Goal: Navigation & Orientation: Find specific page/section

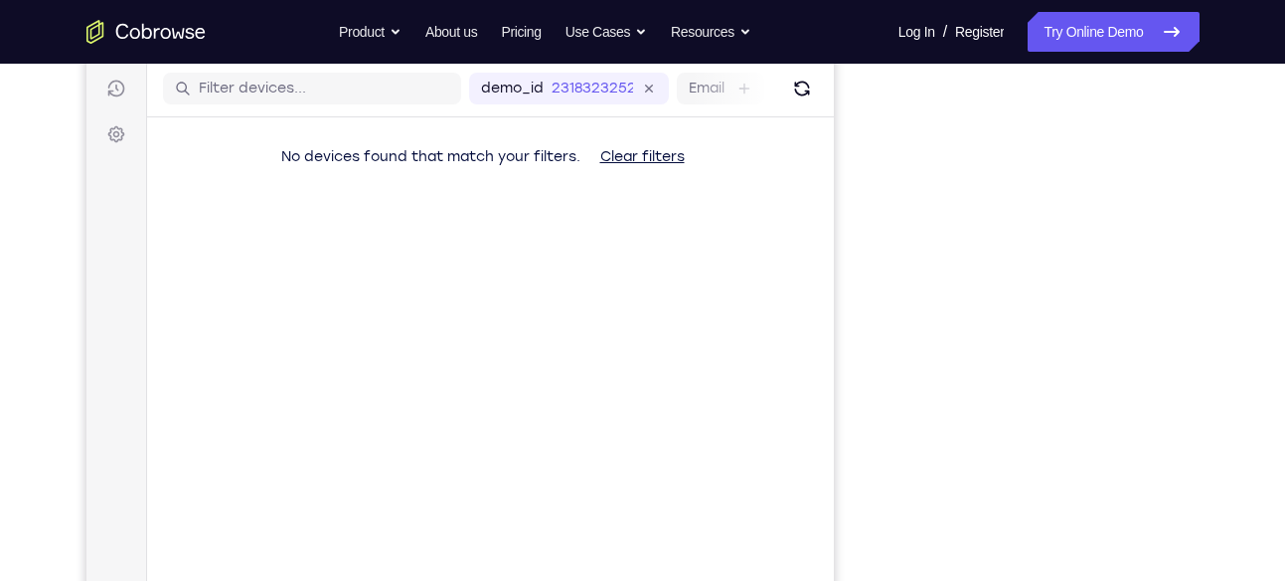
scroll to position [247, 0]
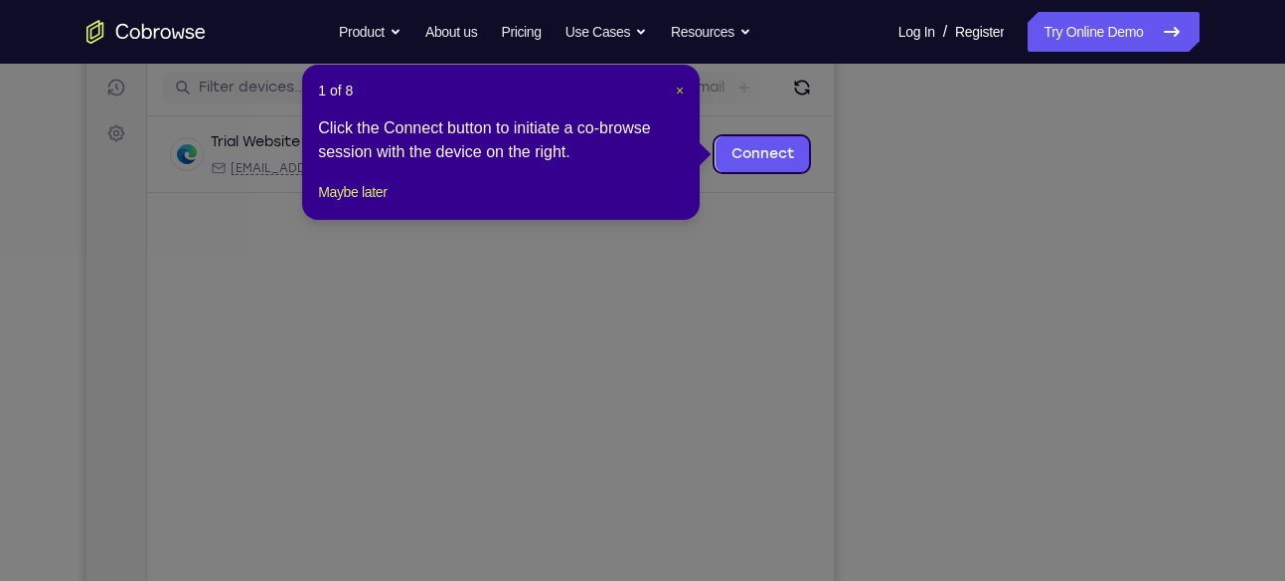
click at [682, 92] on span "×" at bounding box center [680, 91] width 8 height 16
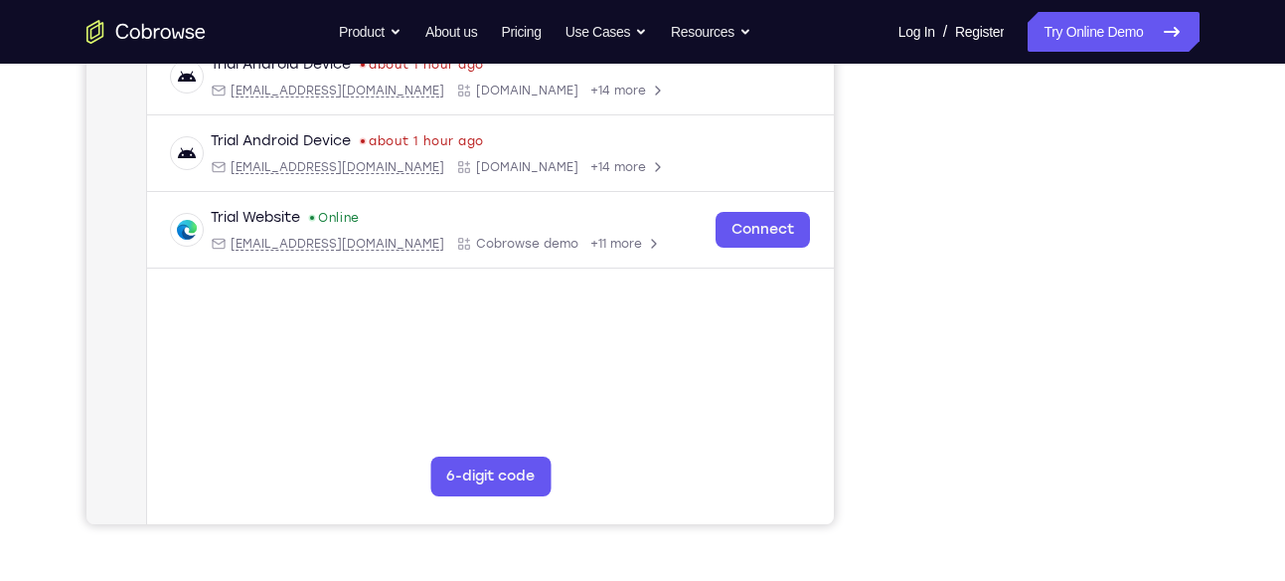
scroll to position [400, 0]
drag, startPoint x: 1062, startPoint y: 63, endPoint x: 872, endPoint y: 191, distance: 229.1
click at [872, 191] on div "Your Support Agent Your Customer Web iOS Android" at bounding box center [642, 158] width 1113 height 735
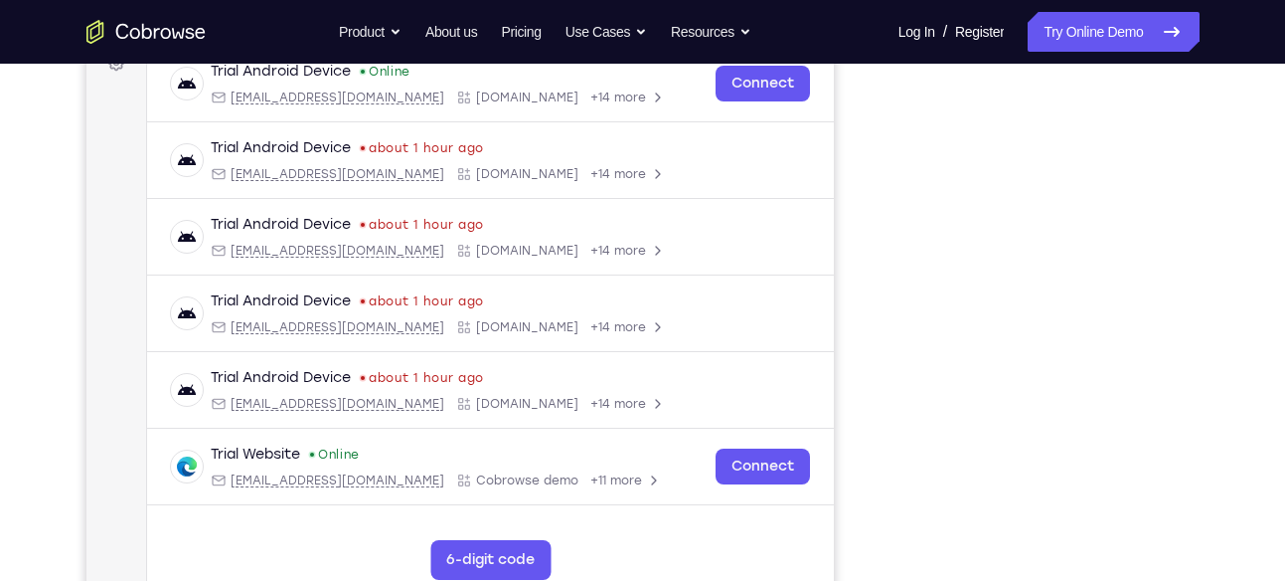
scroll to position [442, 0]
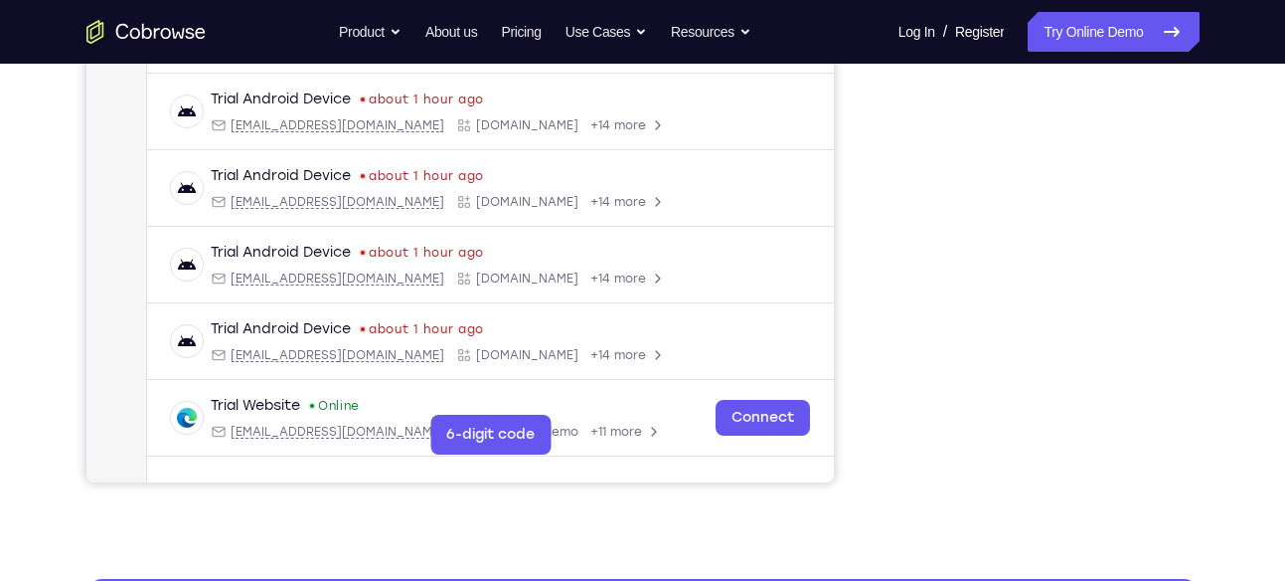
drag, startPoint x: 39, startPoint y: 180, endPoint x: 85, endPoint y: 270, distance: 101.8
click at [39, 180] on div "Your Support Agent Your Customer Web iOS Android Next Steps We’d be happy to gi…" at bounding box center [643, 276] width 1272 height 1311
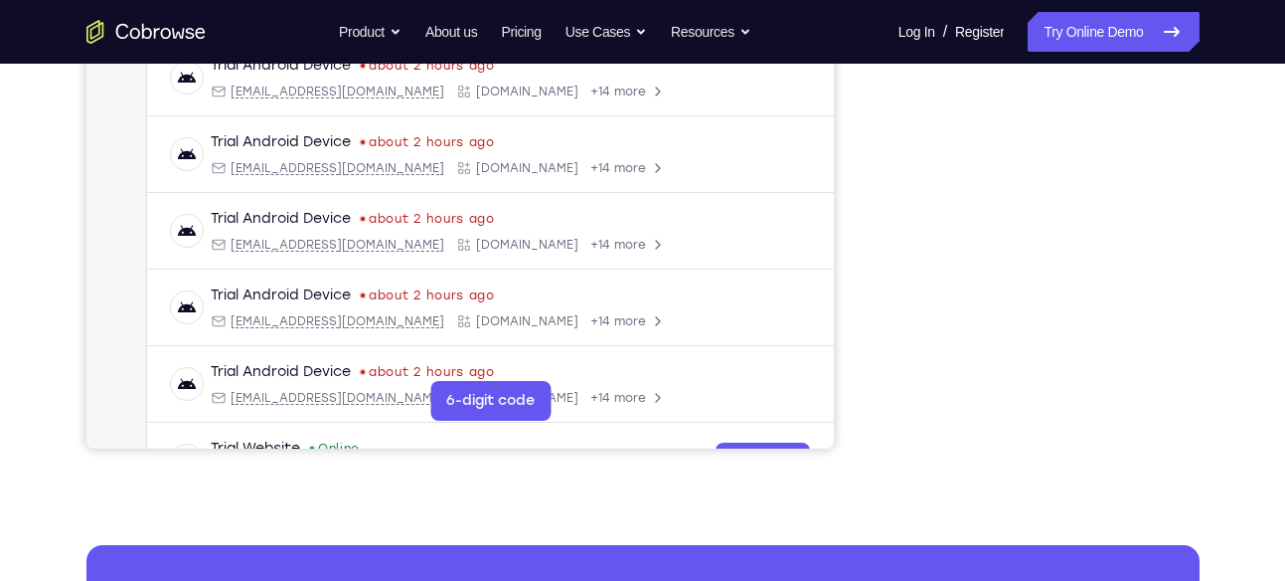
scroll to position [479, 0]
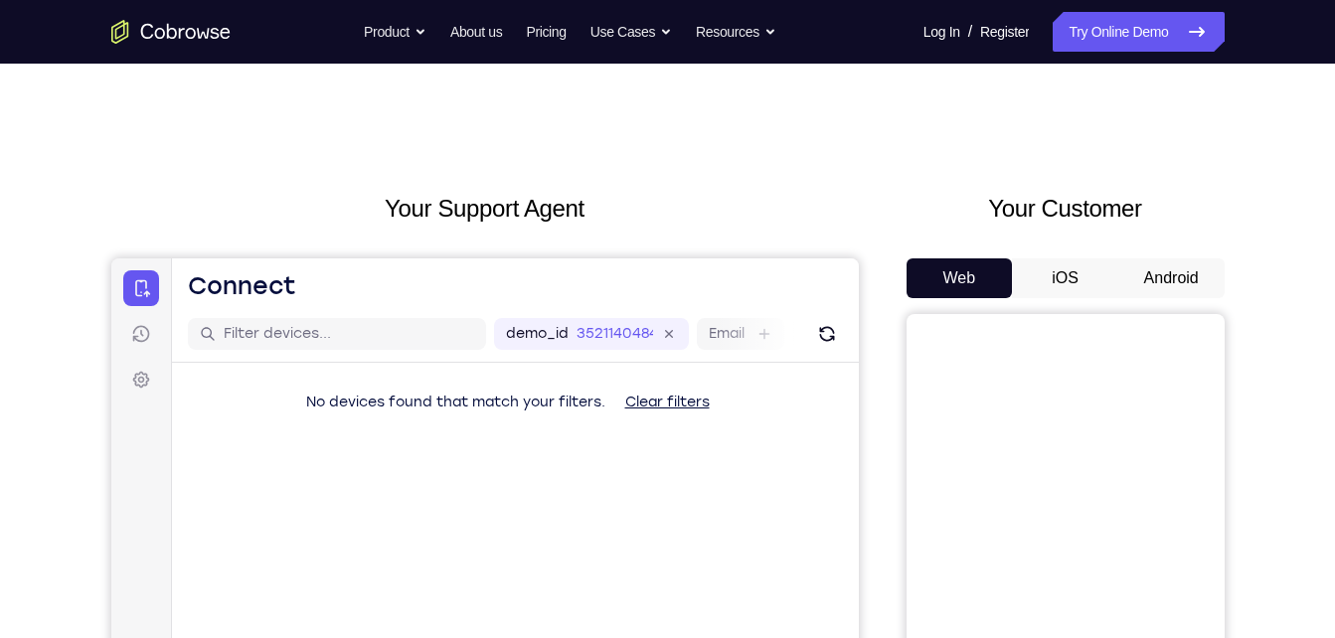
click at [1180, 280] on button "Android" at bounding box center [1171, 278] width 106 height 40
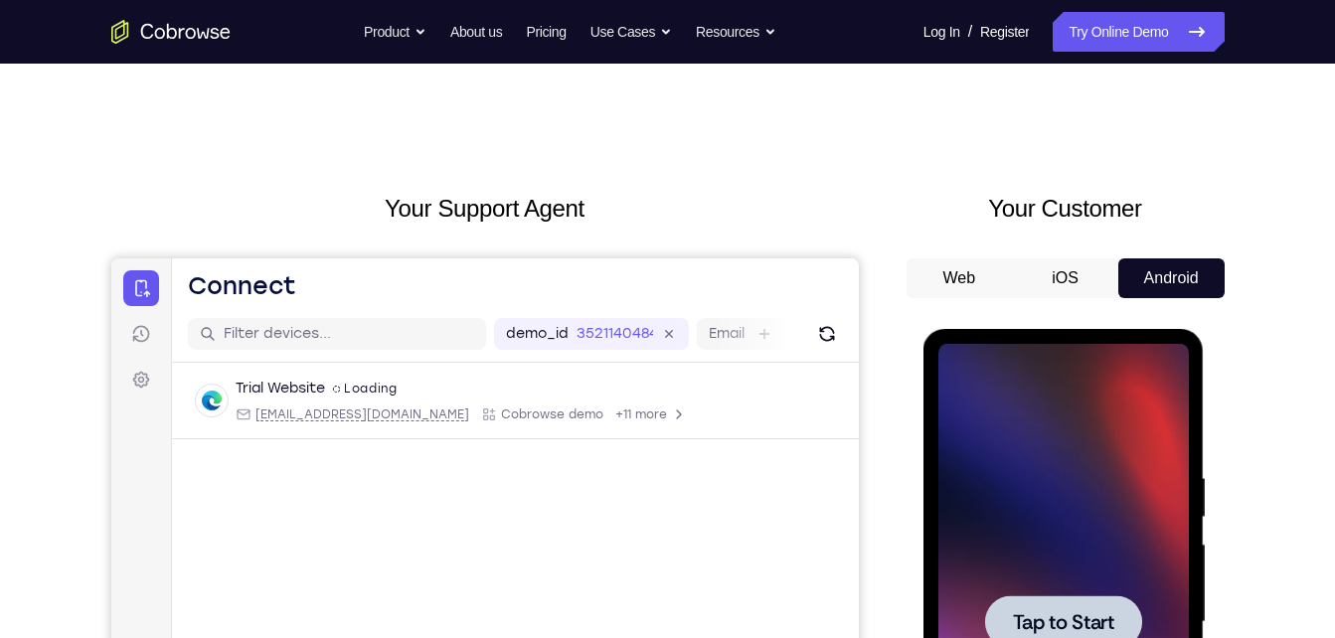
click at [1064, 388] on div at bounding box center [1063, 622] width 251 height 557
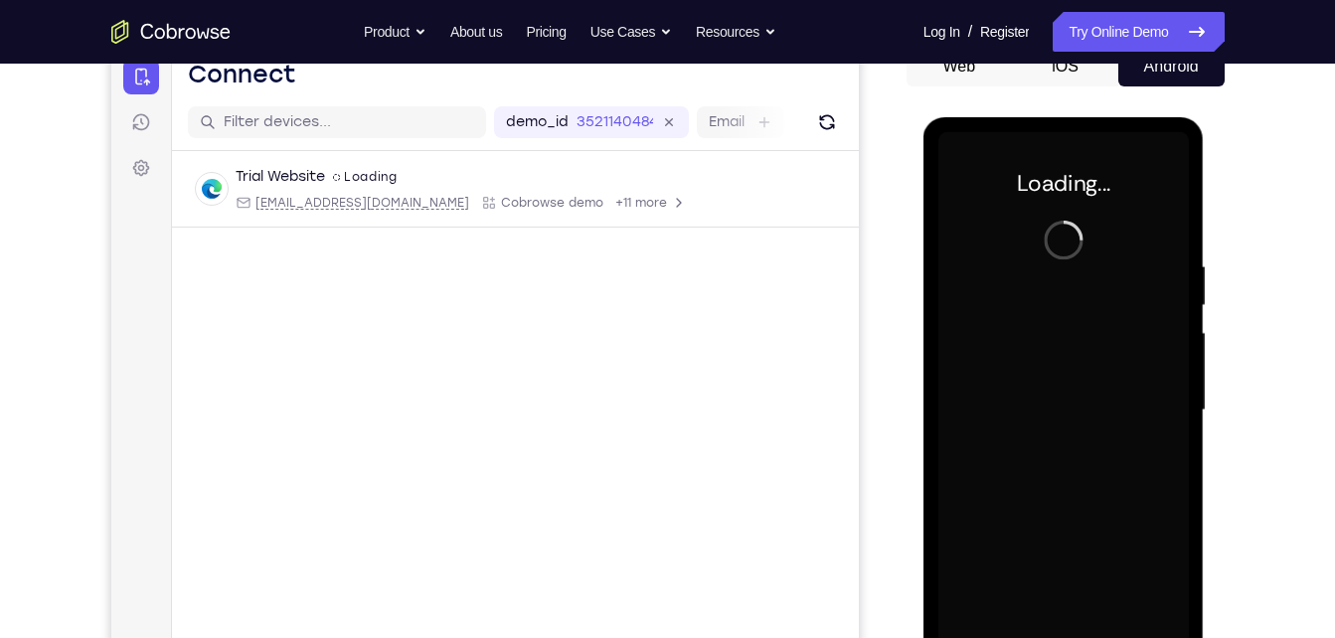
scroll to position [216, 0]
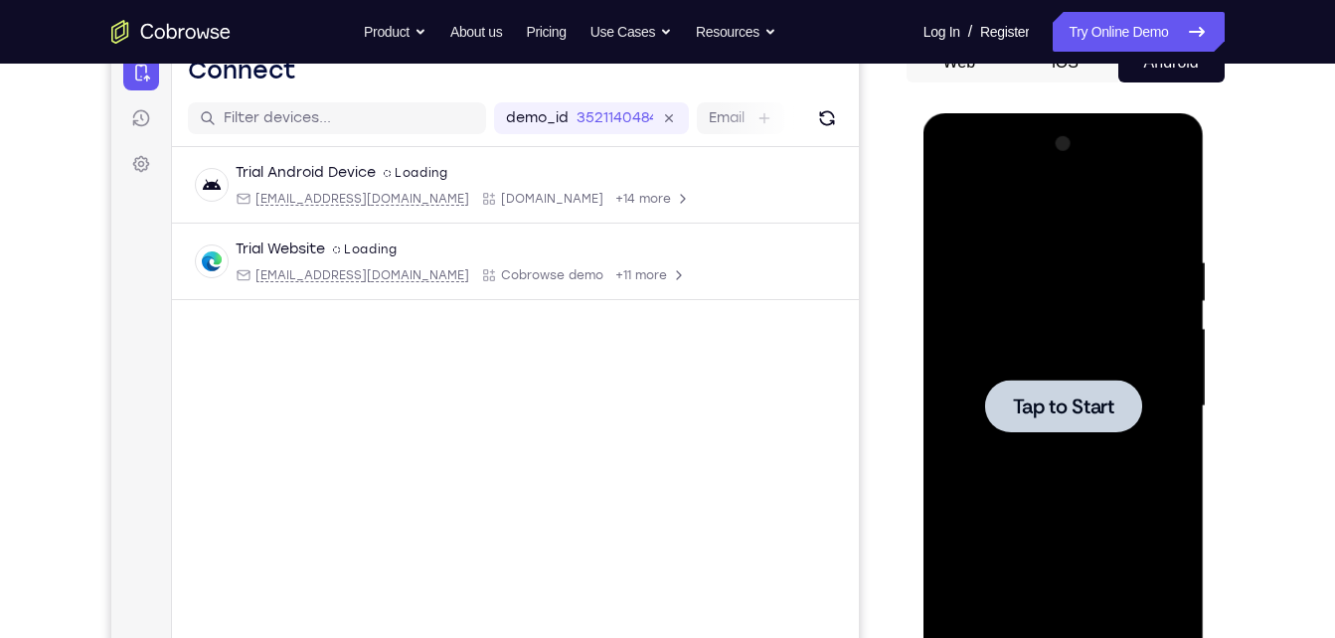
click at [979, 276] on div at bounding box center [1063, 406] width 251 height 557
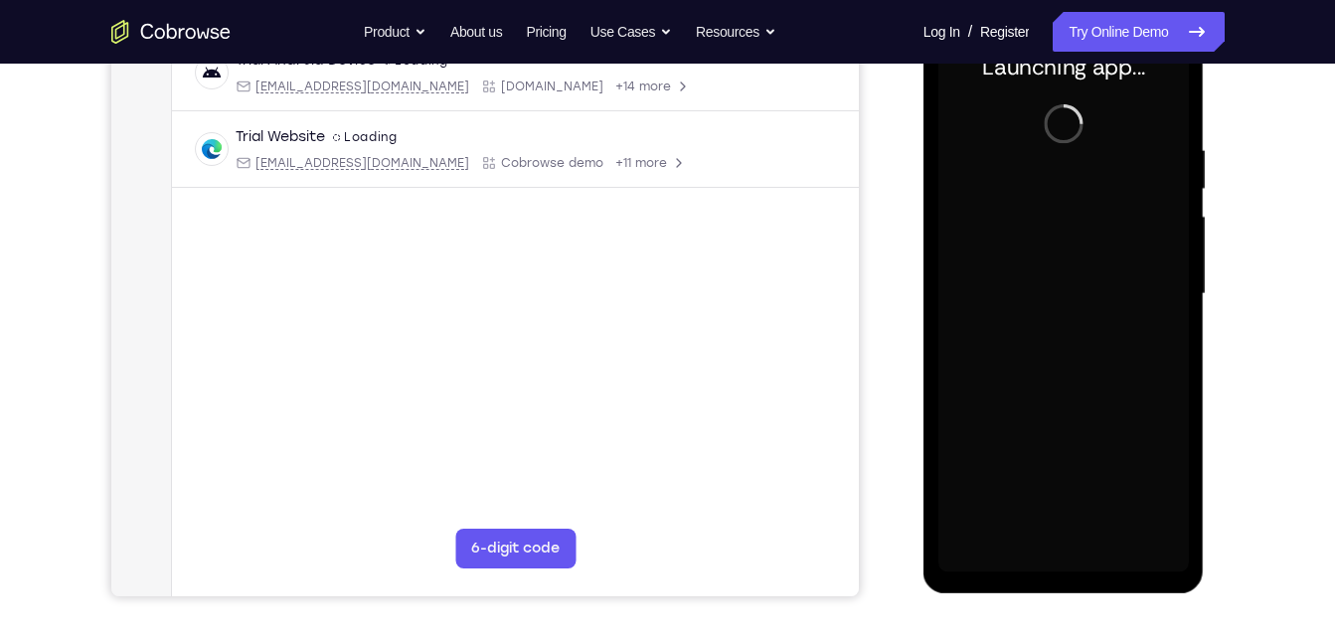
scroll to position [325, 0]
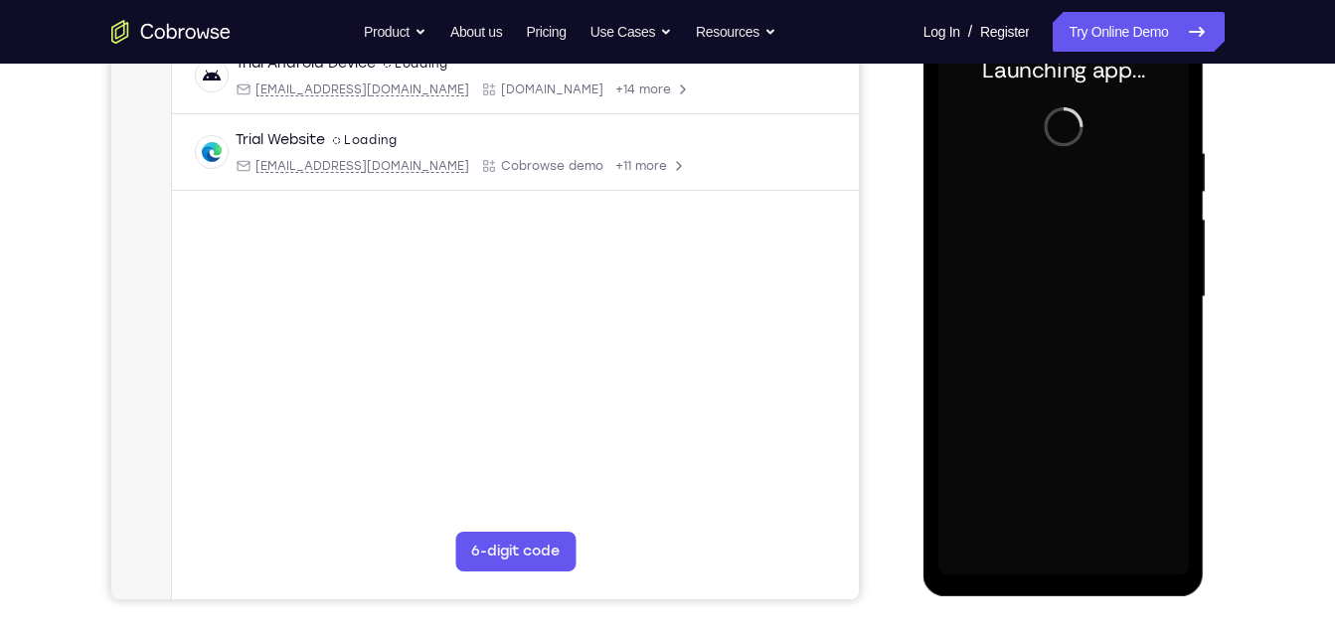
drag, startPoint x: 1055, startPoint y: 111, endPoint x: 1055, endPoint y: 194, distance: 82.5
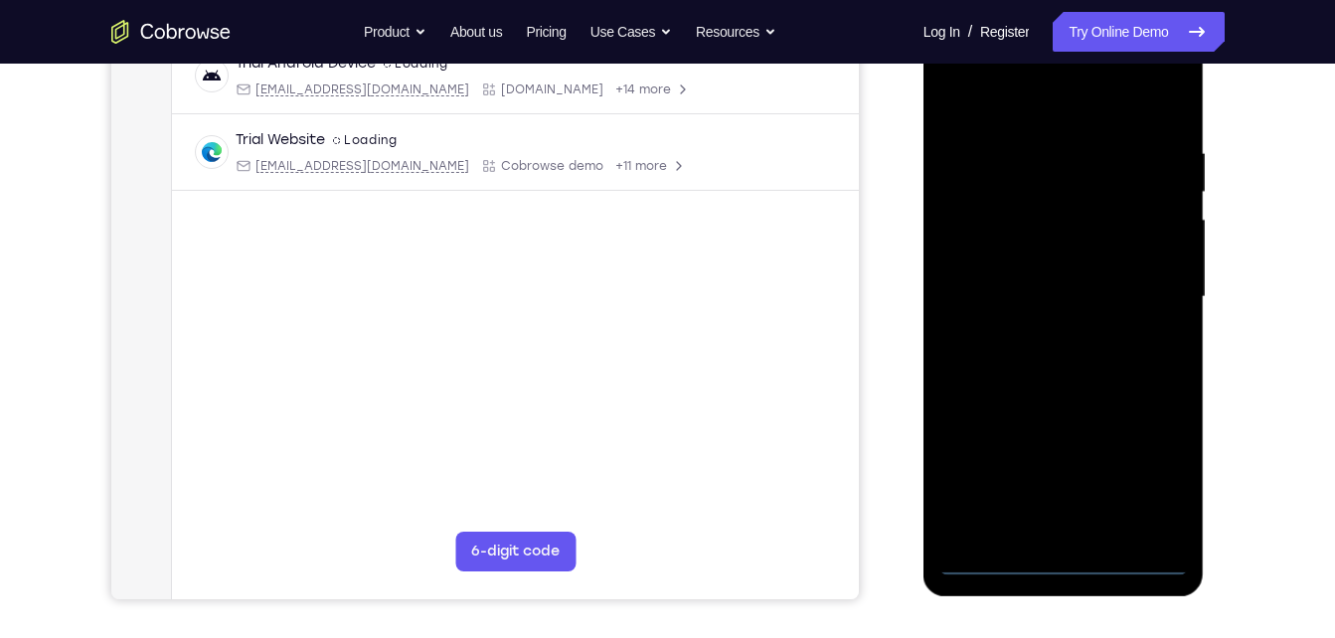
drag, startPoint x: 1055, startPoint y: 194, endPoint x: 1169, endPoint y: 256, distance: 130.4
click at [1169, 256] on div at bounding box center [1063, 297] width 251 height 557
click at [1065, 560] on div at bounding box center [1063, 297] width 251 height 557
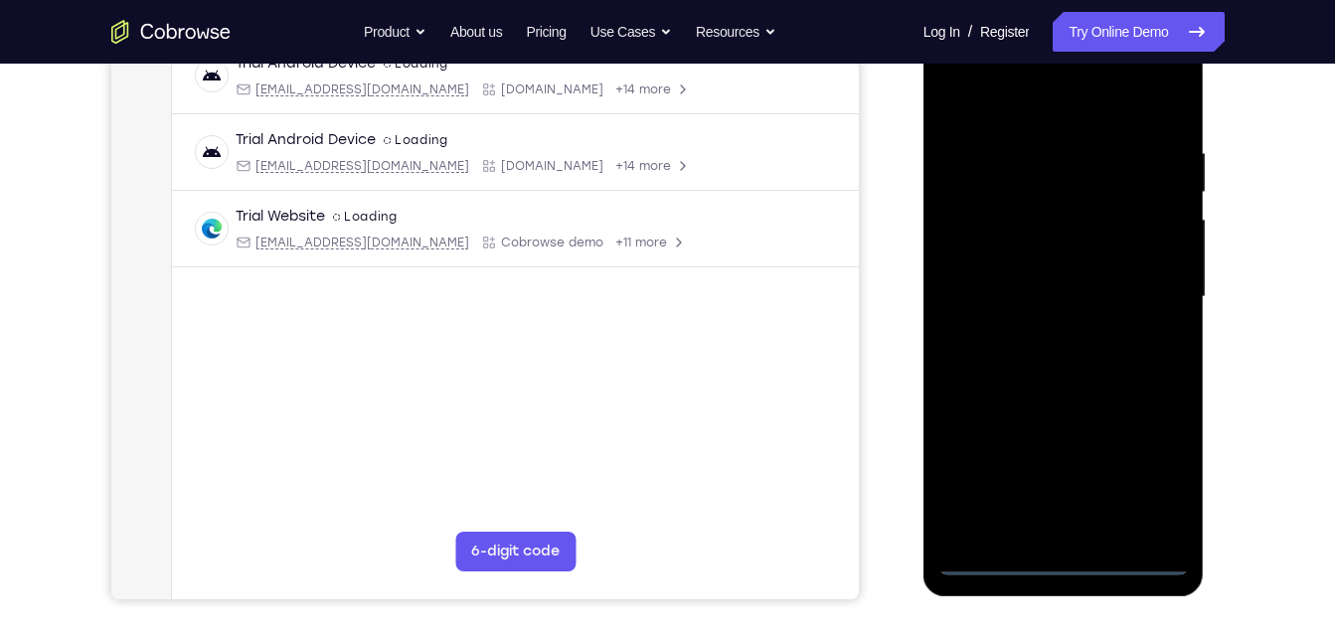
click at [1140, 468] on div at bounding box center [1063, 297] width 251 height 557
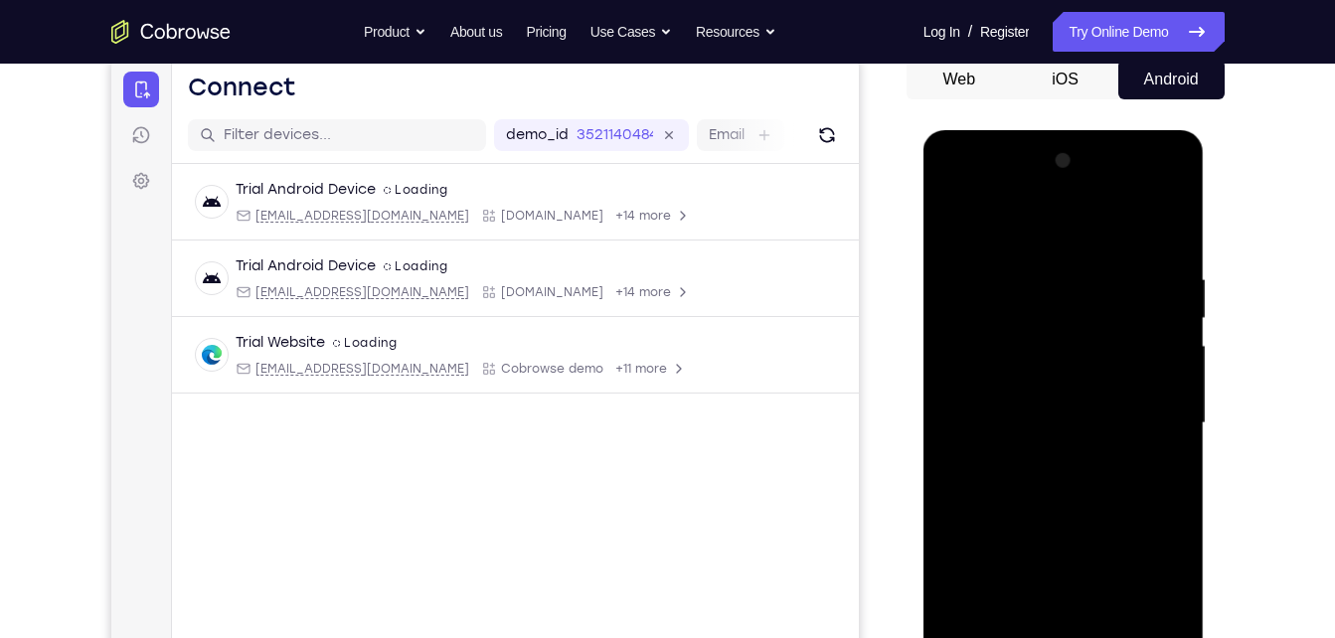
click at [958, 197] on div at bounding box center [1063, 423] width 251 height 557
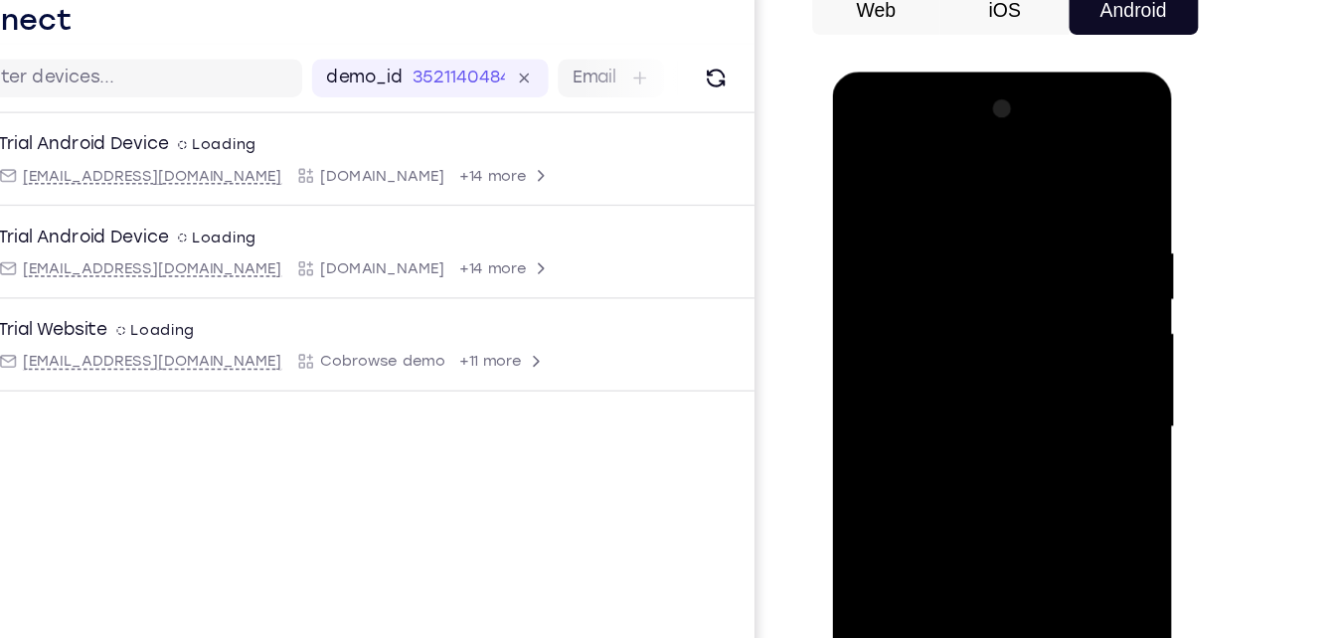
click at [1052, 350] on div at bounding box center [973, 364] width 251 height 557
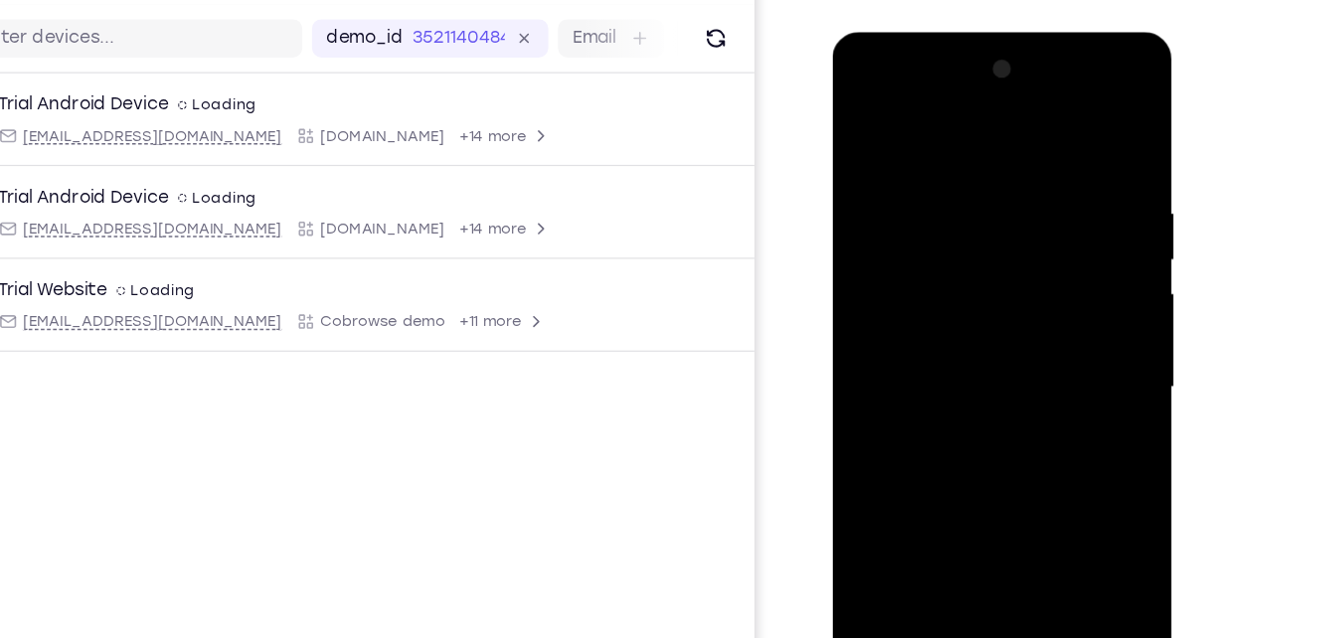
click at [953, 364] on div at bounding box center [973, 325] width 251 height 557
click at [958, 303] on div at bounding box center [973, 325] width 251 height 557
click at [952, 296] on div at bounding box center [973, 325] width 251 height 557
drag, startPoint x: 948, startPoint y: 327, endPoint x: 1815, endPoint y: 153, distance: 884.1
click at [948, 327] on div at bounding box center [973, 325] width 251 height 557
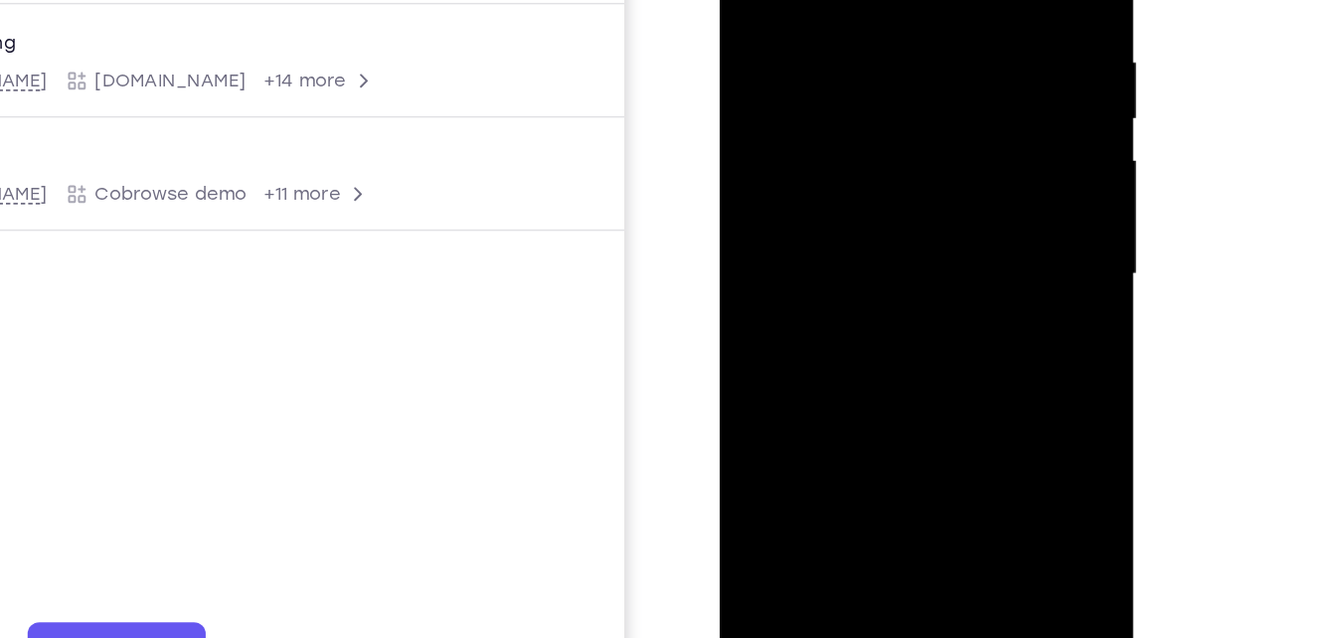
scroll to position [243, 0]
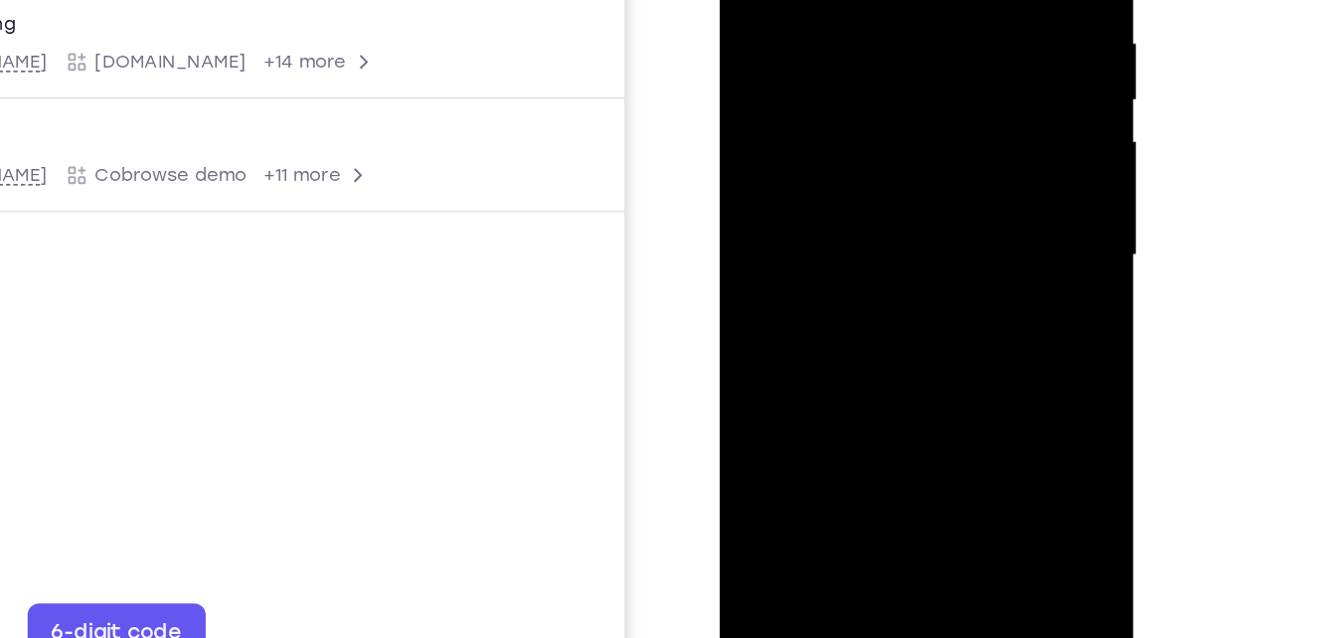
click at [875, 194] on div at bounding box center [859, 115] width 251 height 557
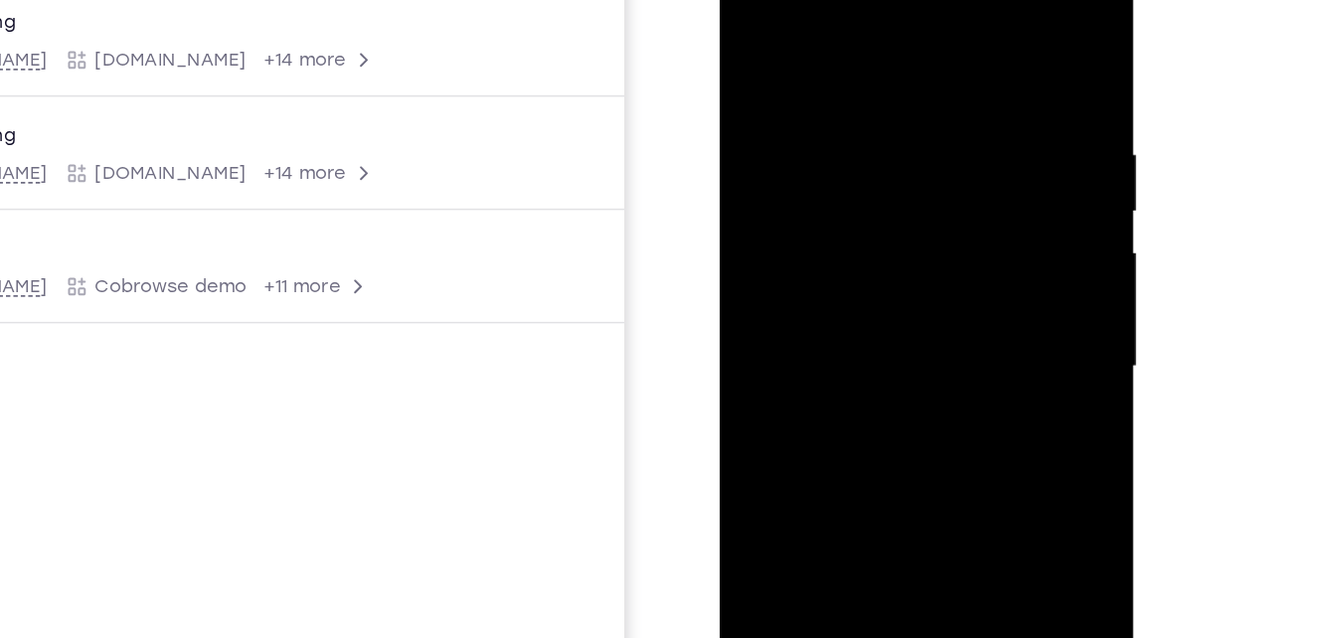
drag, startPoint x: 861, startPoint y: 43, endPoint x: 864, endPoint y: -71, distance: 113.4
click at [864, 0] on html "Online web based iOS Simulators and Android Emulators. Run iPhone, iPad, Mobile…" at bounding box center [860, 232] width 283 height 596
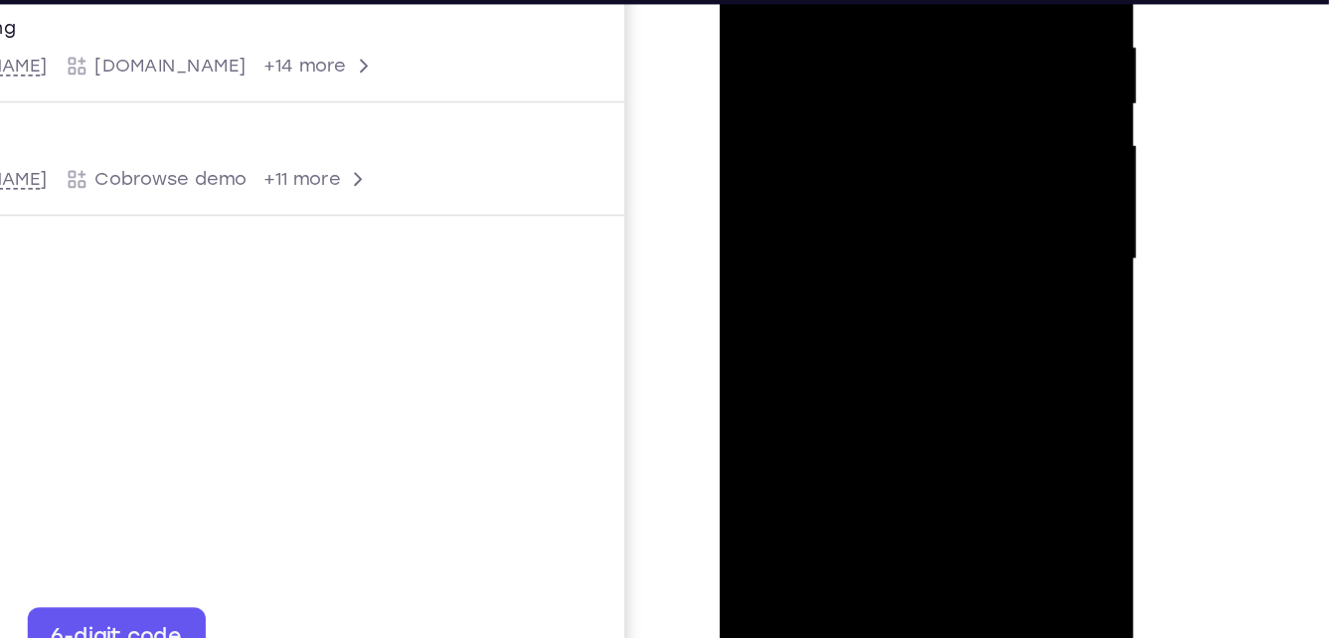
click at [871, 226] on div at bounding box center [859, 120] width 251 height 557
click at [847, 86] on div at bounding box center [859, 120] width 251 height 557
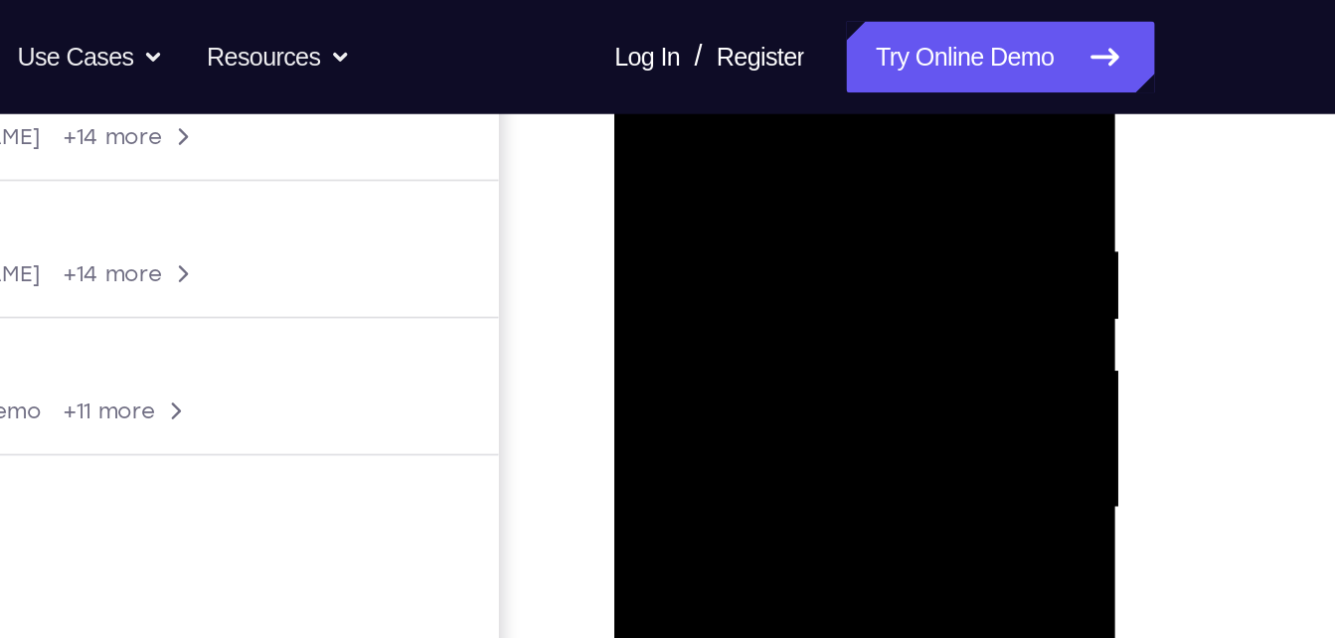
scroll to position [337, 0]
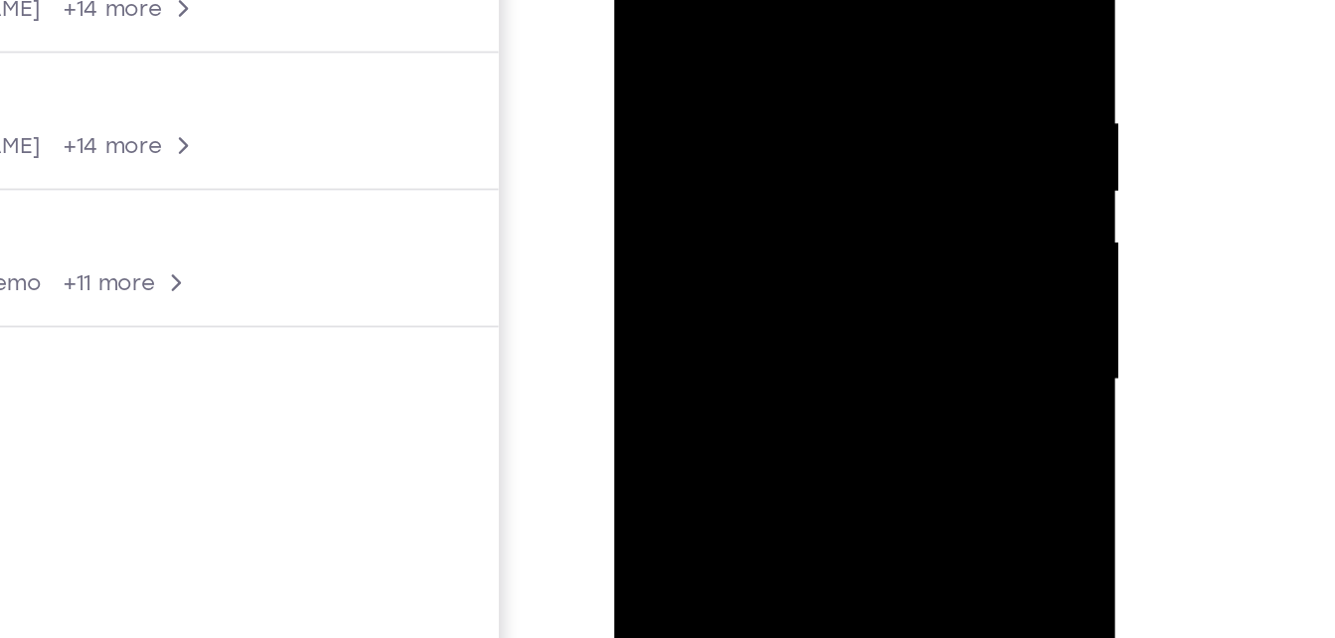
click at [647, 26] on div at bounding box center [754, 149] width 251 height 557
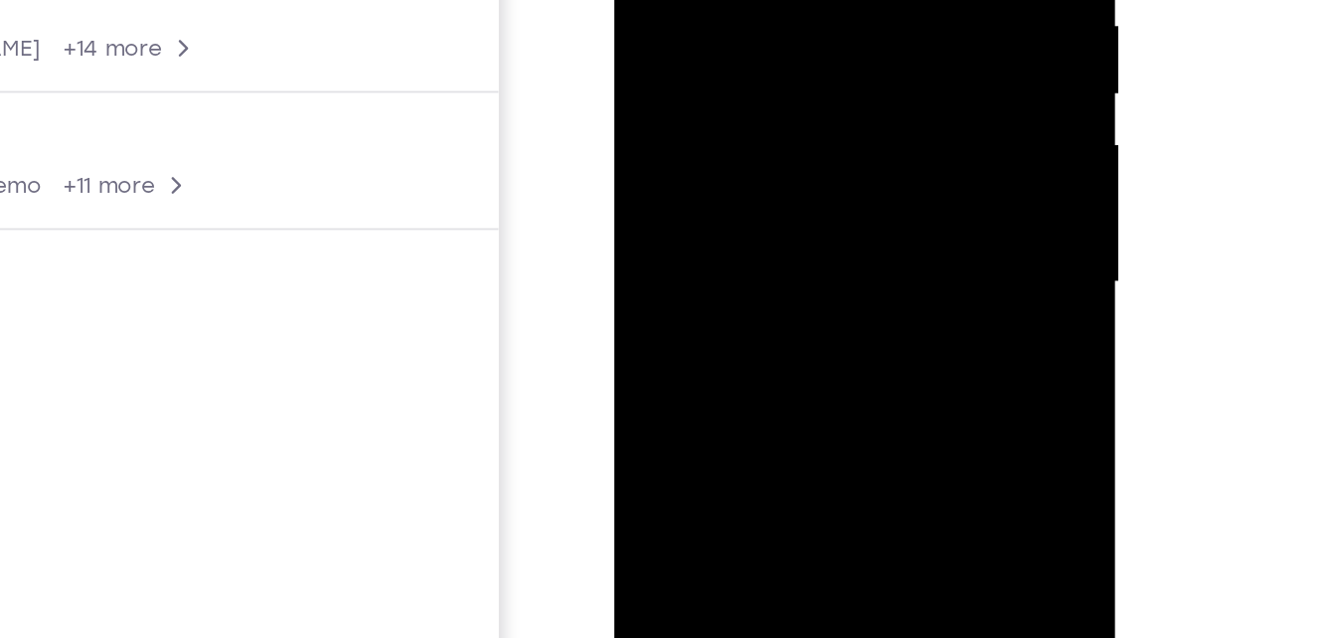
click at [666, 0] on div at bounding box center [754, 51] width 251 height 557
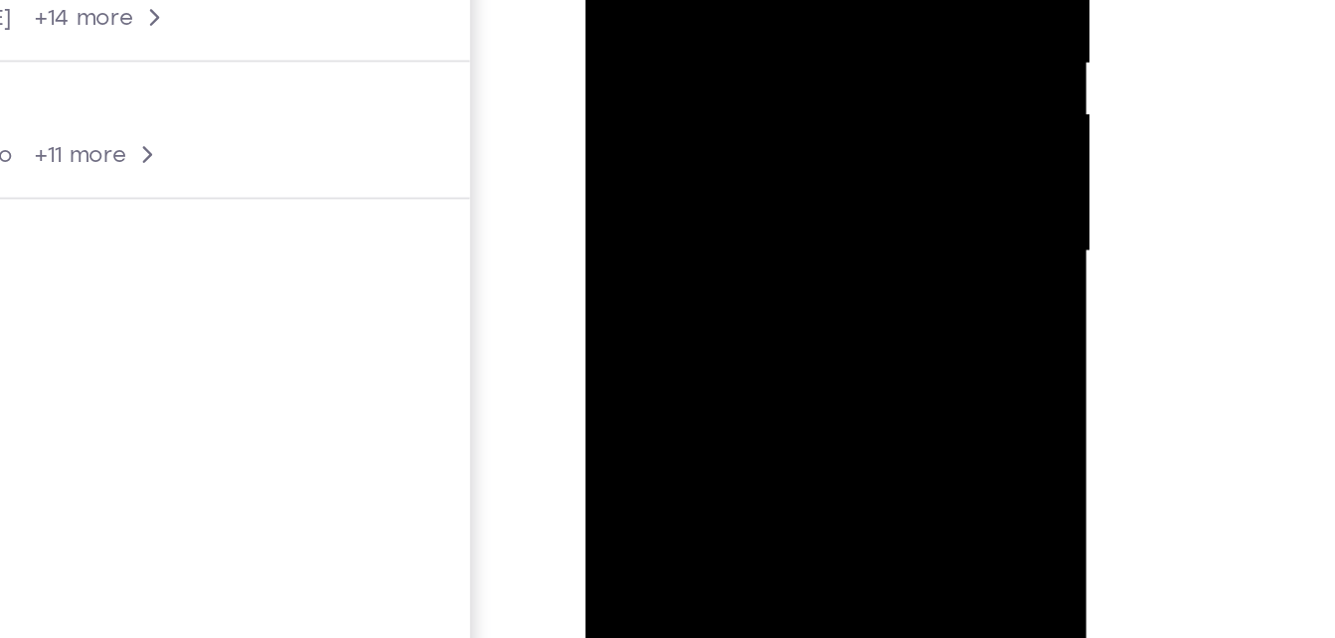
click at [638, 0] on div at bounding box center [725, 21] width 251 height 557
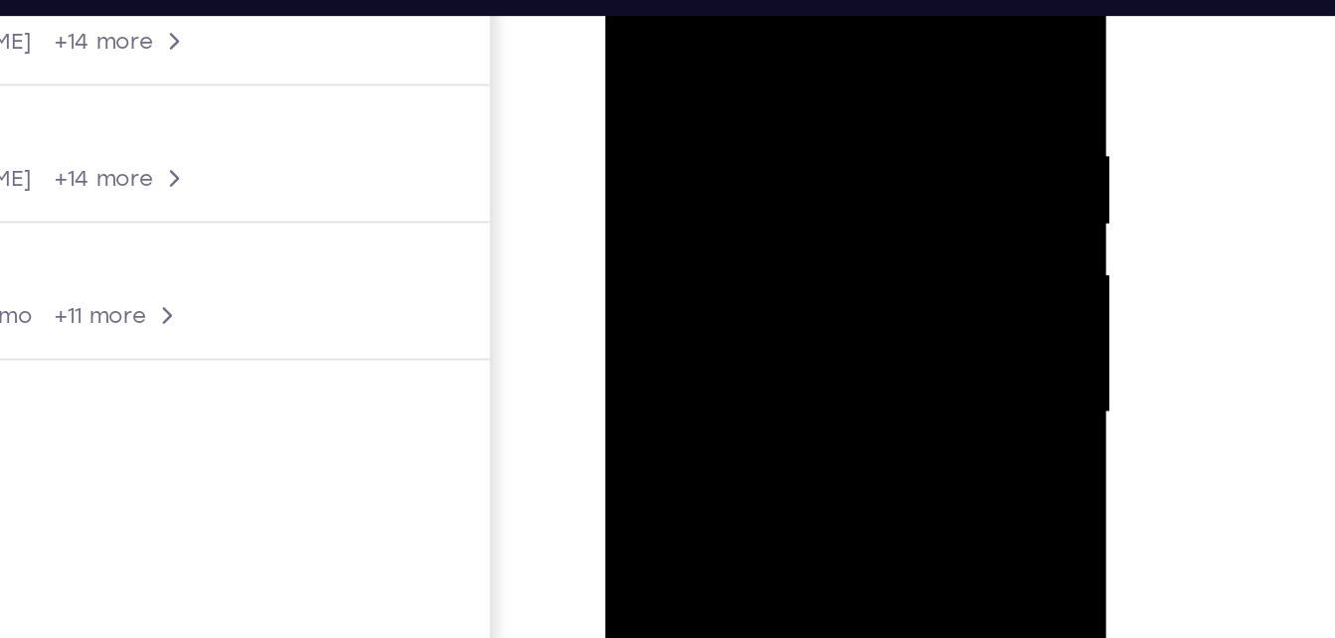
drag, startPoint x: 825, startPoint y: 14, endPoint x: 935, endPoint y: 0, distance: 111.2
click at [889, 0] on html "Online web based iOS Simulators and Android Emulators. Run iPhone, iPad, Mobile…" at bounding box center [746, 187] width 283 height 596
click at [676, 25] on div at bounding box center [745, 182] width 251 height 557
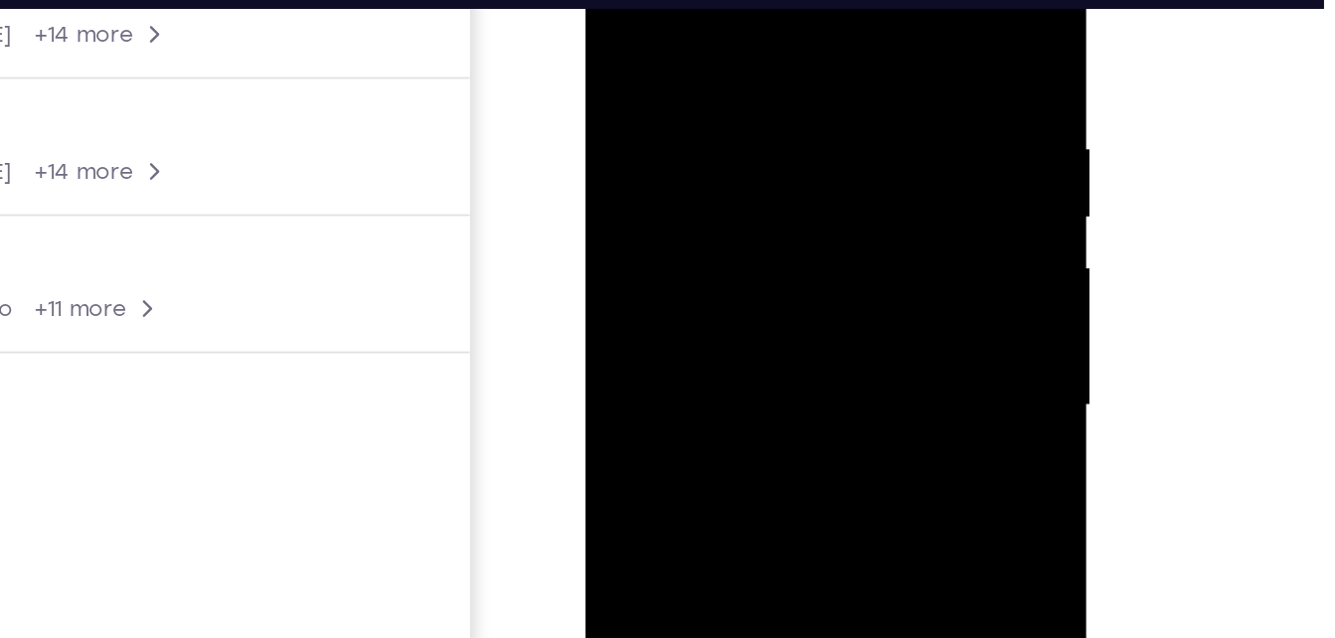
click at [831, 0] on div at bounding box center [725, 174] width 251 height 557
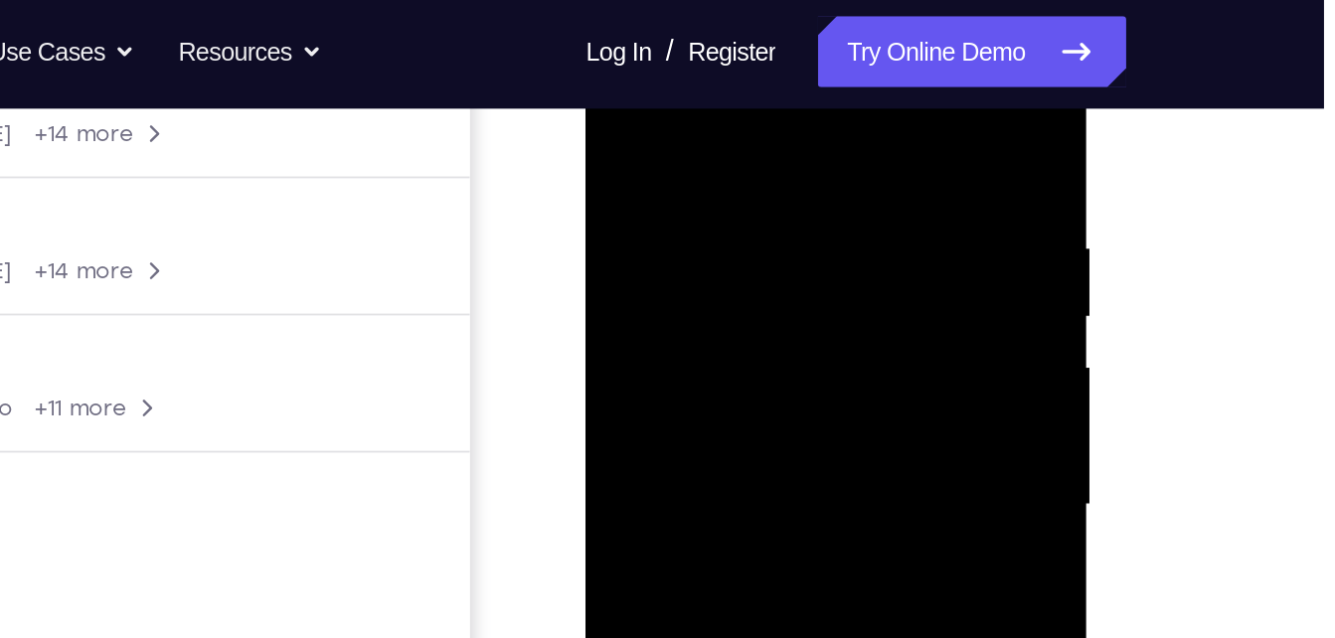
drag, startPoint x: 811, startPoint y: 98, endPoint x: 651, endPoint y: 118, distance: 161.3
click at [651, 118] on div at bounding box center [725, 274] width 251 height 557
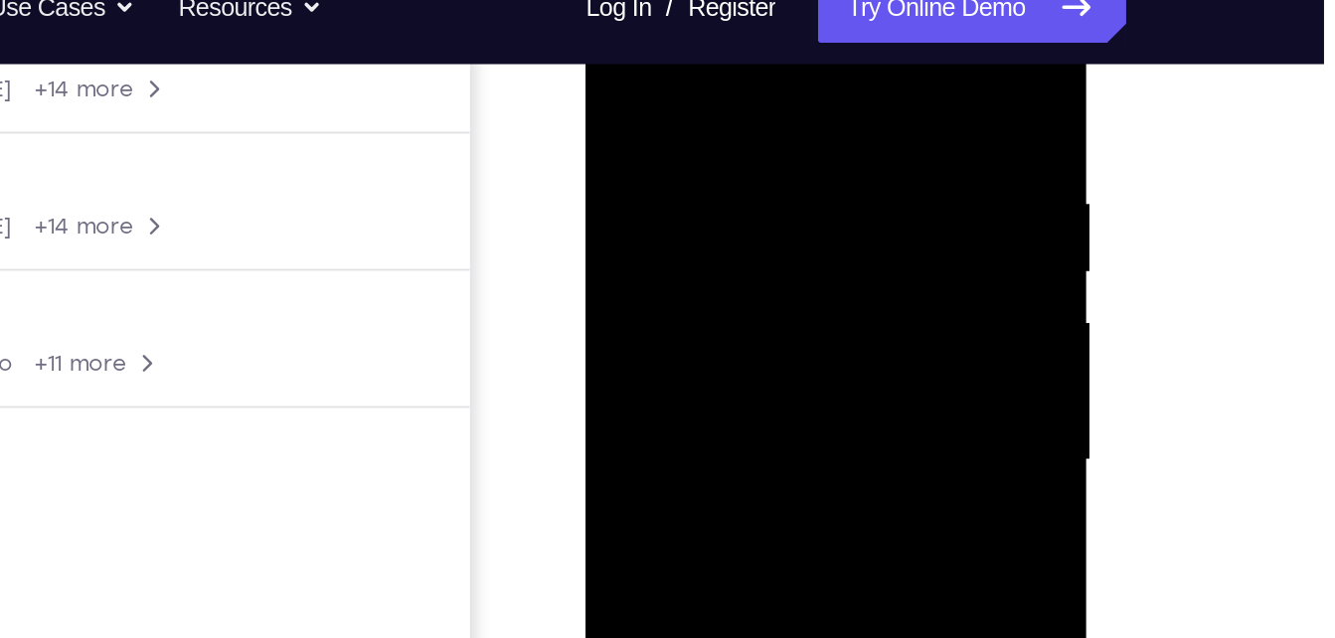
click at [737, 75] on div at bounding box center [725, 229] width 251 height 557
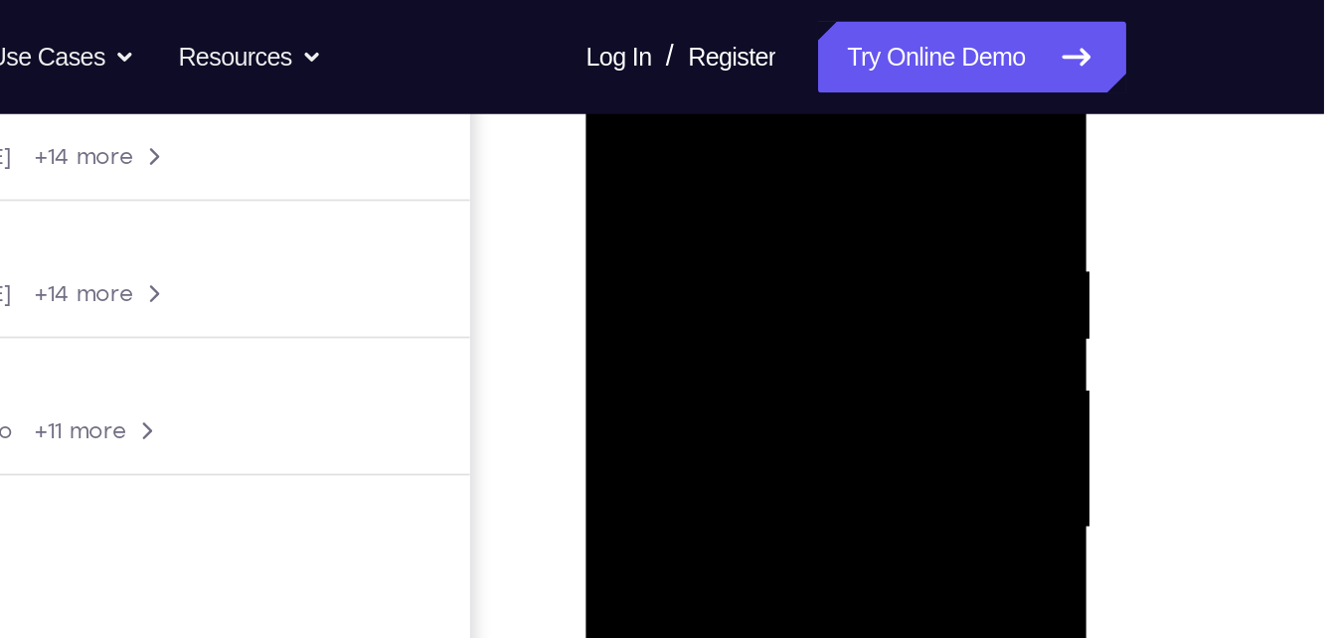
scroll to position [326, 0]
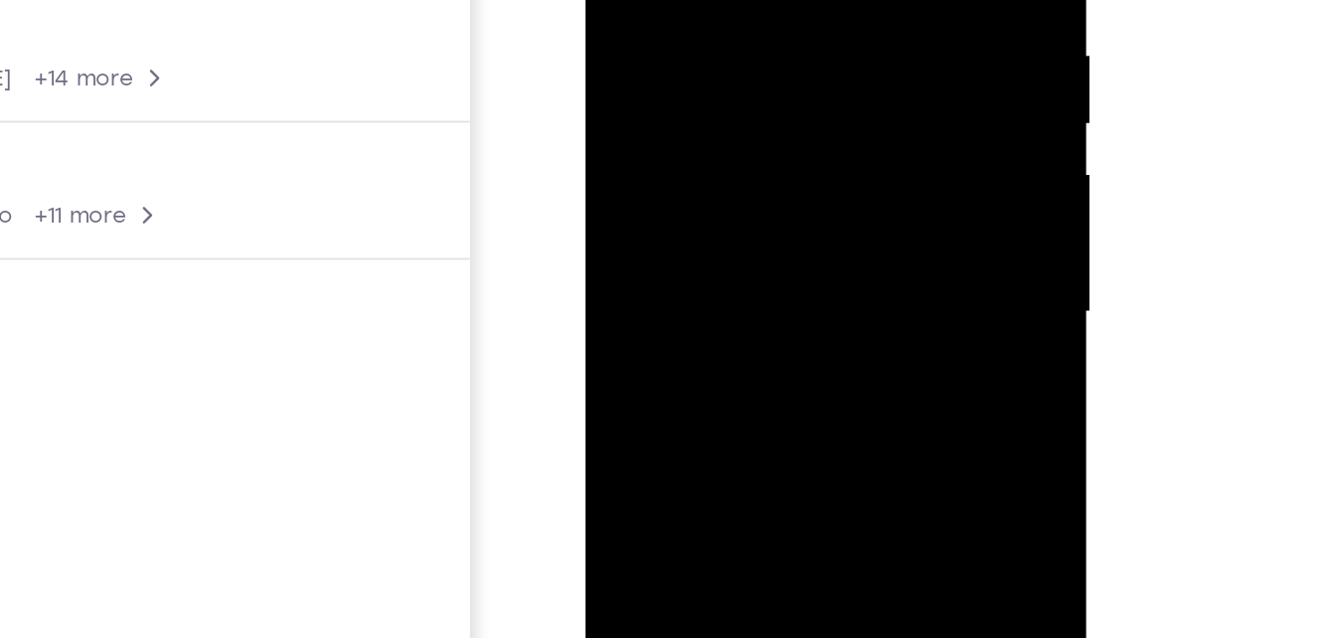
click at [816, 73] on div at bounding box center [725, 81] width 251 height 557
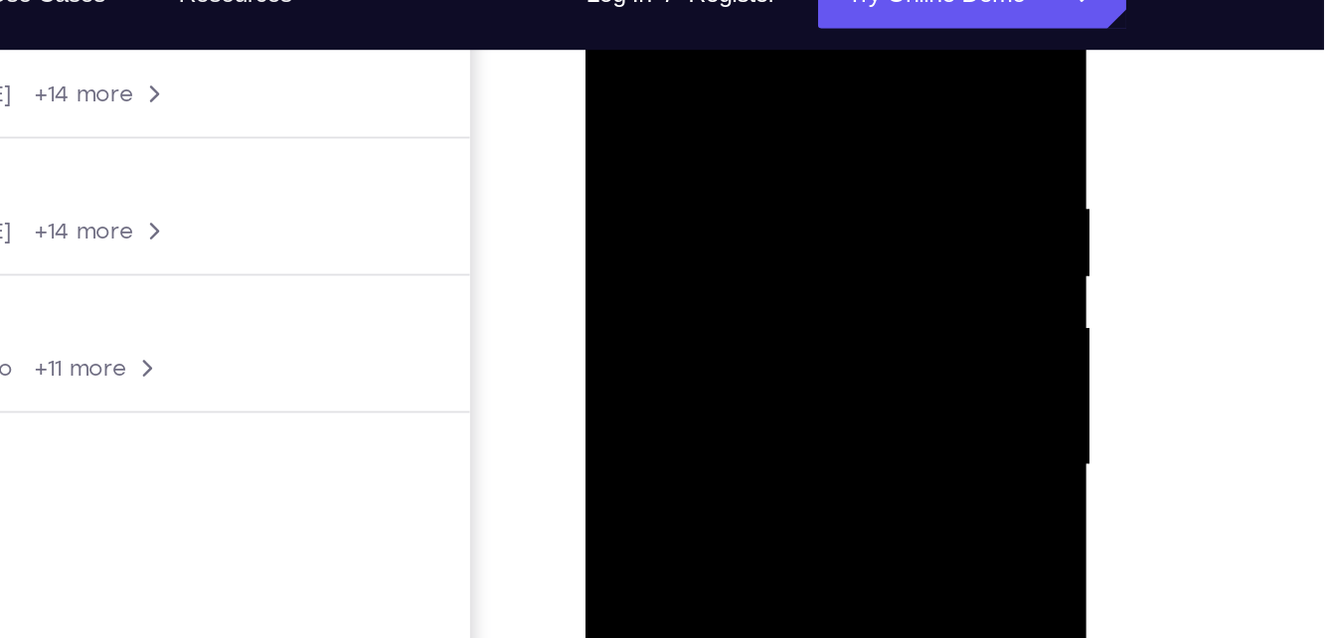
click at [634, 159] on div at bounding box center [725, 234] width 251 height 557
click at [823, 43] on div at bounding box center [725, 234] width 251 height 557
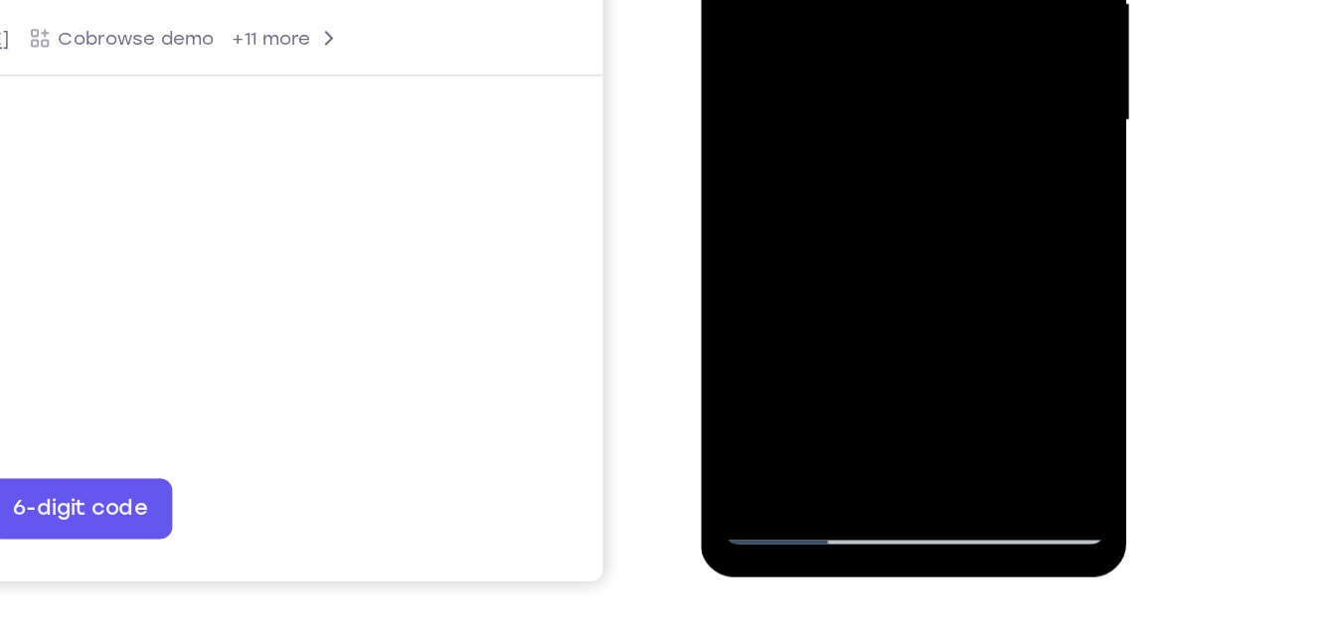
scroll to position [324, 0]
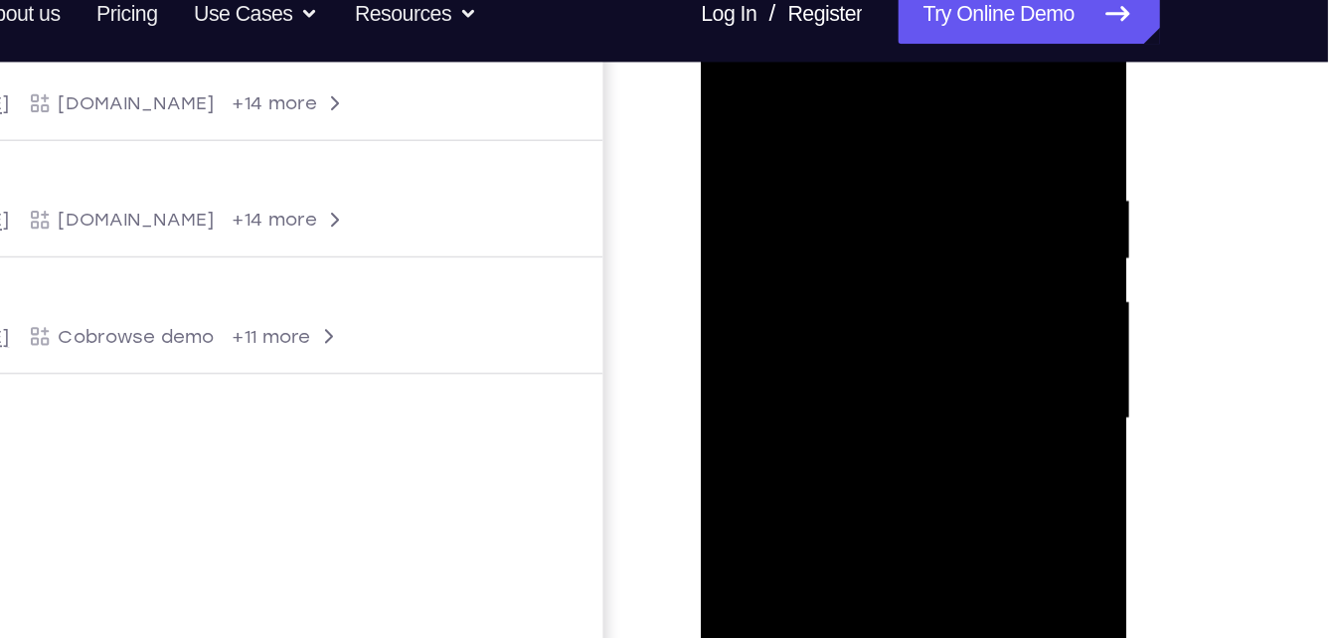
drag, startPoint x: 928, startPoint y: 103, endPoint x: 696, endPoint y: 149, distance: 236.1
click at [701, 149] on html "Online web based iOS Simulators and Android Emulators. Run iPhone, iPad, Mobile…" at bounding box center [842, 271] width 283 height 596
drag, startPoint x: 940, startPoint y: 104, endPoint x: 566, endPoint y: 172, distance: 380.8
click at [701, 172] on html "Online web based iOS Simulators and Android Emulators. Run iPhone, iPad, Mobile…" at bounding box center [842, 271] width 283 height 596
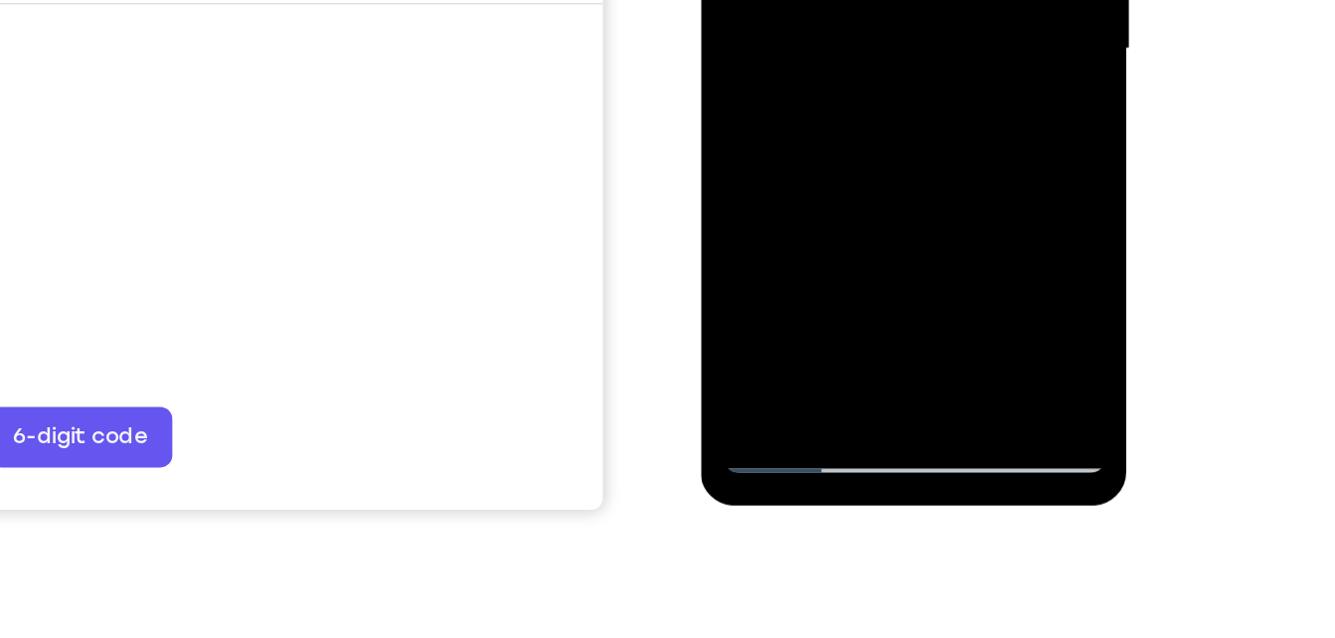
scroll to position [404, 0]
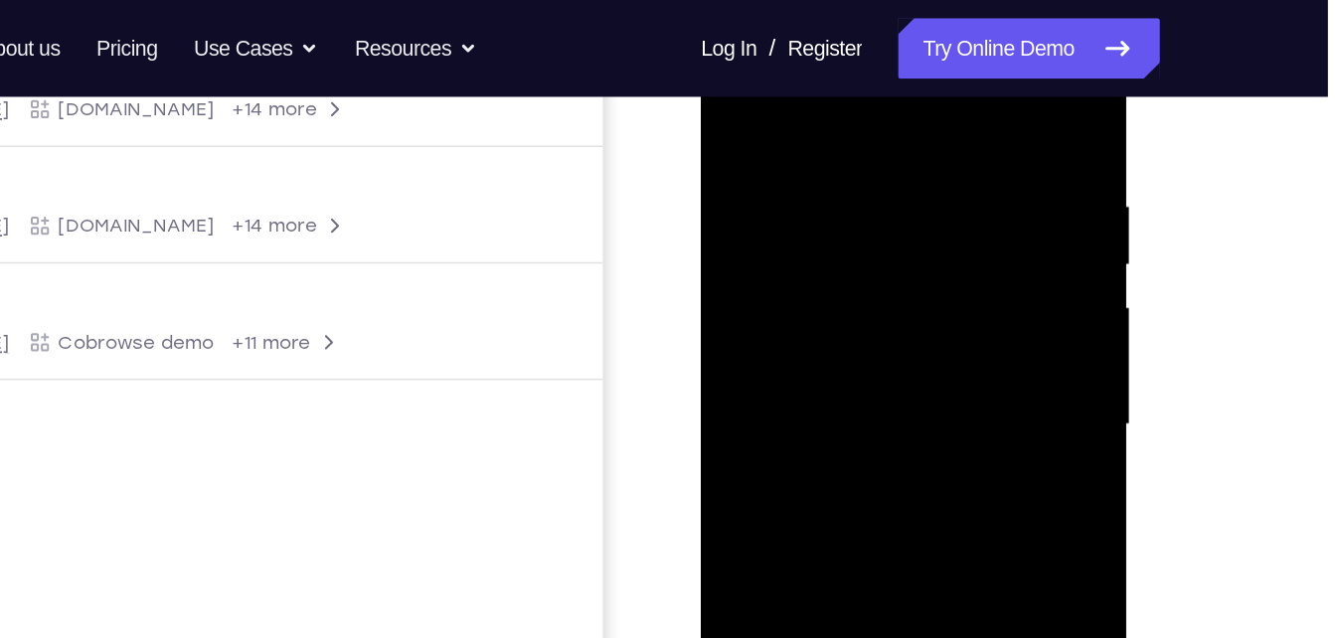
click at [801, 77] on div at bounding box center [841, 272] width 251 height 557
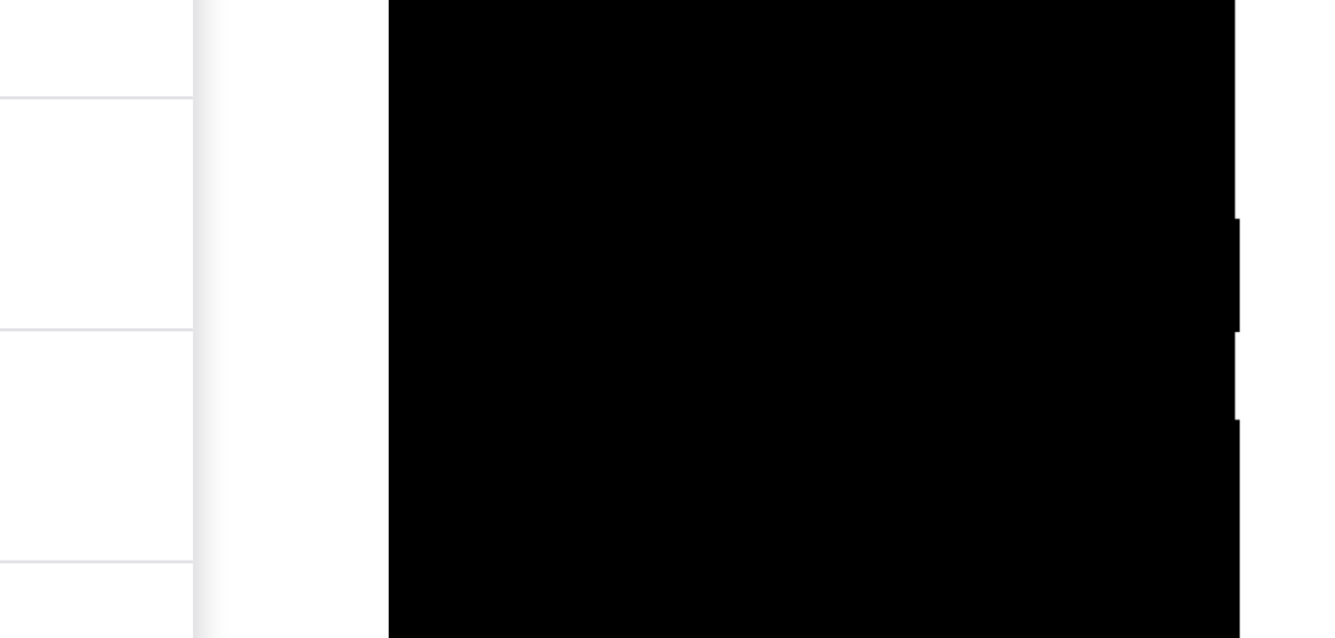
click at [469, 37] on div at bounding box center [529, 58] width 251 height 557
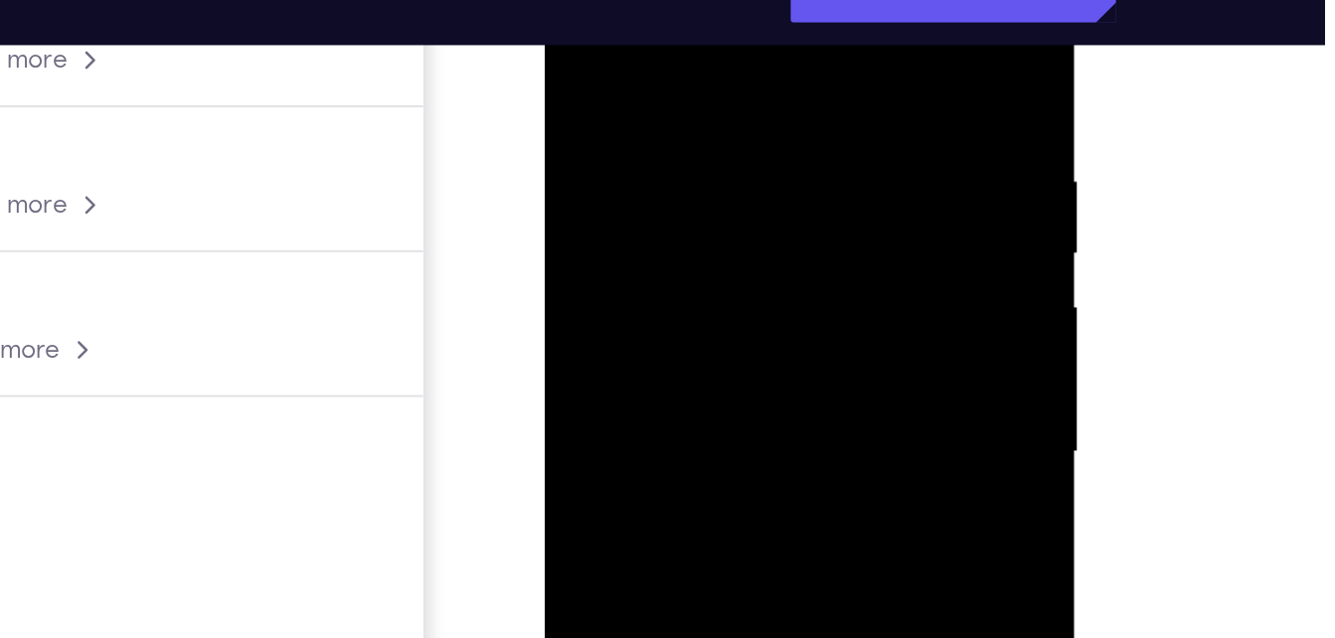
click at [792, 0] on div at bounding box center [686, 192] width 251 height 557
click at [790, 48] on div at bounding box center [686, 192] width 251 height 557
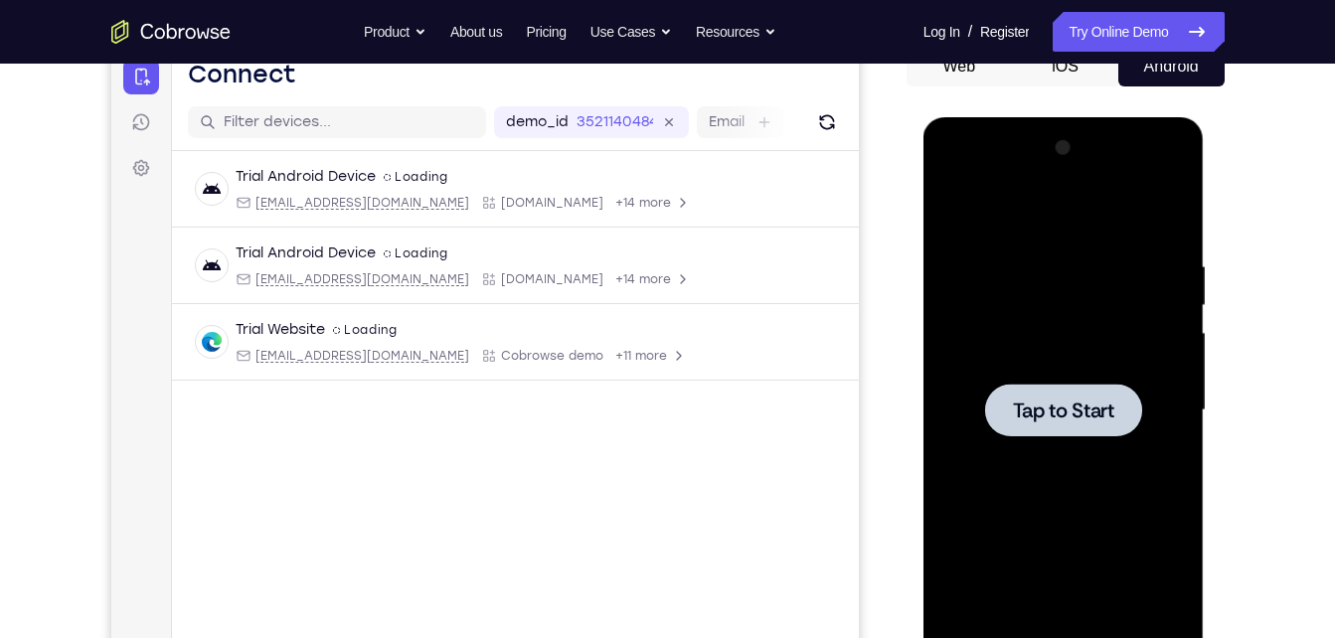
scroll to position [211, 0]
click at [1121, 344] on div at bounding box center [1063, 411] width 251 height 557
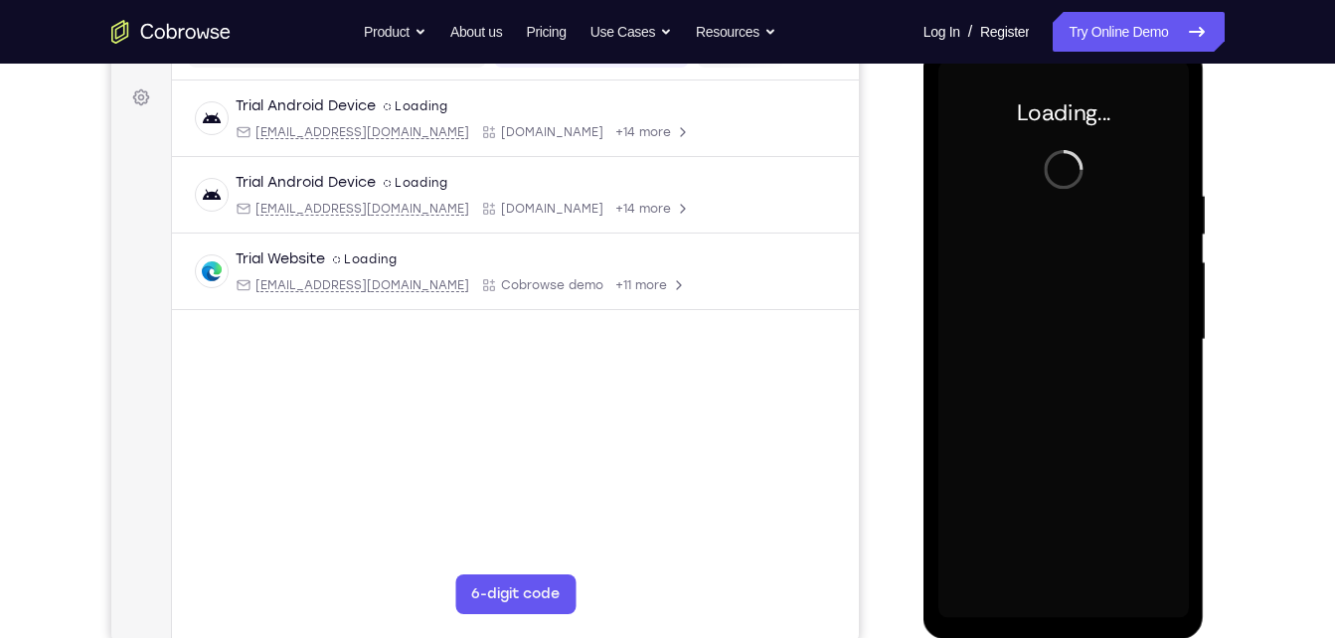
scroll to position [287, 0]
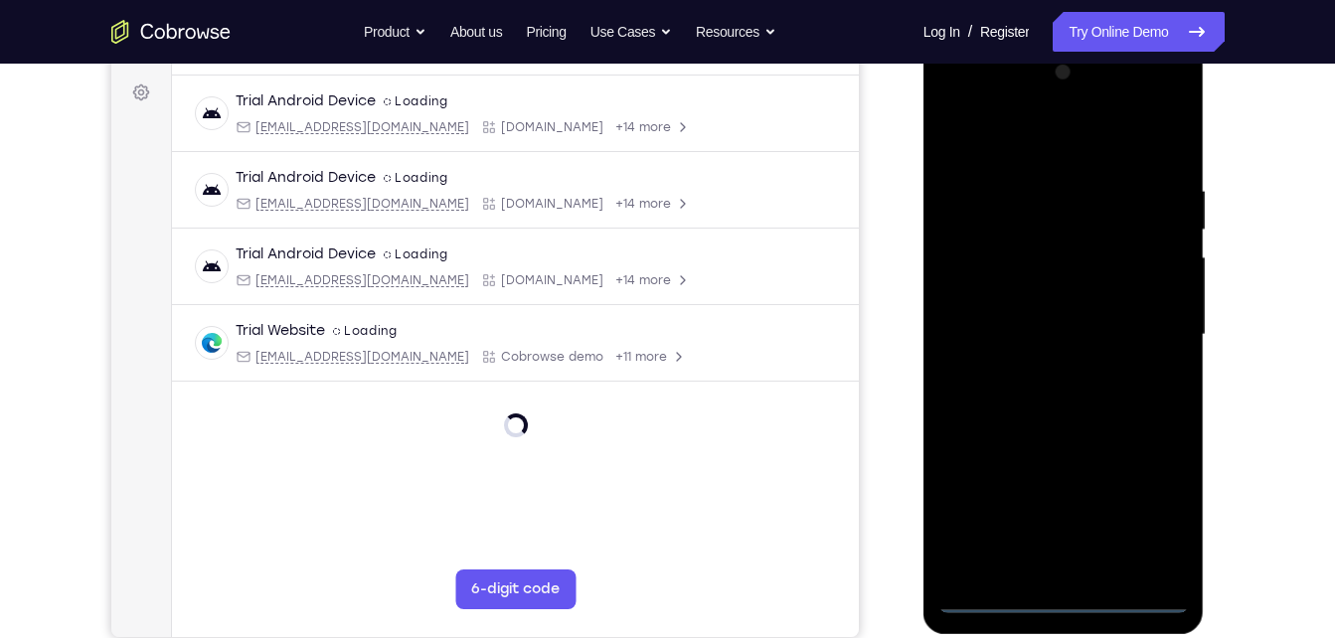
click at [1062, 604] on div at bounding box center [1063, 335] width 251 height 557
click at [1148, 522] on div at bounding box center [1063, 335] width 251 height 557
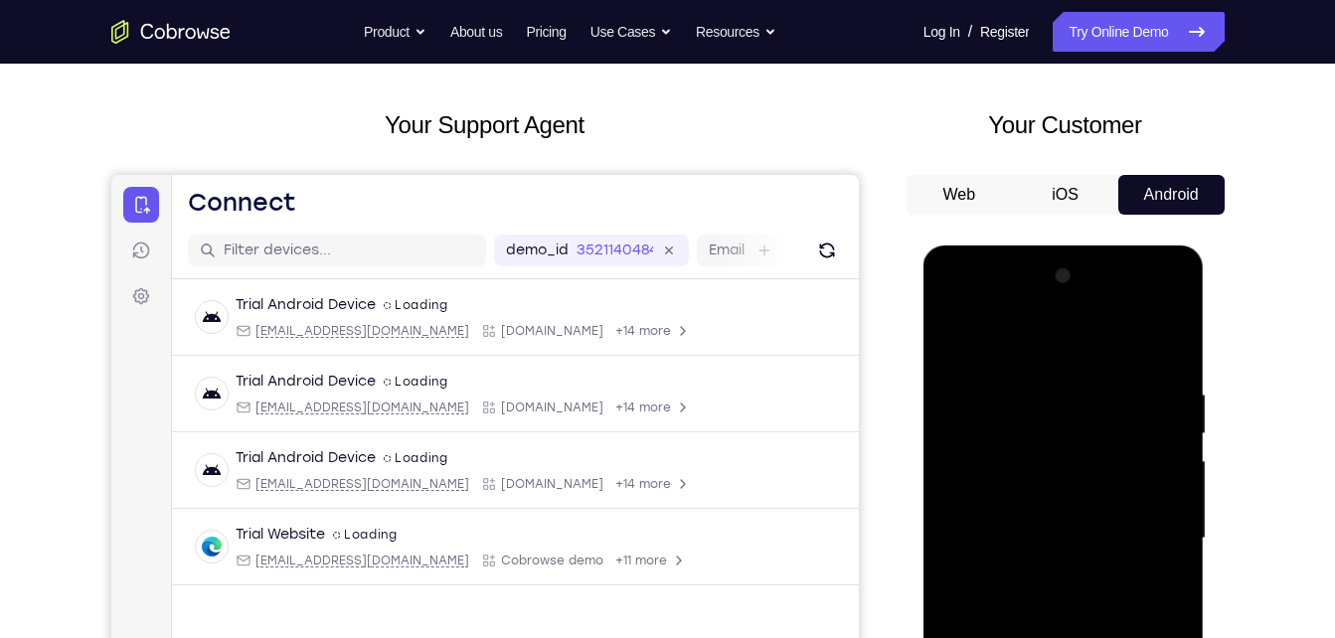
scroll to position [78, 0]
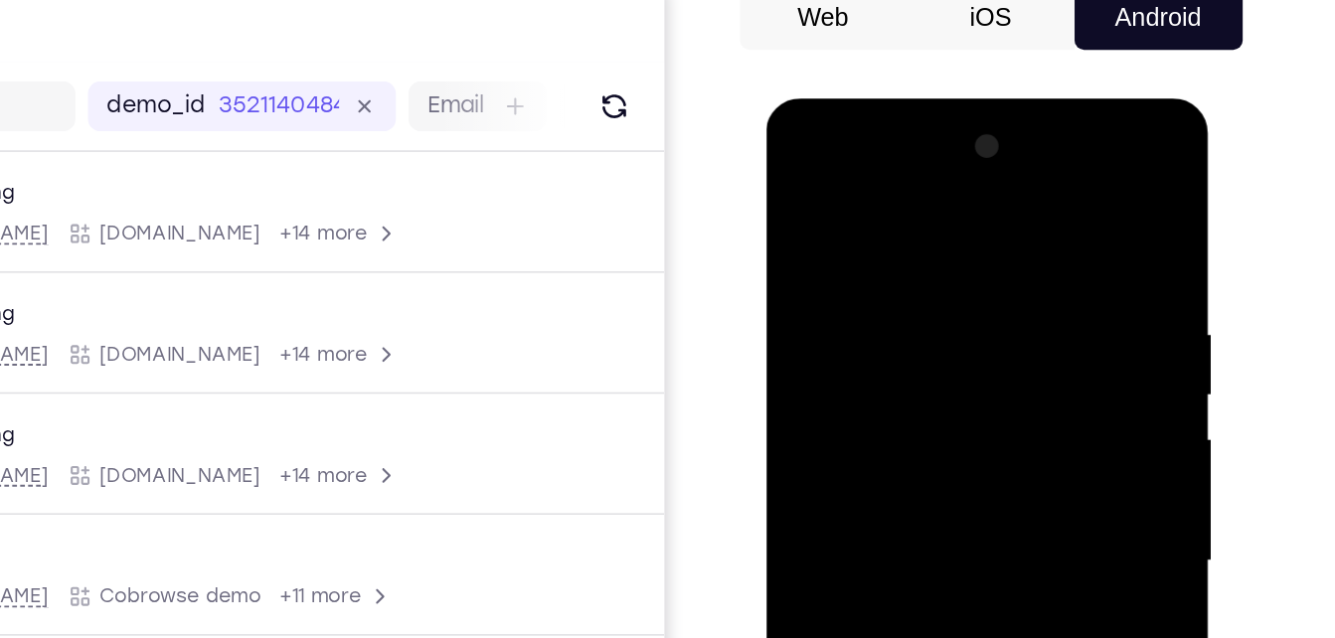
click at [796, 171] on div at bounding box center [906, 391] width 251 height 557
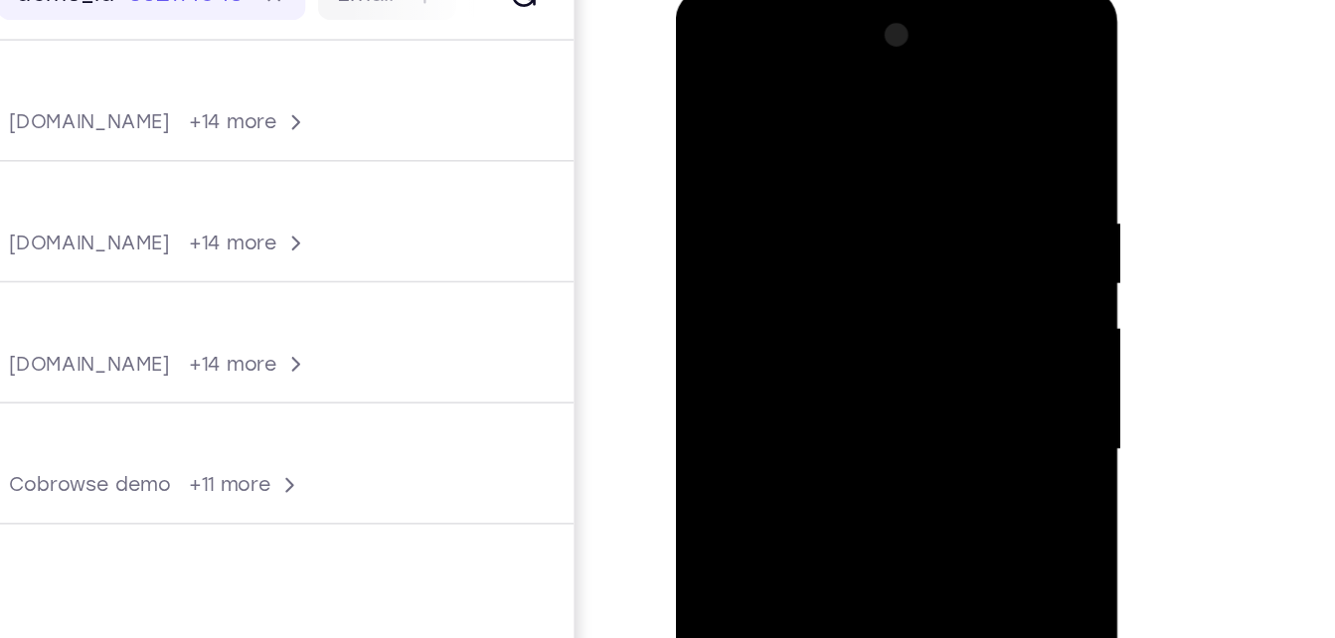
click at [898, 274] on div at bounding box center [816, 281] width 251 height 557
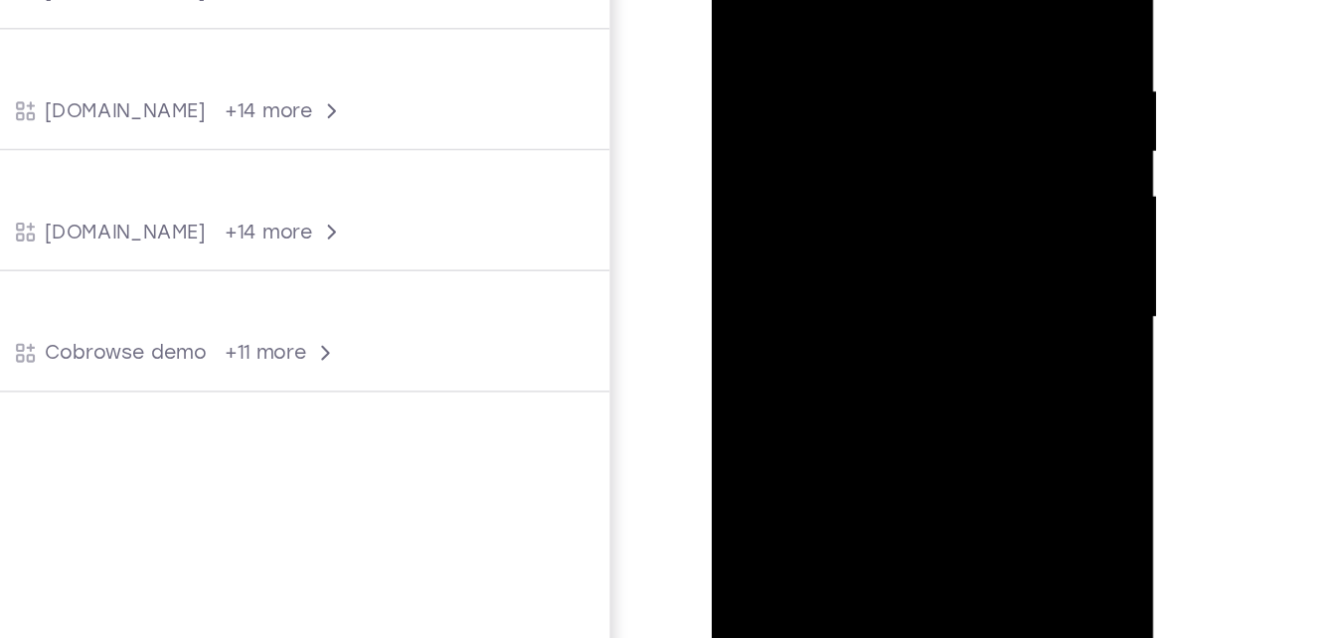
scroll to position [242, 0]
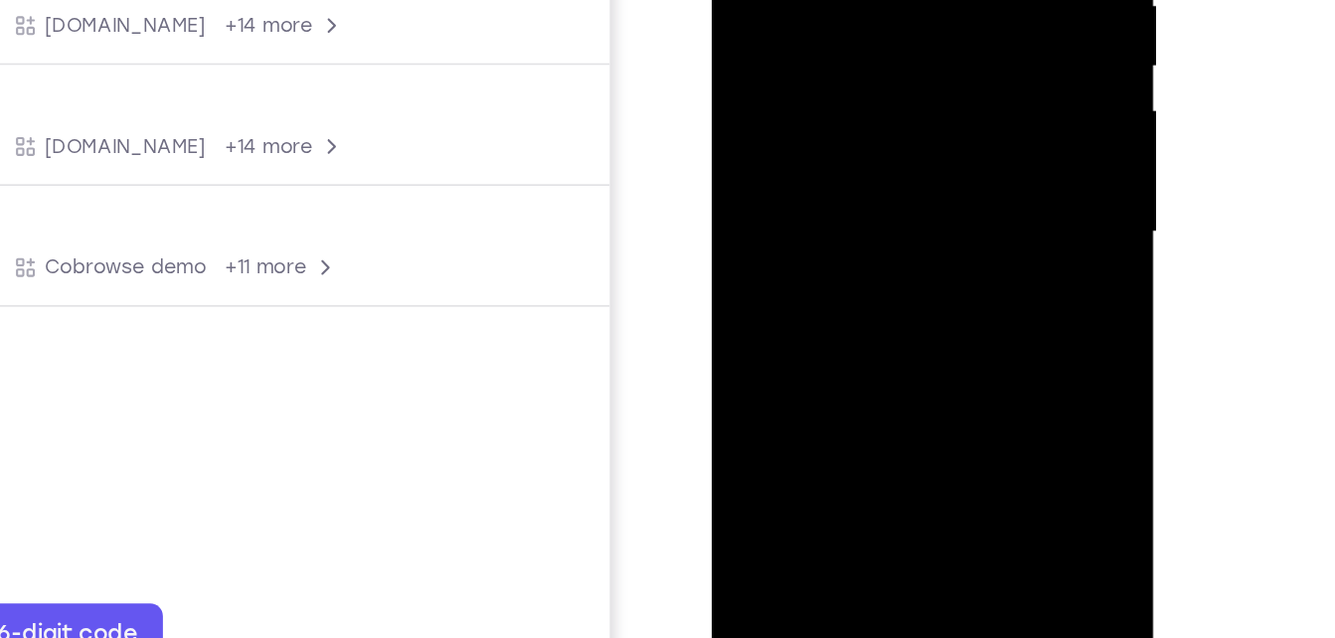
click at [830, 96] on div at bounding box center [851, 62] width 251 height 557
click at [815, 45] on div at bounding box center [851, 62] width 251 height 557
click at [760, 26] on div at bounding box center [851, 62] width 251 height 557
click at [771, 57] on div at bounding box center [851, 62] width 251 height 557
click at [860, 148] on div at bounding box center [851, 62] width 251 height 557
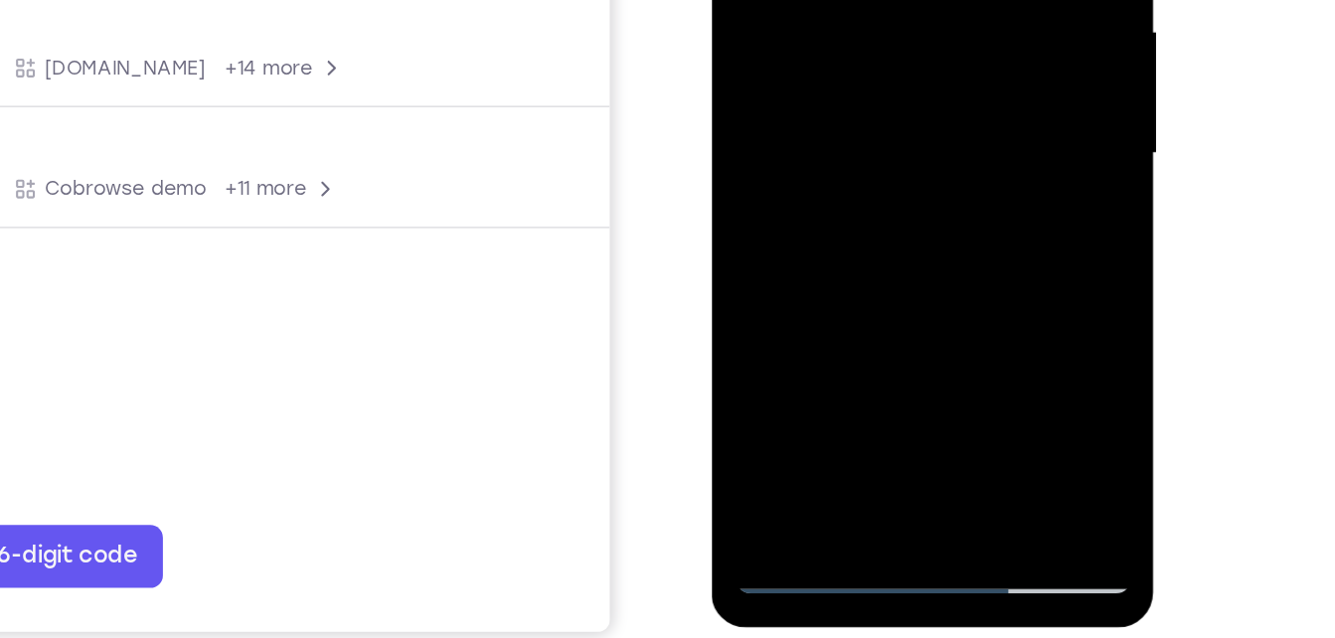
scroll to position [293, 0]
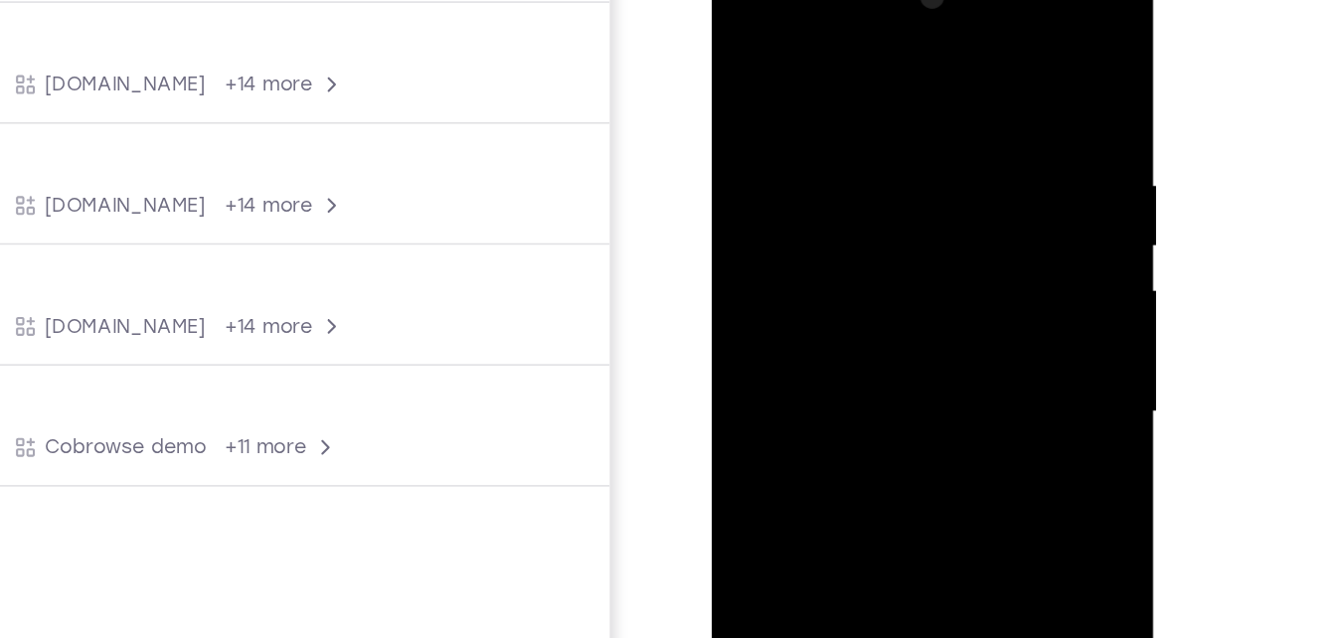
drag, startPoint x: 898, startPoint y: 60, endPoint x: 868, endPoint y: -65, distance: 127.8
click at [868, 0] on html "Online web based iOS Simulators and Android Emulators. Run iPhone, iPad, Mobile…" at bounding box center [852, 248] width 283 height 596
drag, startPoint x: 833, startPoint y: 60, endPoint x: 833, endPoint y: -65, distance: 124.3
click at [833, 0] on html "Online web based iOS Simulators and Android Emulators. Run iPhone, iPad, Mobile…" at bounding box center [852, 248] width 283 height 596
click at [828, 75] on div at bounding box center [851, 243] width 251 height 557
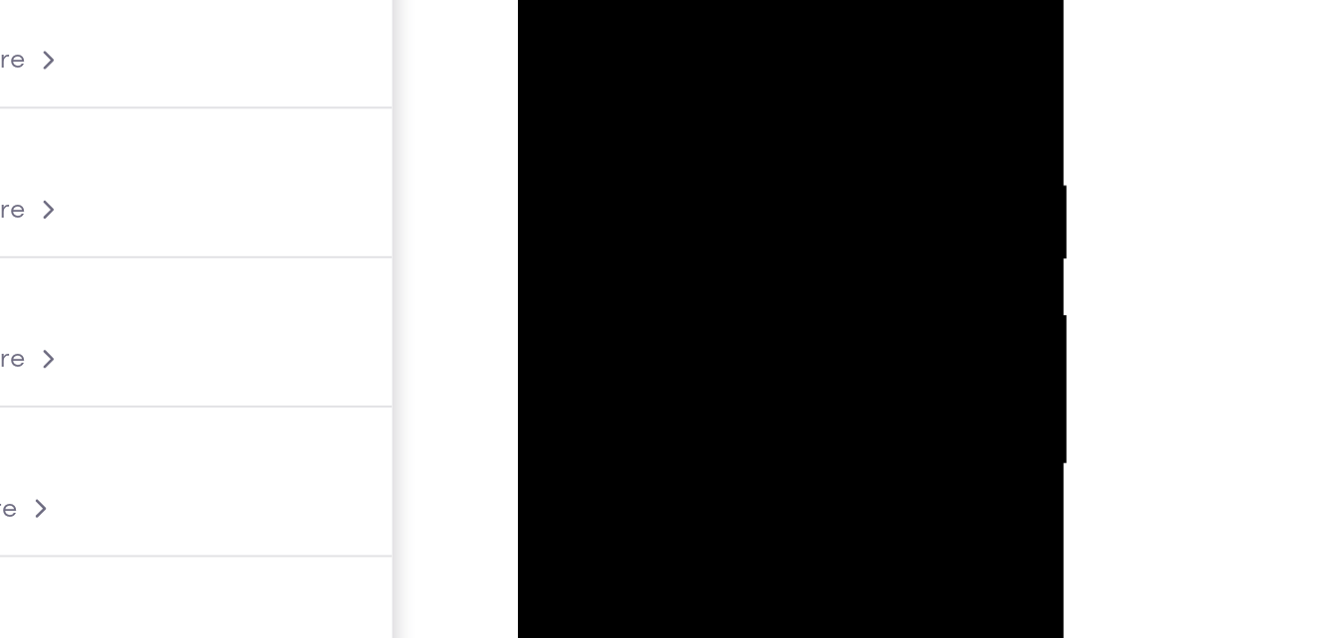
click at [762, 0] on div at bounding box center [658, 187] width 251 height 557
drag, startPoint x: 749, startPoint y: 33, endPoint x: 641, endPoint y: 32, distance: 107.4
click at [641, 32] on div at bounding box center [658, 187] width 251 height 557
drag, startPoint x: 727, startPoint y: 34, endPoint x: 676, endPoint y: 32, distance: 50.7
click at [676, 32] on div at bounding box center [658, 187] width 251 height 557
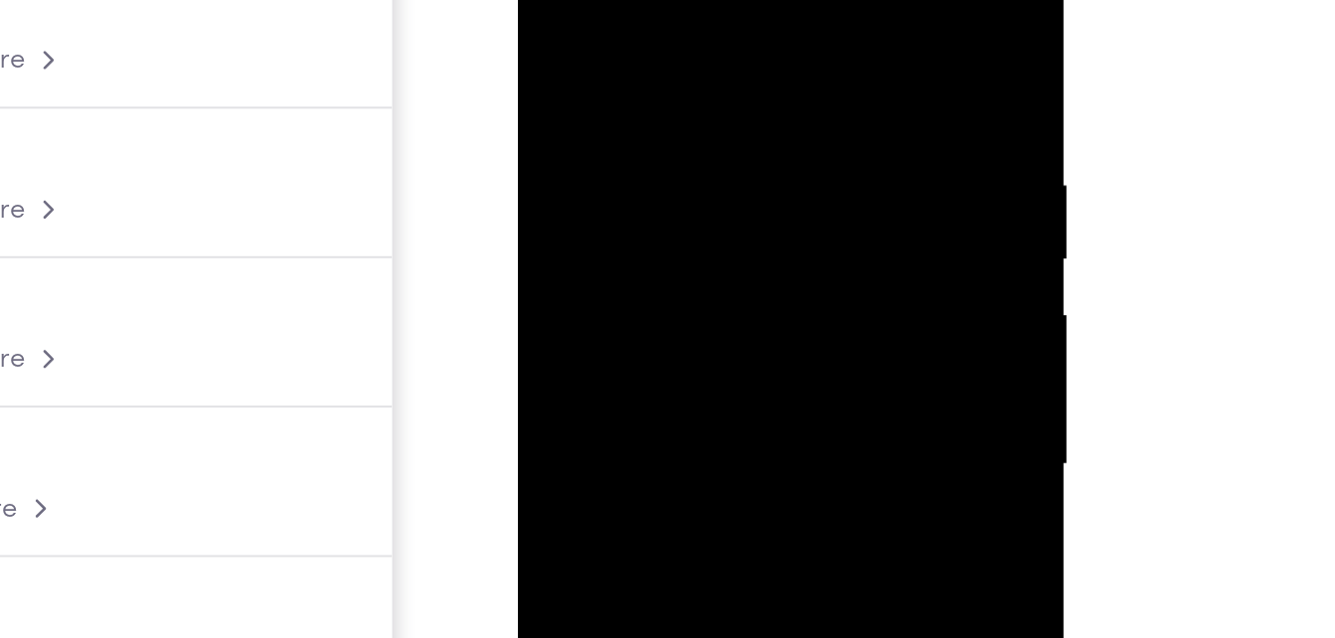
click at [570, 35] on div at bounding box center [658, 187] width 251 height 557
click at [751, 70] on div at bounding box center [658, 206] width 251 height 557
click at [753, 65] on div at bounding box center [658, 206] width 251 height 557
click at [759, 54] on div at bounding box center [658, 198] width 251 height 557
click at [558, 84] on div at bounding box center [658, 198] width 251 height 557
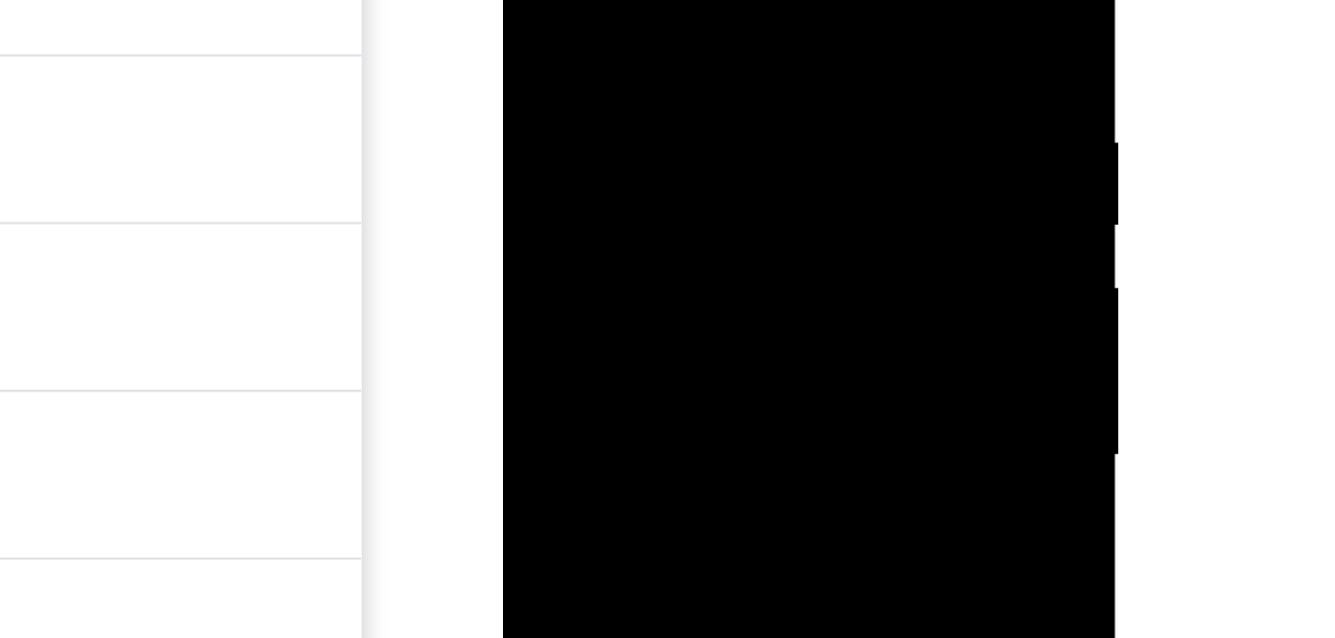
click at [739, 0] on div at bounding box center [643, 108] width 251 height 557
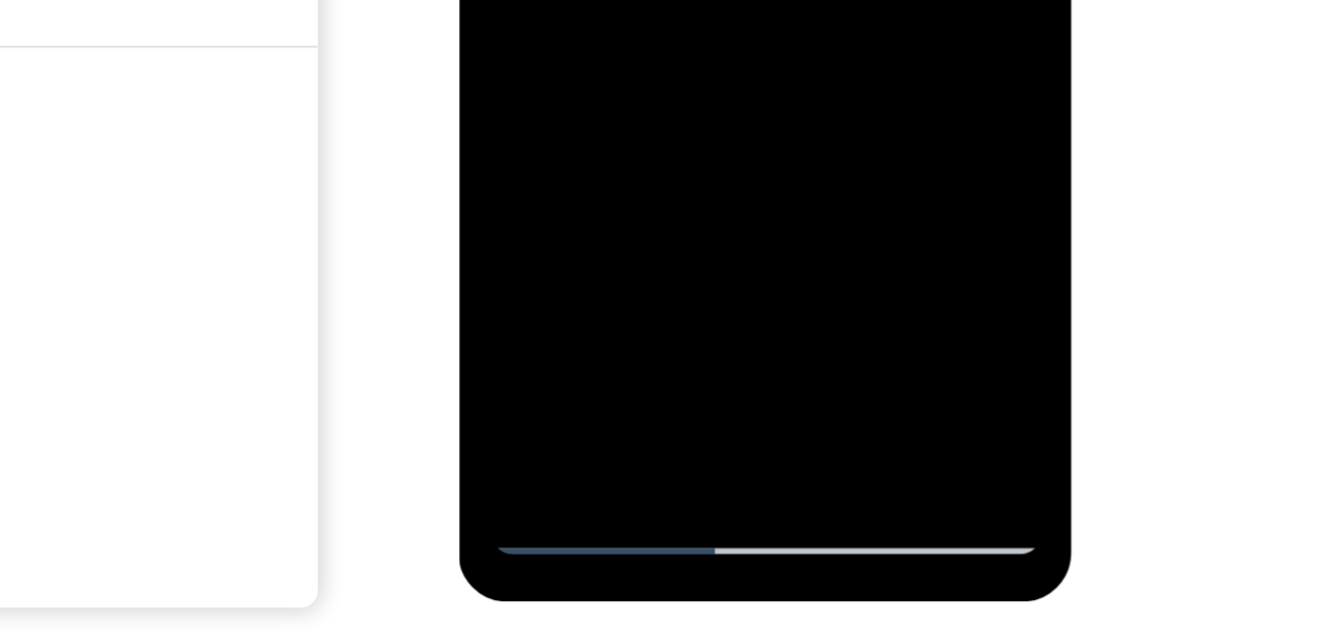
scroll to position [302, 0]
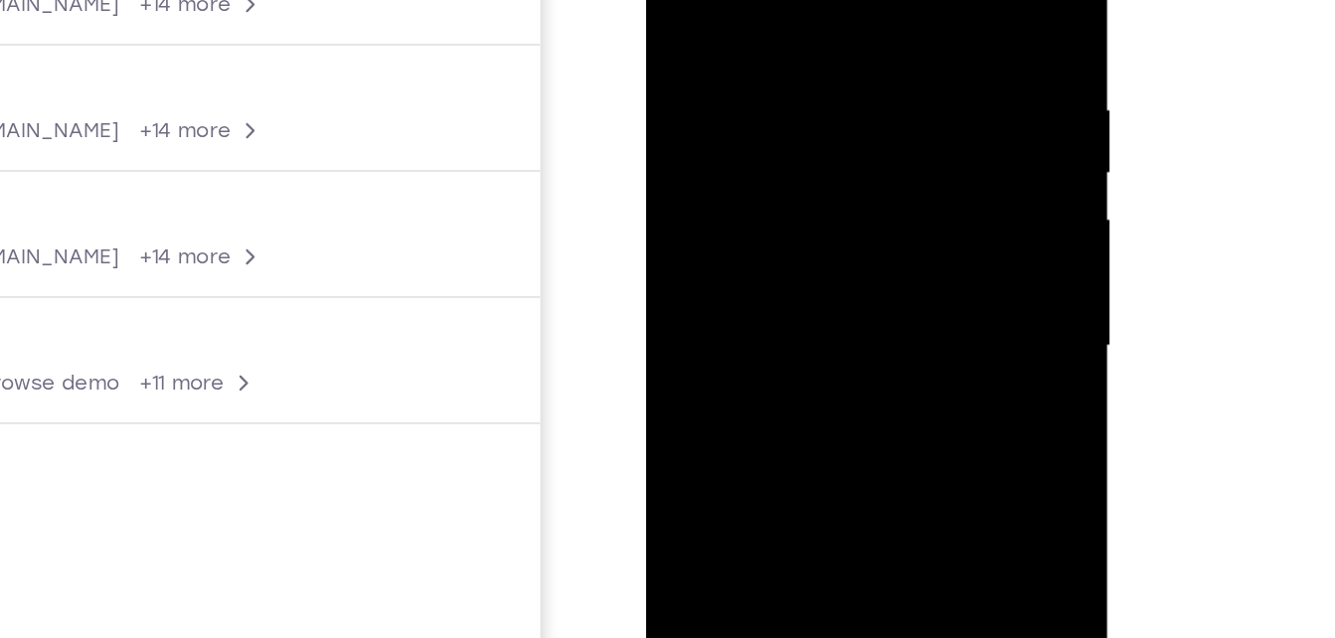
click at [901, 46] on div at bounding box center [787, 158] width 251 height 557
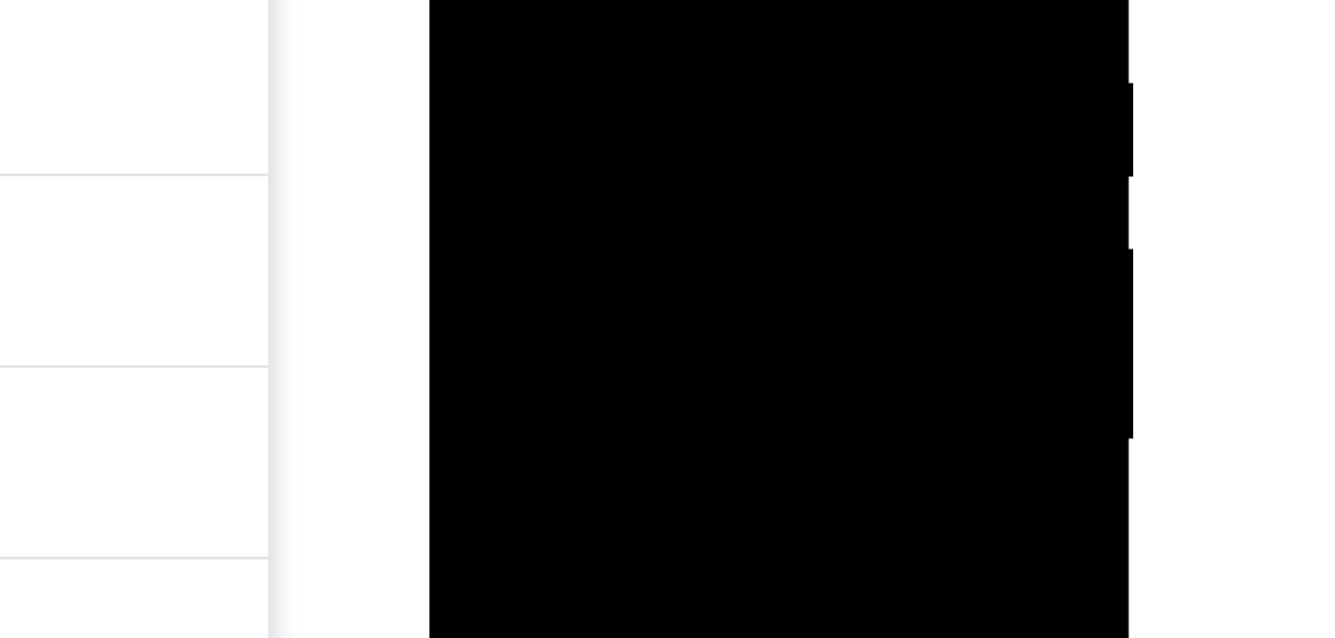
click at [681, 0] on div at bounding box center [570, 3] width 251 height 557
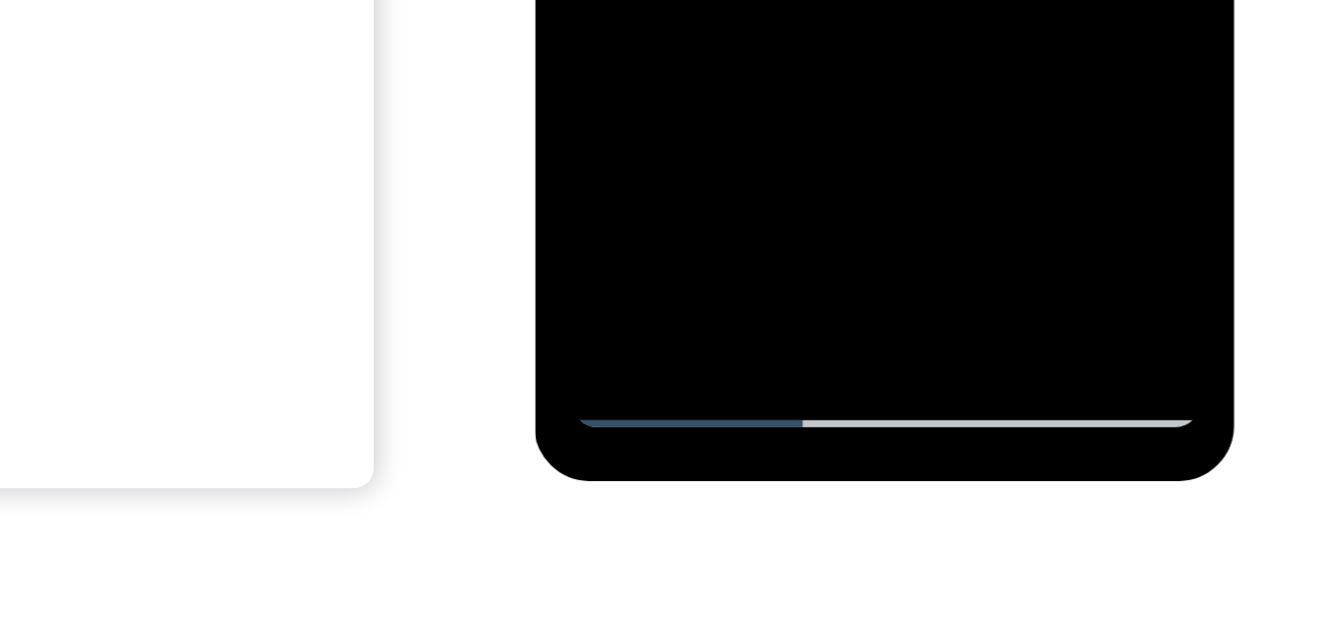
scroll to position [349, 0]
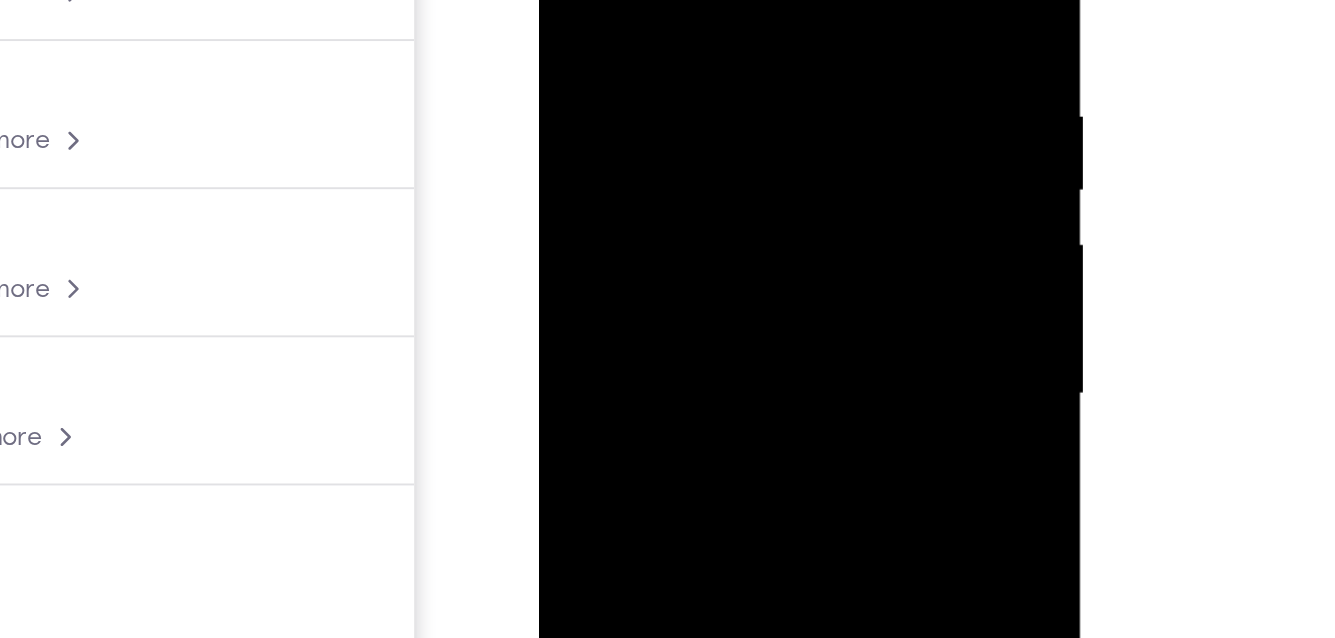
drag, startPoint x: 735, startPoint y: 60, endPoint x: 706, endPoint y: 271, distance: 213.7
click at [706, 271] on div at bounding box center [679, 120] width 251 height 557
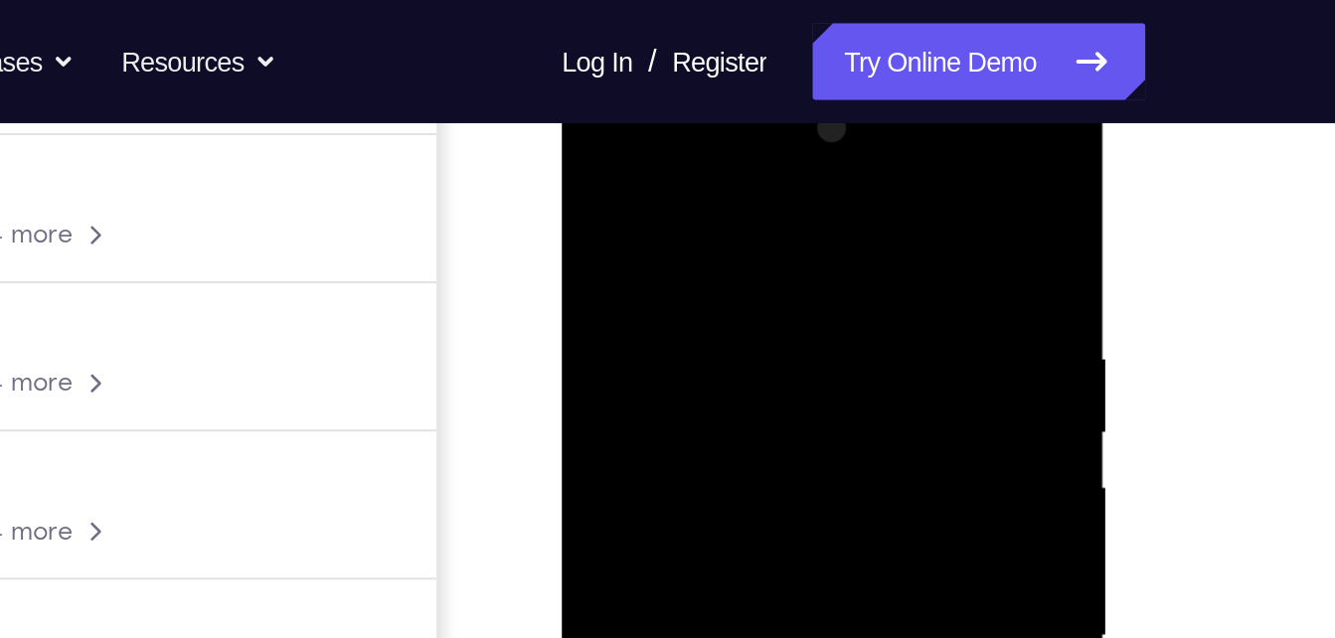
scroll to position [289, 0]
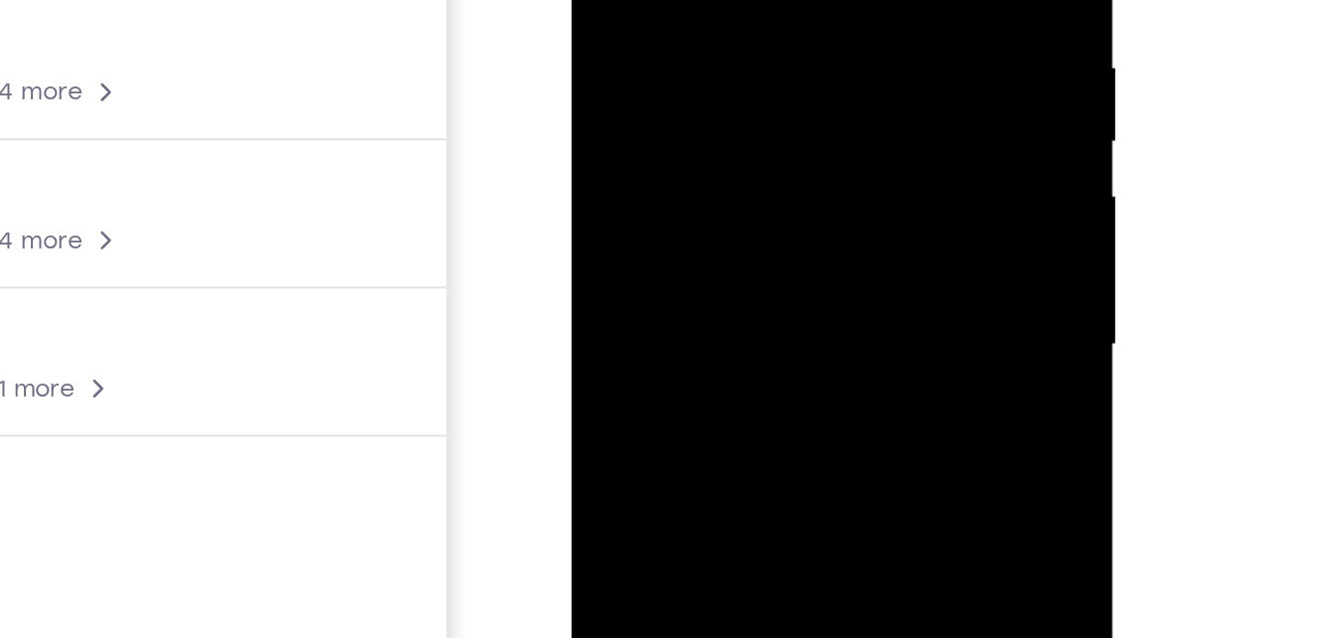
click at [816, 0] on div at bounding box center [712, 72] width 251 height 557
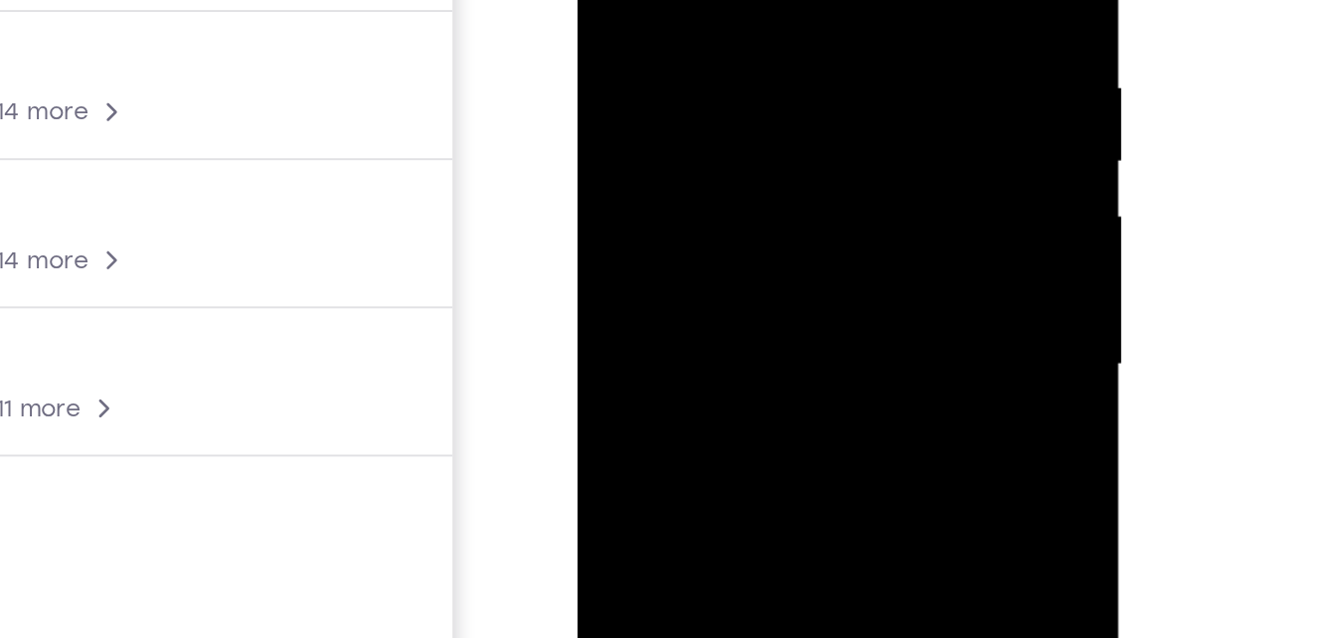
click at [823, 0] on div at bounding box center [717, 91] width 251 height 557
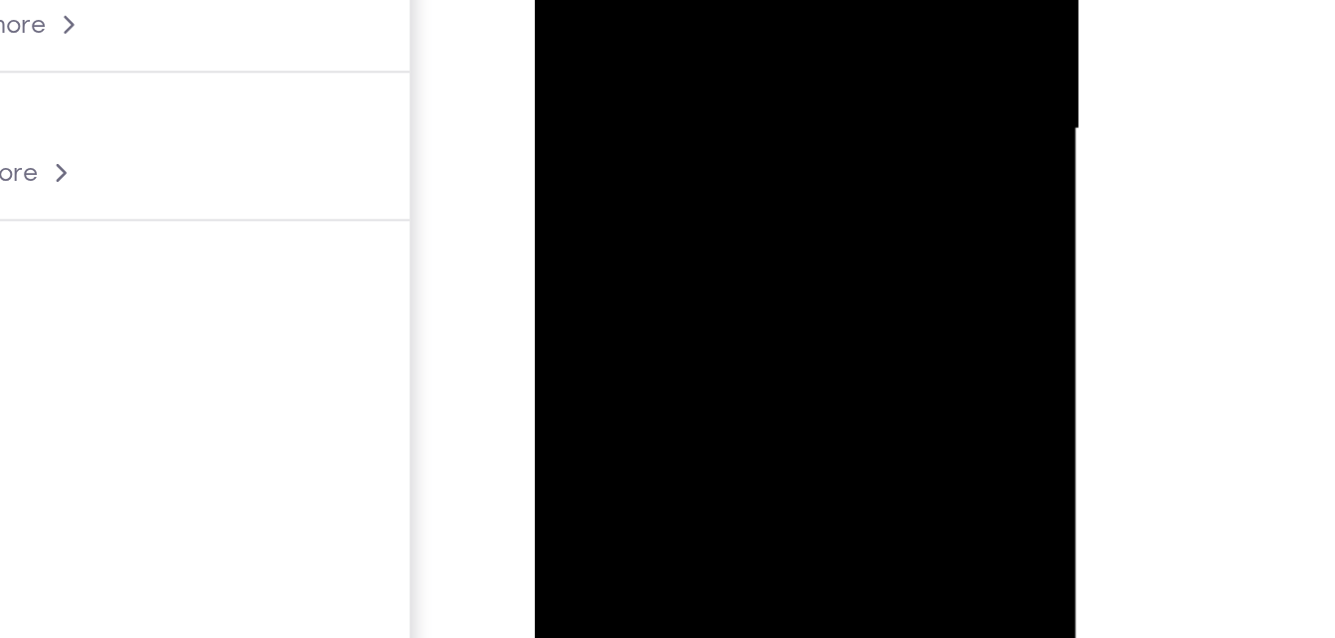
drag, startPoint x: 655, startPoint y: -39, endPoint x: 695, endPoint y: -92, distance: 66.8
drag, startPoint x: 656, startPoint y: 41, endPoint x: 701, endPoint y: -126, distance: 172.9
drag, startPoint x: 665, startPoint y: 34, endPoint x: 678, endPoint y: -43, distance: 77.6
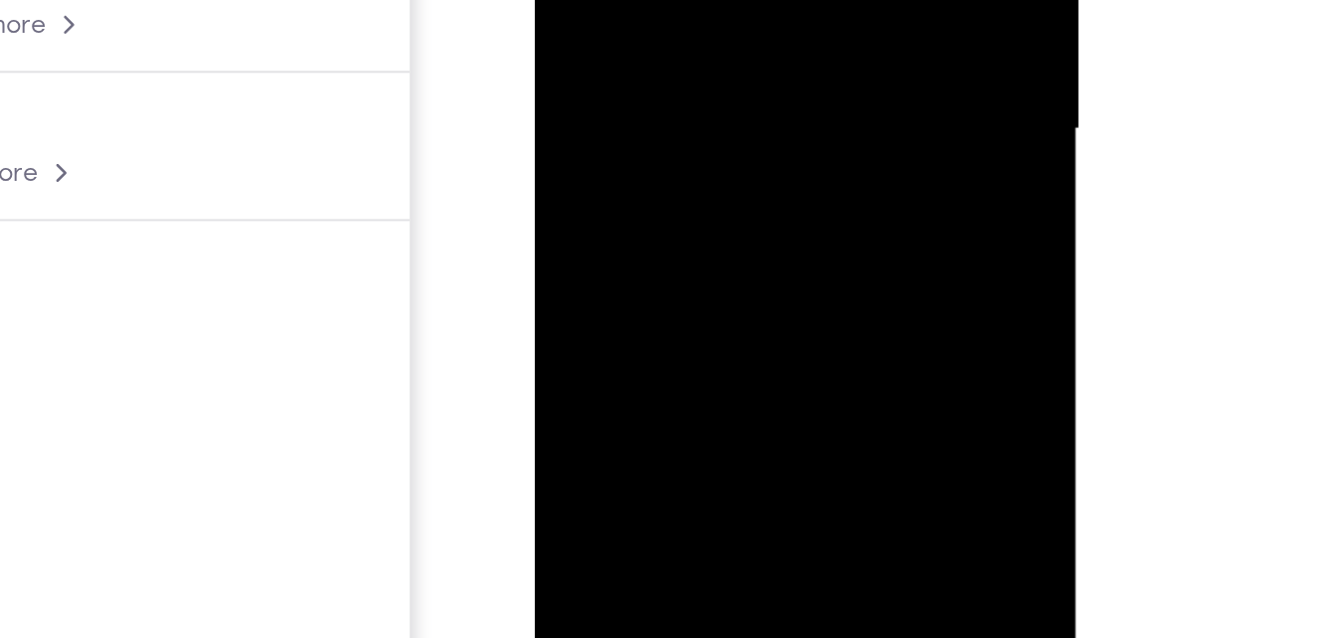
drag, startPoint x: 671, startPoint y: 35, endPoint x: 677, endPoint y: -67, distance: 101.6
drag, startPoint x: 675, startPoint y: 8, endPoint x: 678, endPoint y: -61, distance: 68.7
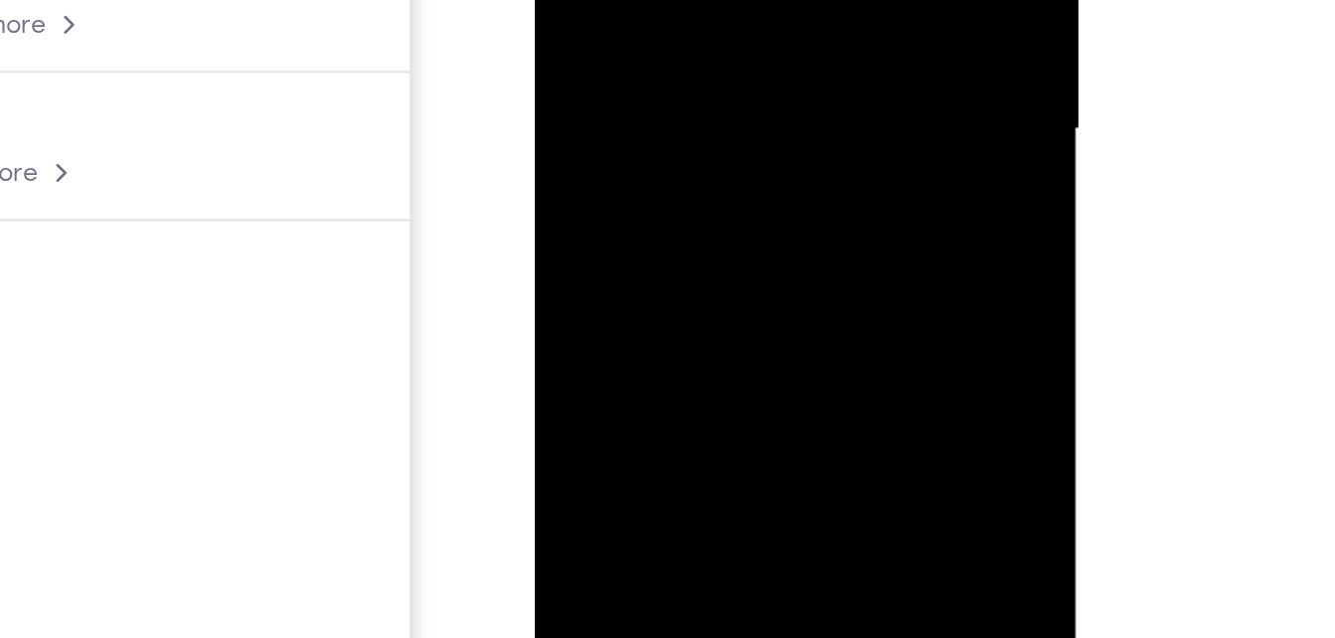
drag, startPoint x: 673, startPoint y: 34, endPoint x: 680, endPoint y: -49, distance: 82.8
drag, startPoint x: 684, startPoint y: 16, endPoint x: 684, endPoint y: -79, distance: 94.4
drag, startPoint x: 681, startPoint y: 29, endPoint x: 670, endPoint y: -59, distance: 88.2
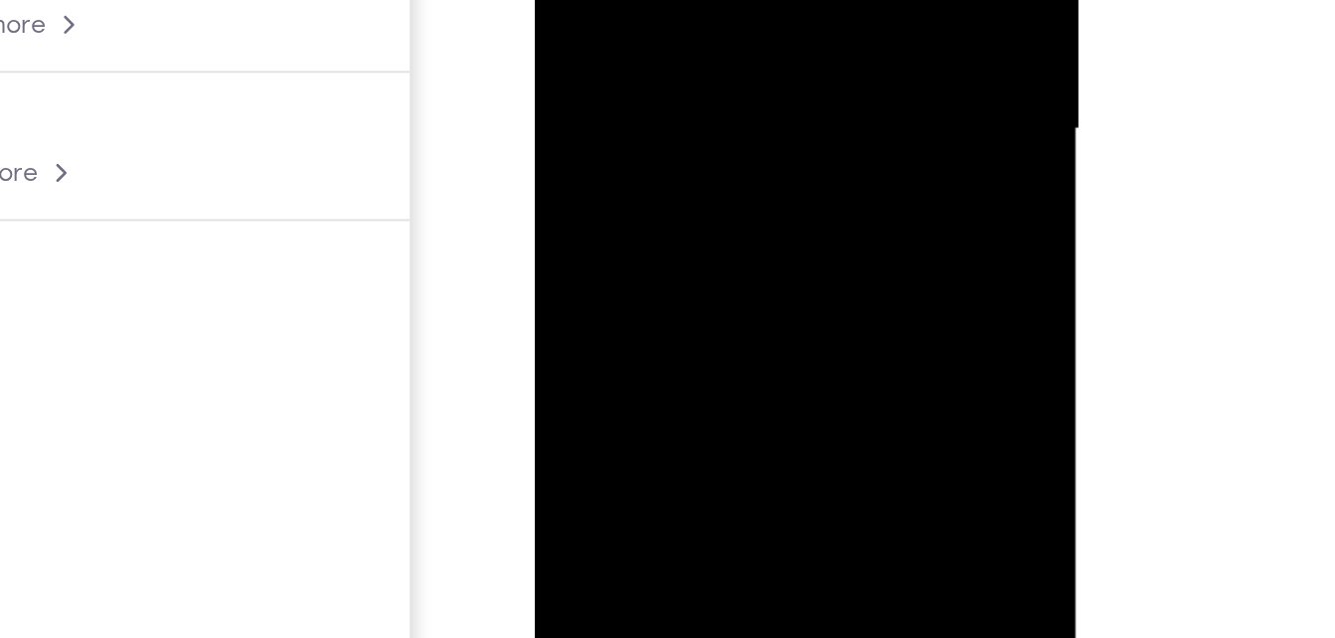
drag, startPoint x: 674, startPoint y: 53, endPoint x: 693, endPoint y: -65, distance: 118.8
drag, startPoint x: 677, startPoint y: 23, endPoint x: 695, endPoint y: -89, distance: 113.8
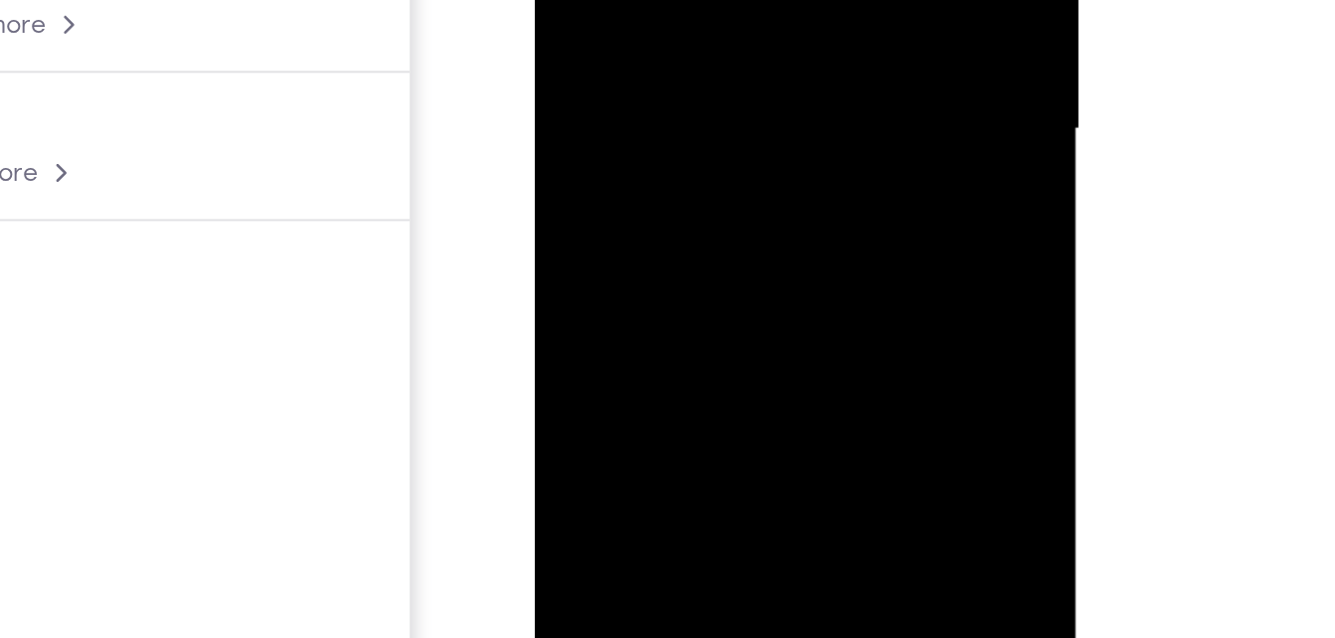
drag, startPoint x: 683, startPoint y: 24, endPoint x: 690, endPoint y: -68, distance: 91.7
drag, startPoint x: 667, startPoint y: -3, endPoint x: 703, endPoint y: -116, distance: 118.8
drag, startPoint x: 722, startPoint y: -47, endPoint x: 664, endPoint y: 202, distance: 255.1
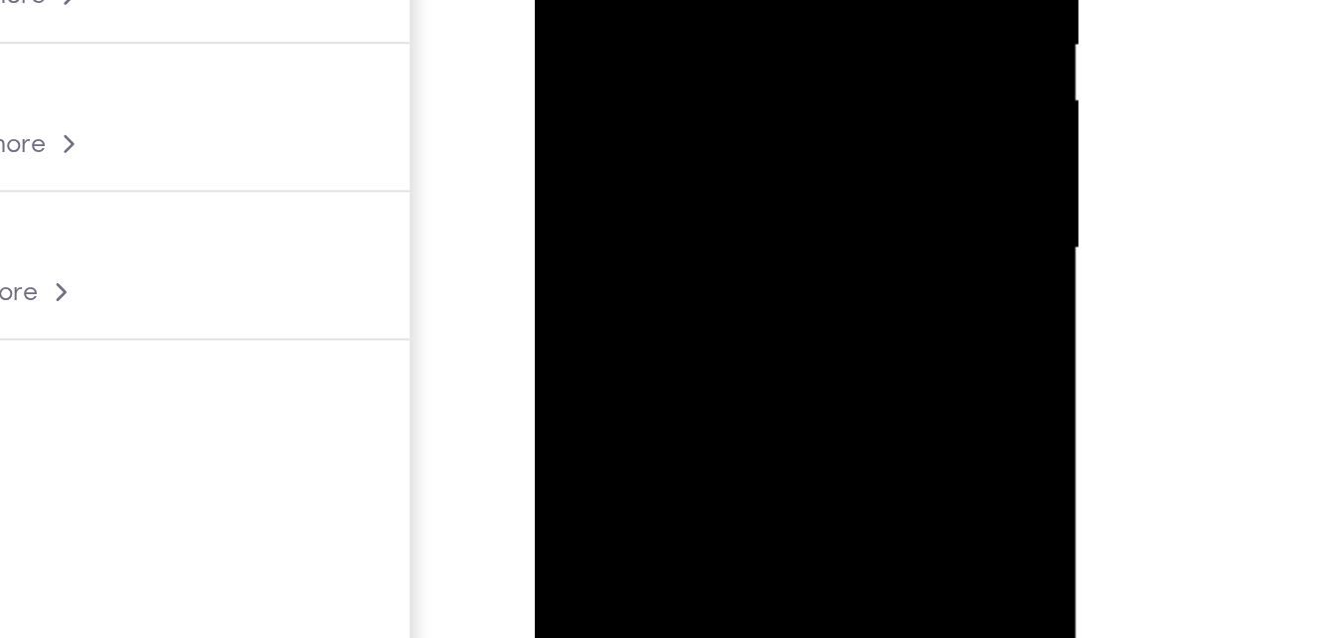
drag, startPoint x: 718, startPoint y: -22, endPoint x: 676, endPoint y: 202, distance: 227.5
drag, startPoint x: 713, startPoint y: -51, endPoint x: 672, endPoint y: 202, distance: 255.8
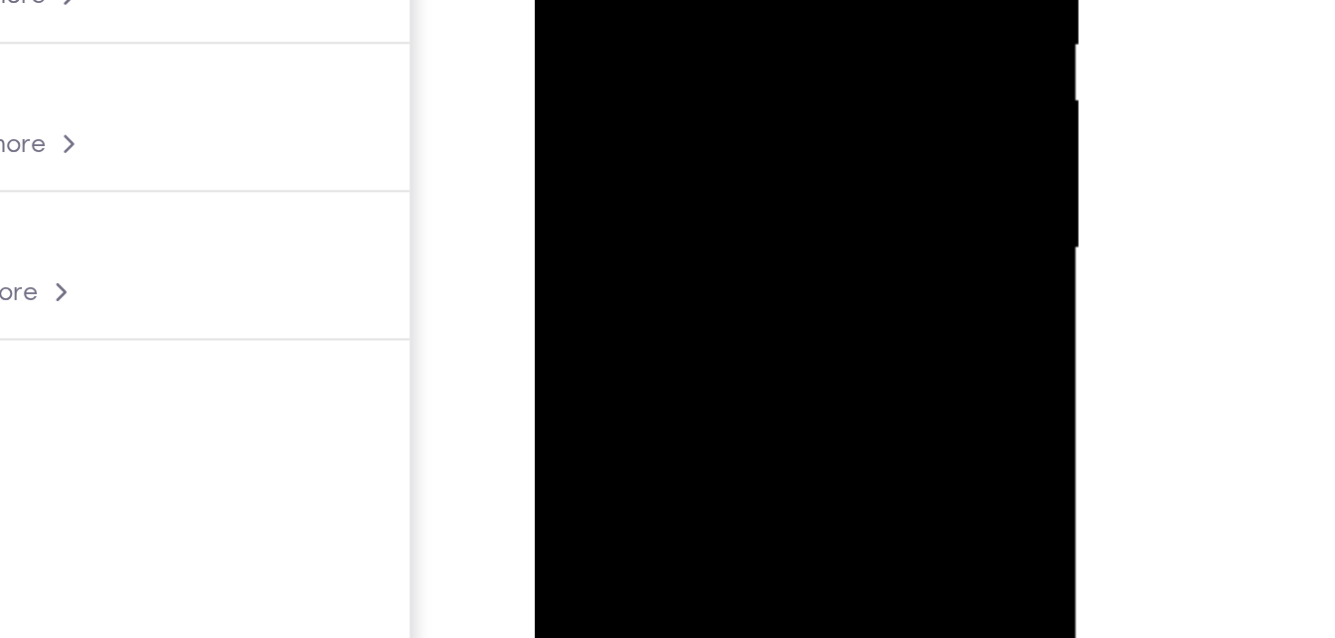
drag, startPoint x: 717, startPoint y: -14, endPoint x: 685, endPoint y: 161, distance: 177.8
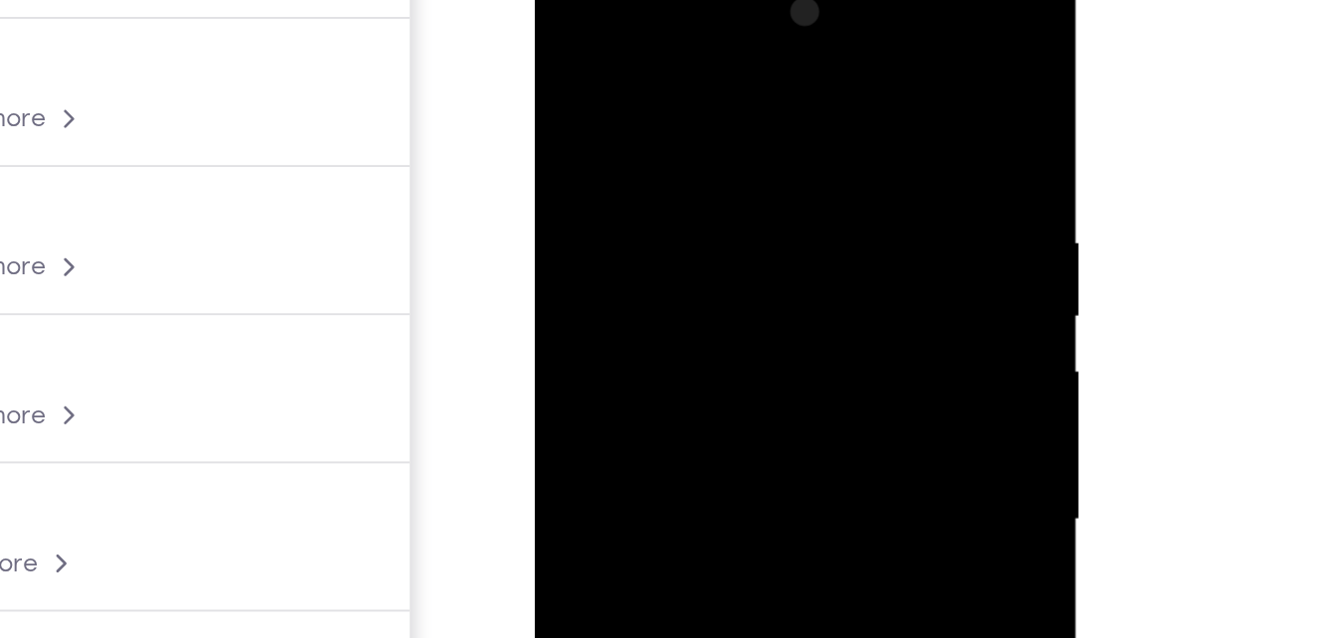
click at [562, 42] on div at bounding box center [675, 247] width 251 height 557
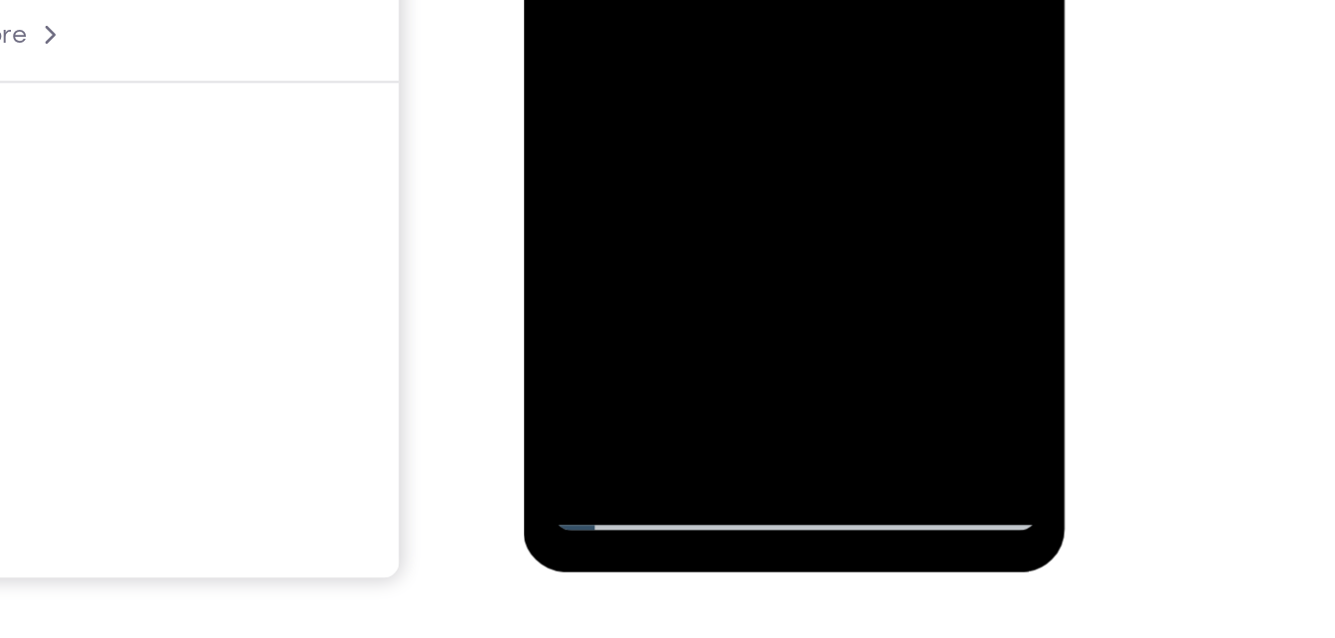
scroll to position [330, 0]
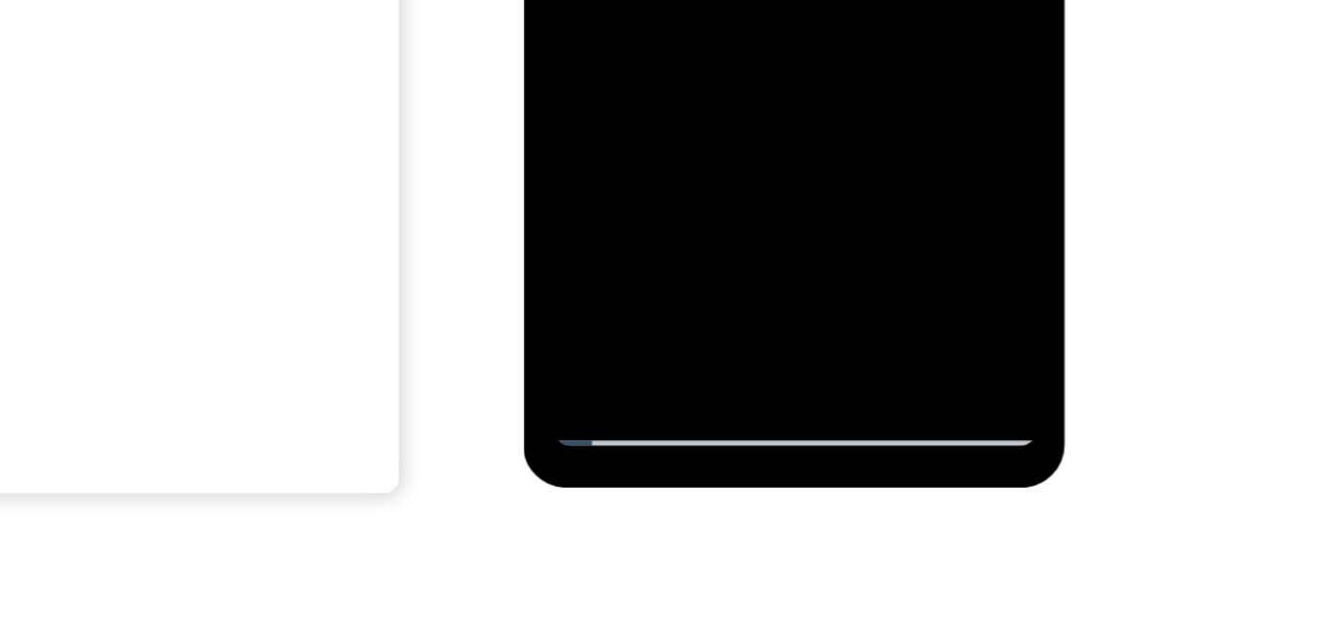
scroll to position [366, 0]
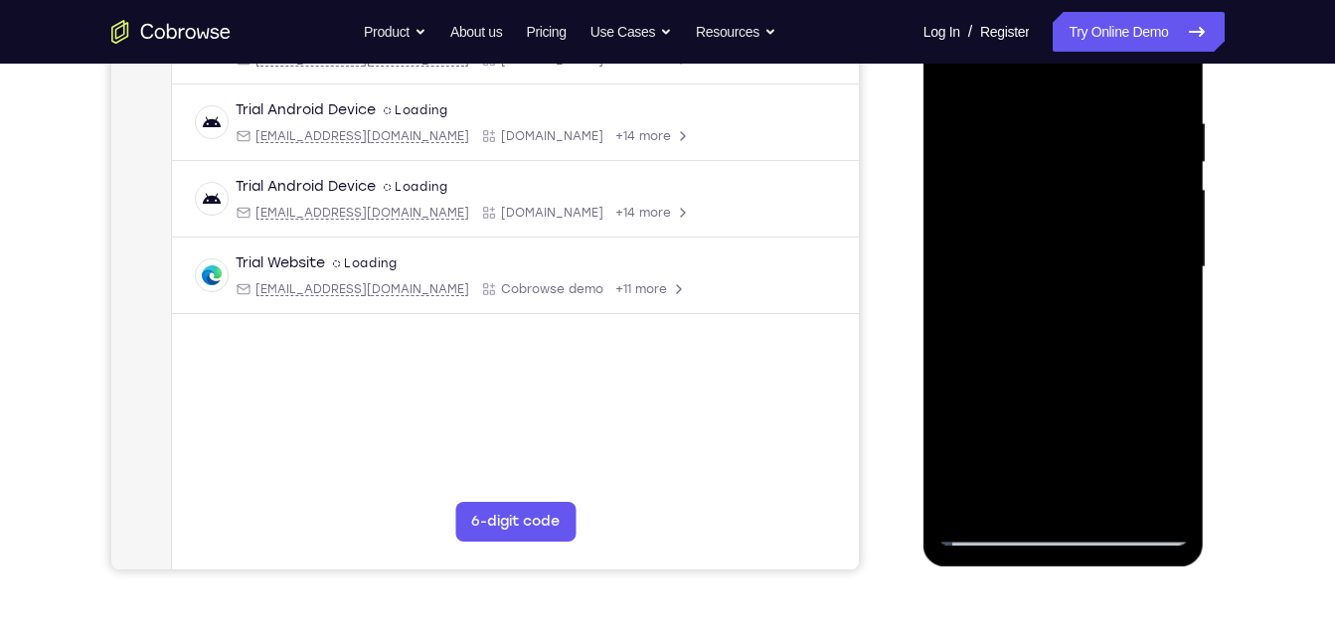
scroll to position [315, 0]
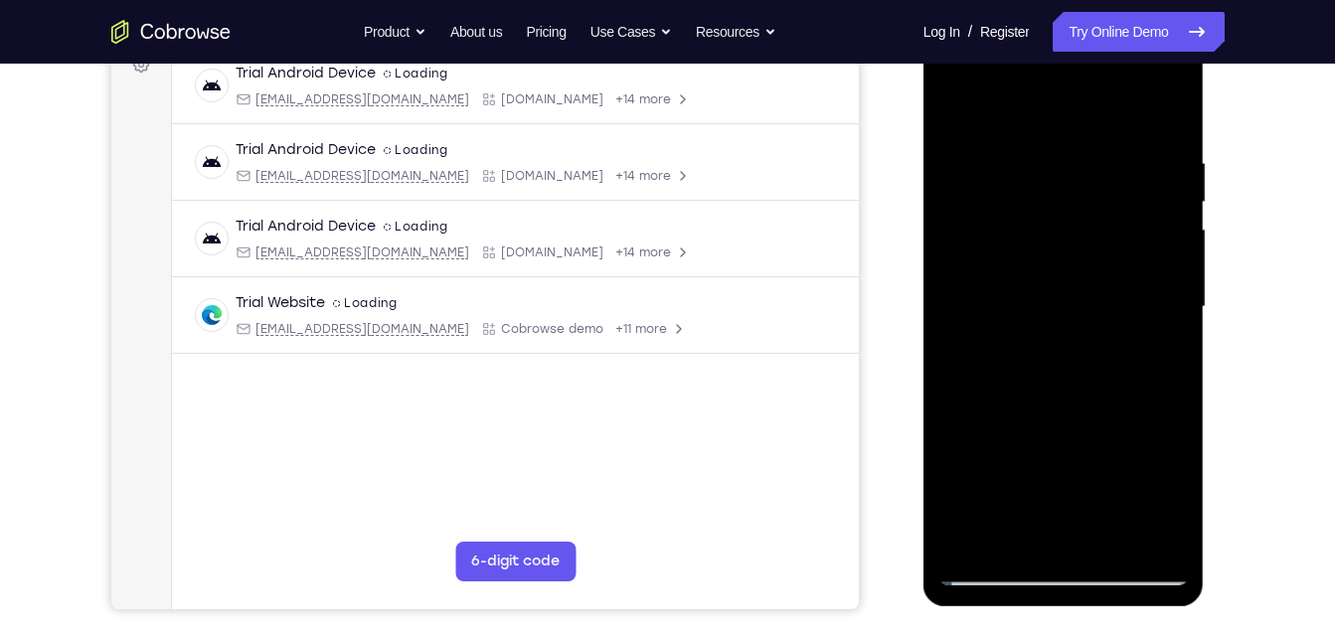
click at [984, 181] on div at bounding box center [1063, 307] width 251 height 557
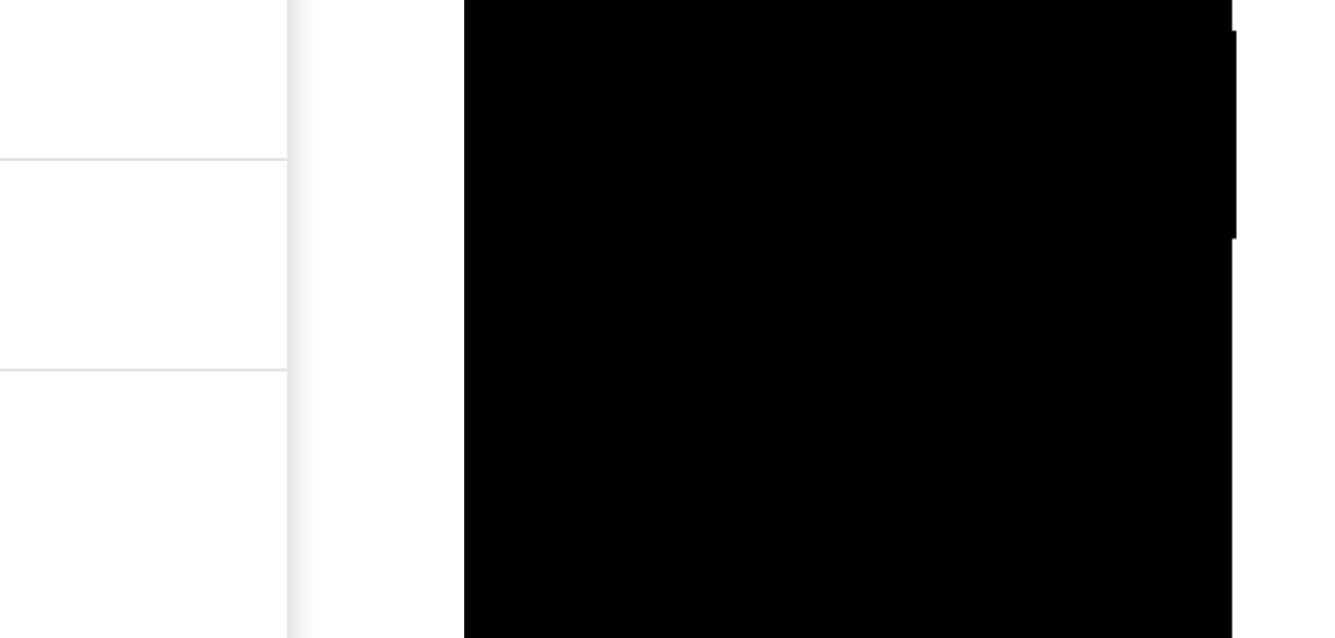
drag, startPoint x: 590, startPoint y: -187, endPoint x: 583, endPoint y: -270, distance: 83.8
drag, startPoint x: 593, startPoint y: -186, endPoint x: 595, endPoint y: -288, distance: 102.4
drag, startPoint x: 603, startPoint y: -175, endPoint x: 602, endPoint y: -258, distance: 83.5
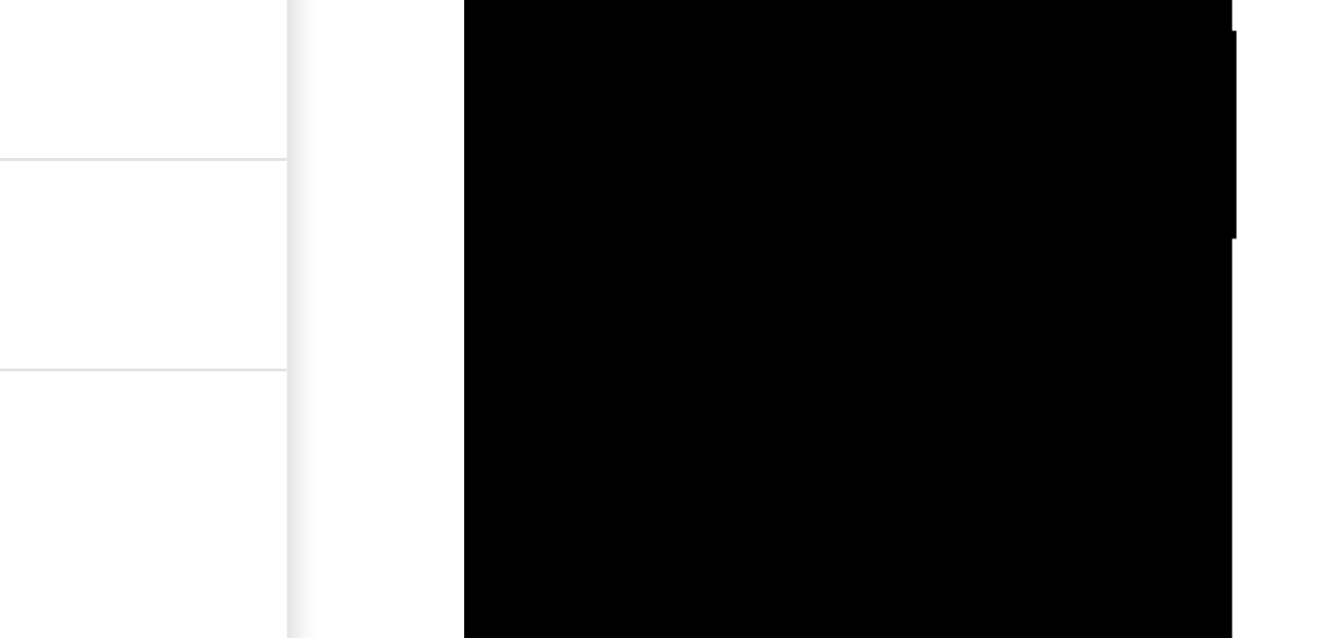
drag, startPoint x: 602, startPoint y: -173, endPoint x: 584, endPoint y: -286, distance: 114.9
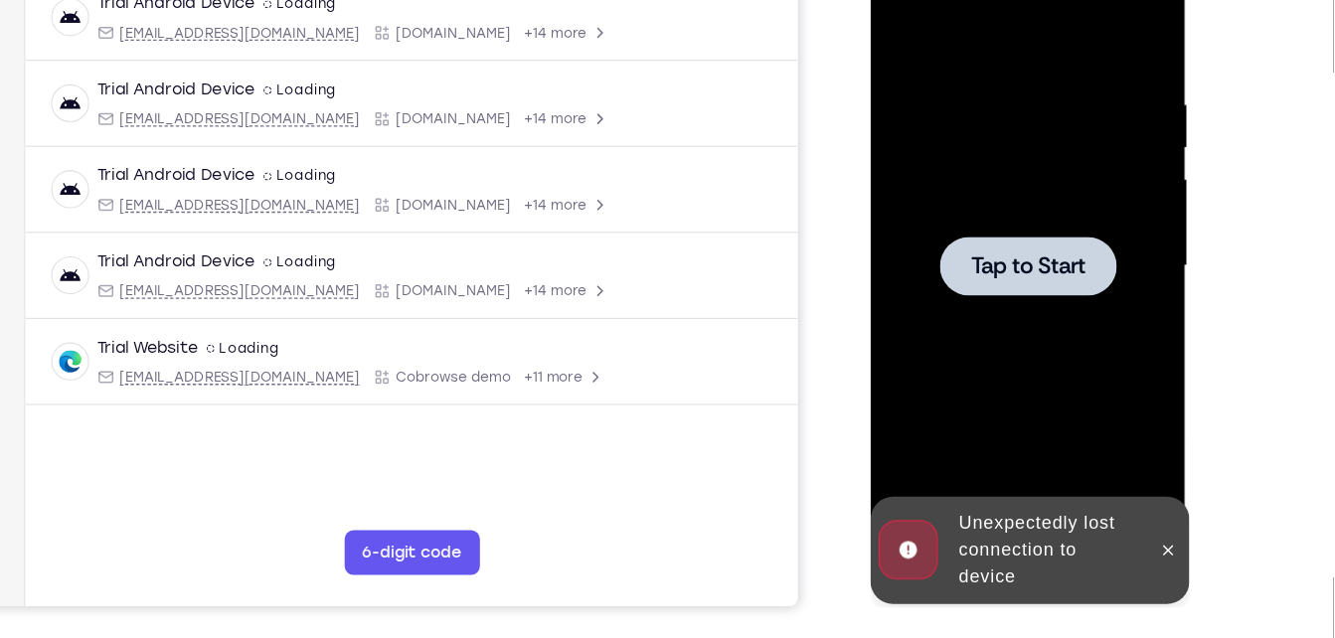
click at [893, 130] on div at bounding box center [1011, 229] width 251 height 557
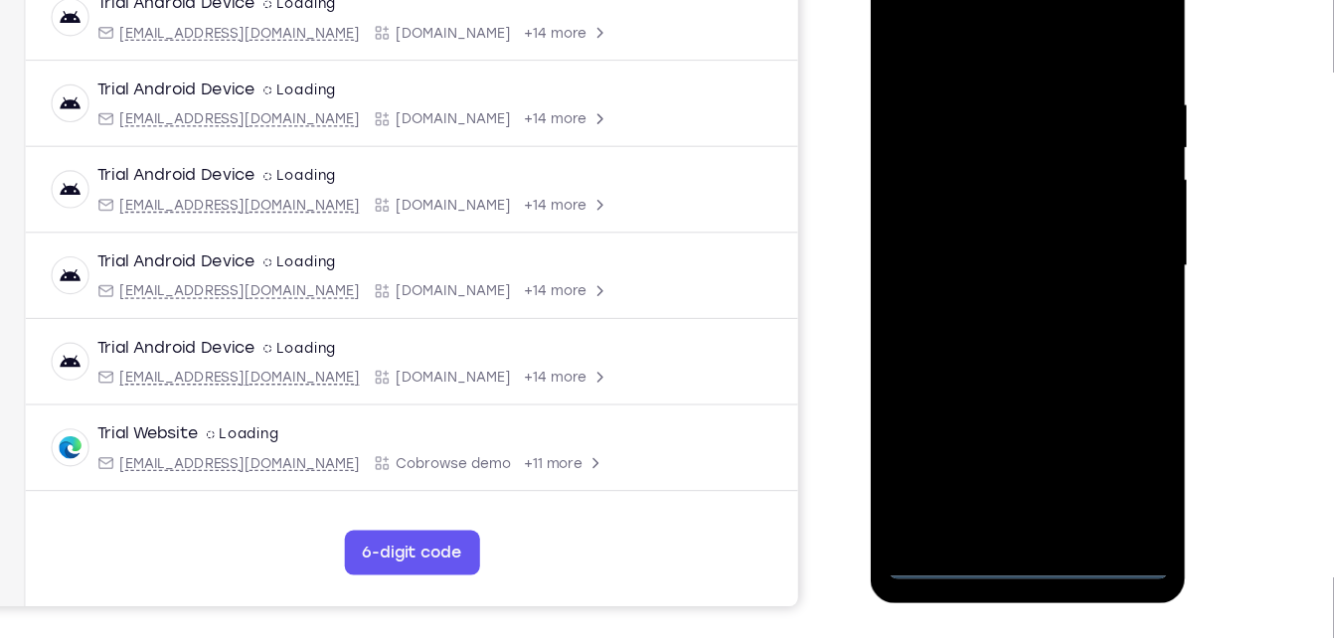
click at [1005, 495] on div at bounding box center [1011, 229] width 251 height 557
click at [1088, 401] on div at bounding box center [1011, 229] width 251 height 557
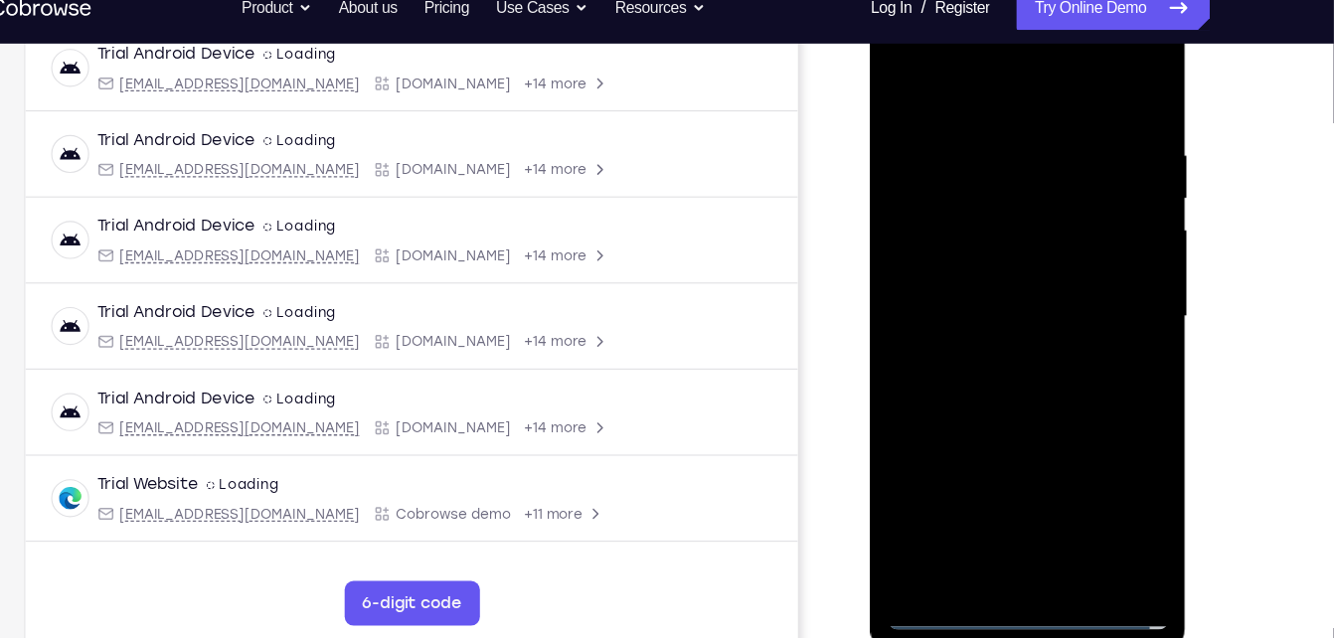
click at [896, 55] on div at bounding box center [1011, 281] width 251 height 557
click at [1087, 269] on div at bounding box center [1011, 281] width 251 height 557
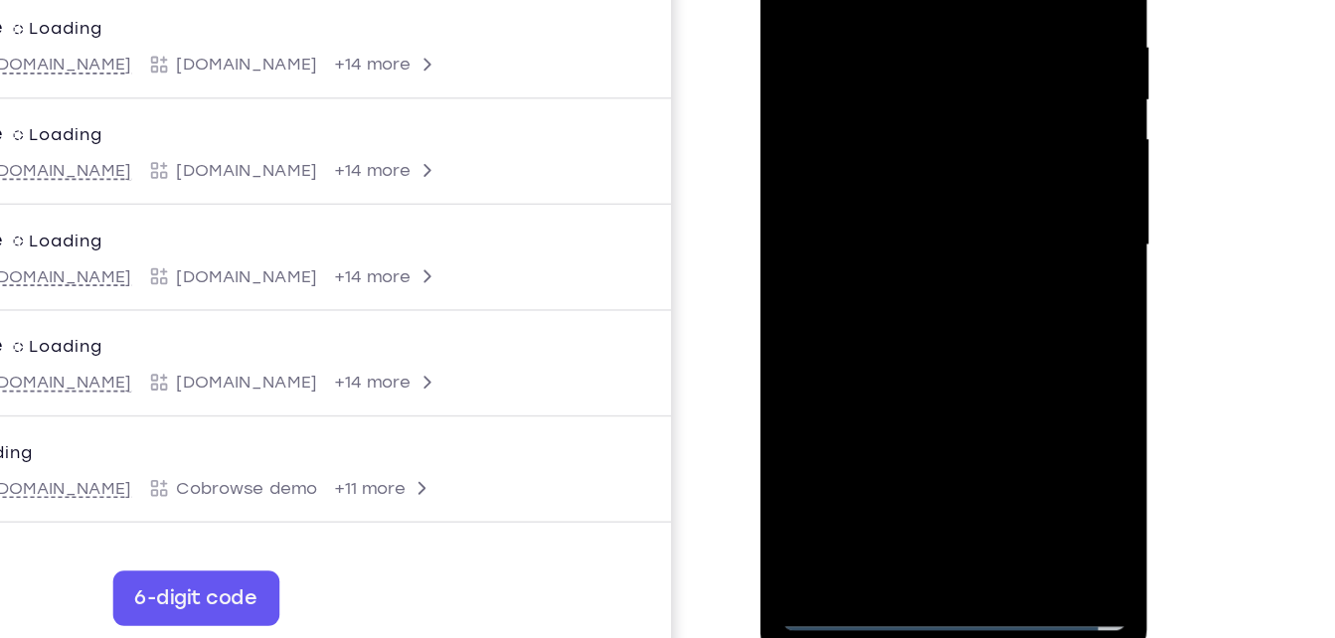
click at [877, 171] on div at bounding box center [900, 134] width 251 height 557
click at [868, 126] on div at bounding box center [900, 134] width 251 height 557
click at [853, 103] on div at bounding box center [900, 134] width 251 height 557
click at [853, 129] on div at bounding box center [900, 134] width 251 height 557
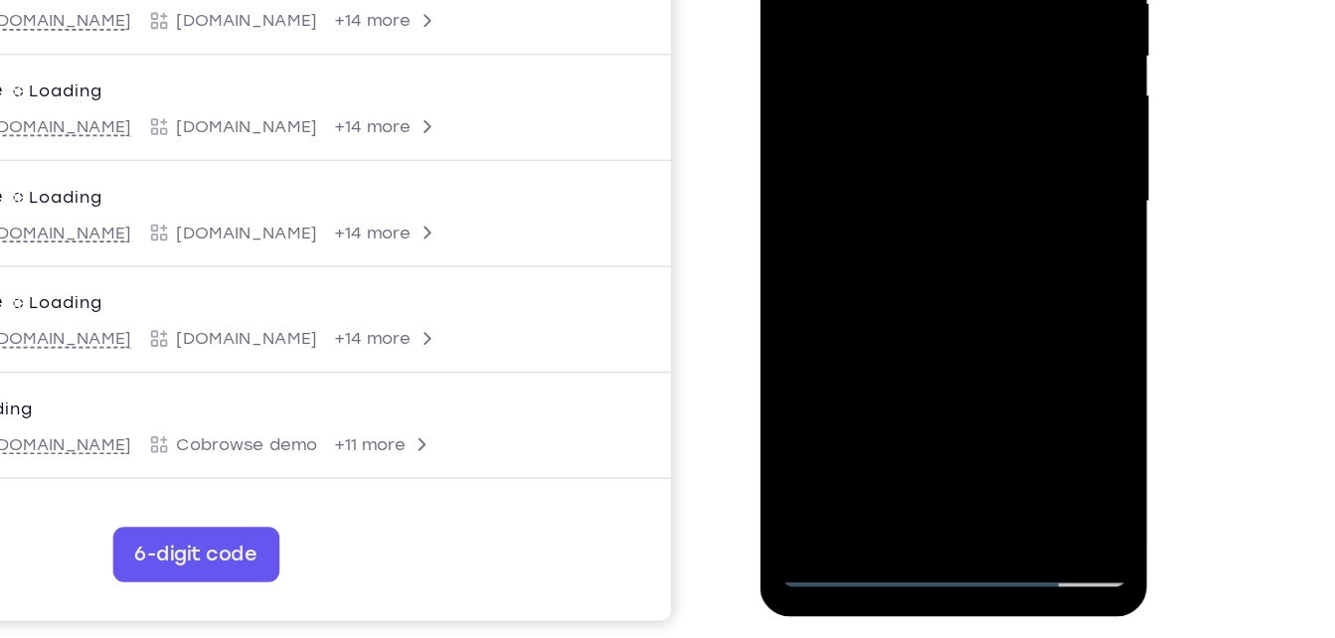
click at [899, 165] on div at bounding box center [900, 90] width 251 height 557
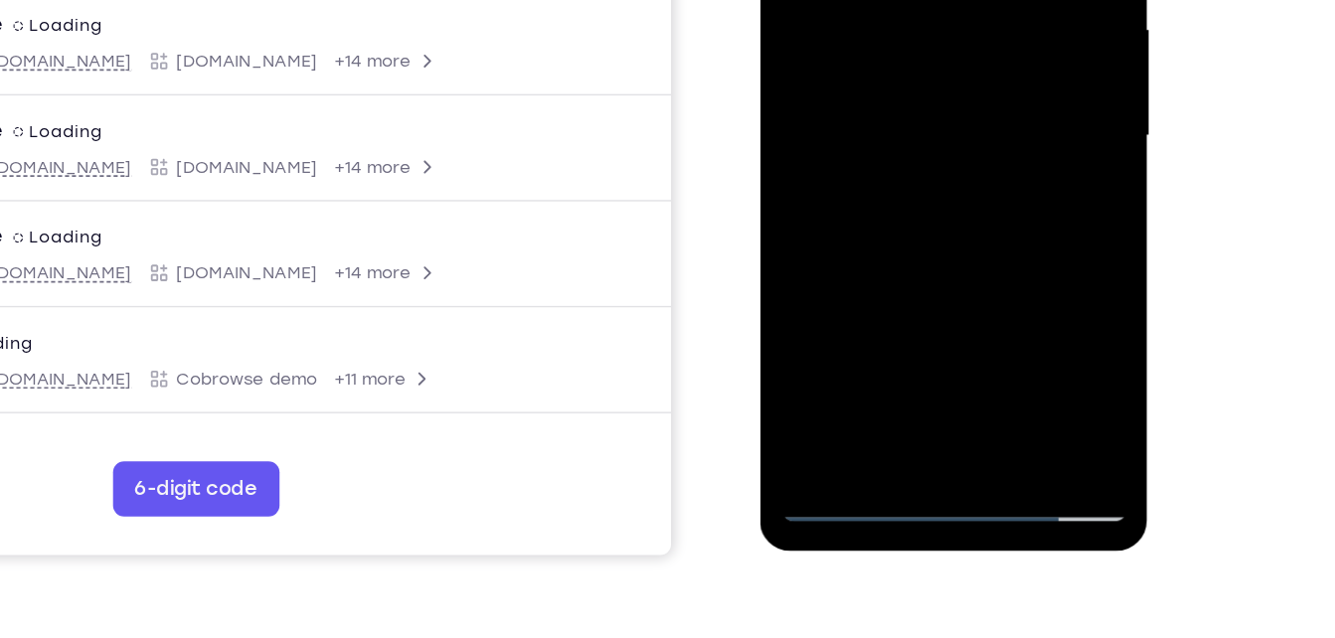
scroll to position [349, 0]
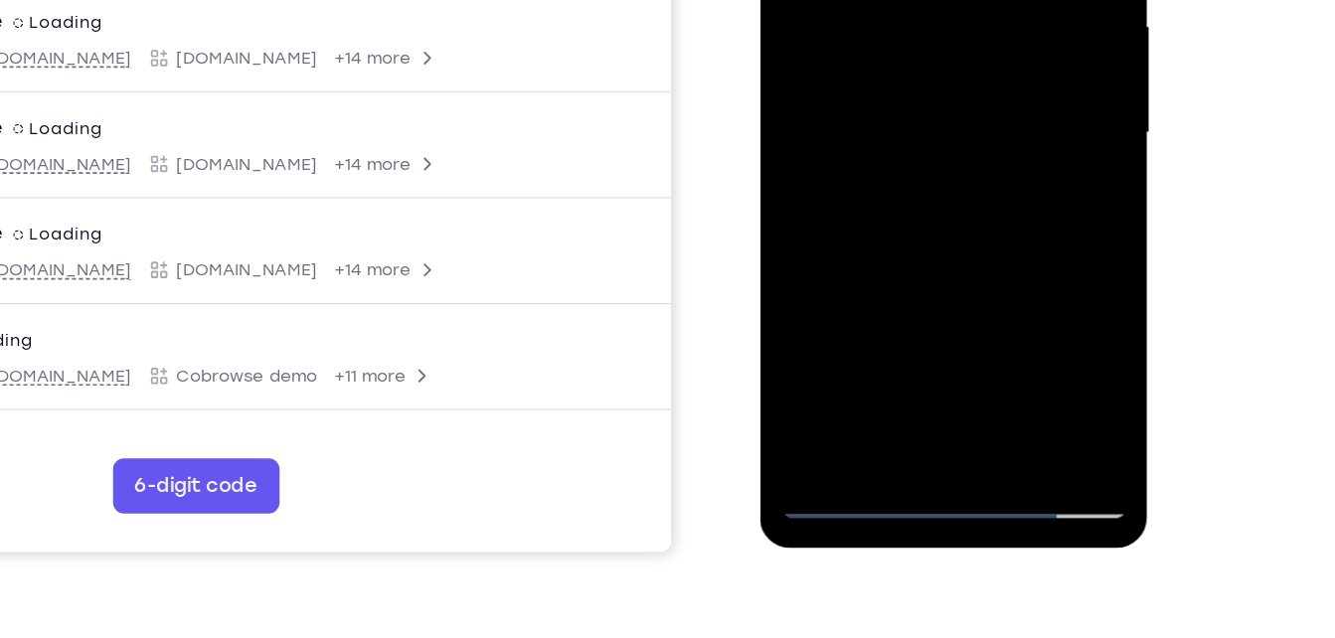
click at [856, 254] on div at bounding box center [900, 22] width 251 height 557
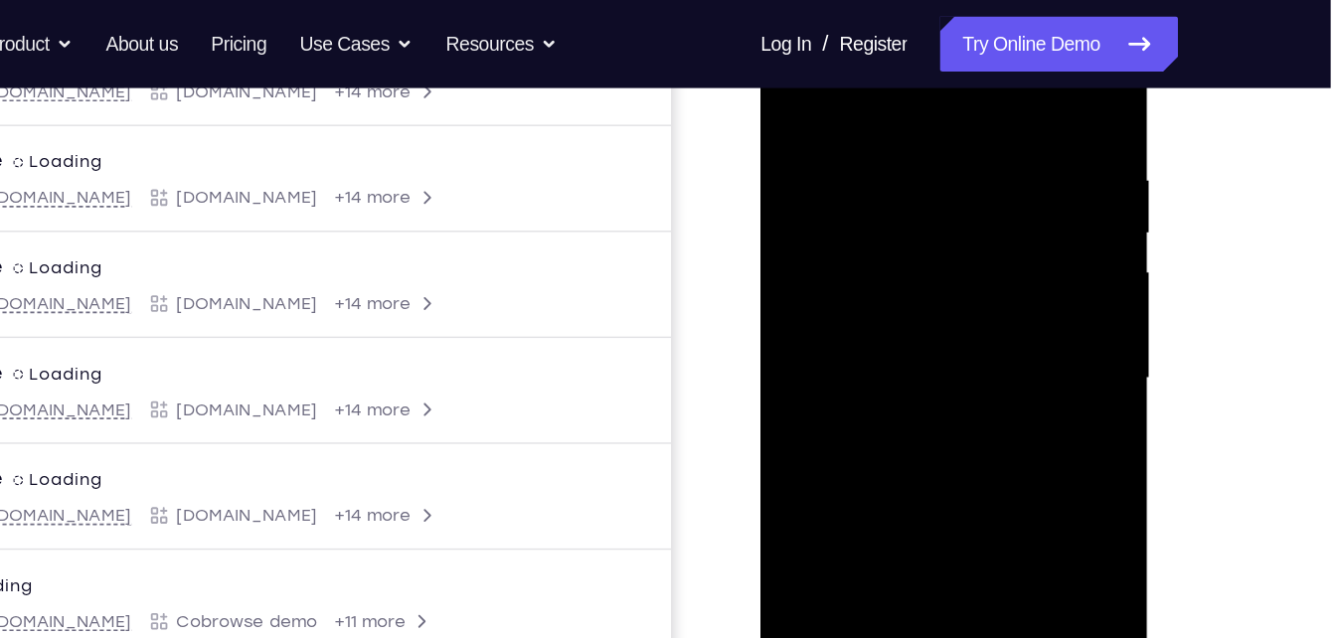
scroll to position [326, 0]
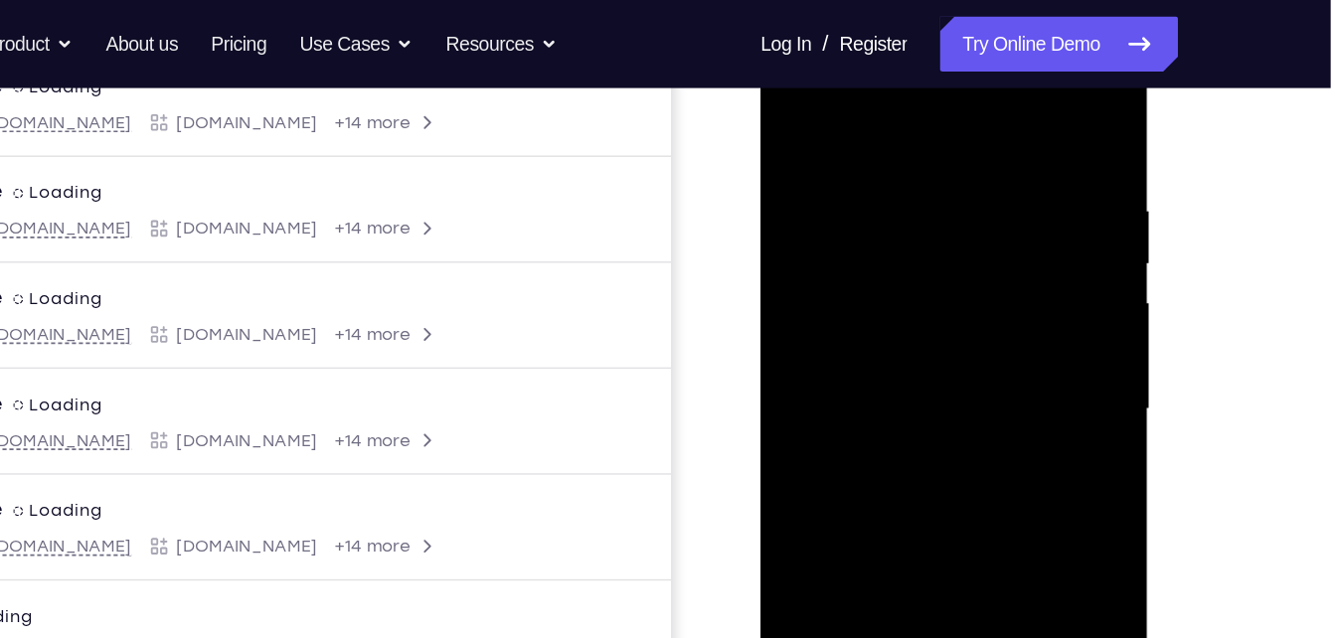
drag, startPoint x: 903, startPoint y: 105, endPoint x: 929, endPoint y: -53, distance: 160.3
click at [929, 4] on html "Online web based iOS Simulators and Android Emulators. Run iPhone, iPad, Mobile…" at bounding box center [901, 302] width 283 height 596
click at [897, 96] on div at bounding box center [900, 297] width 251 height 557
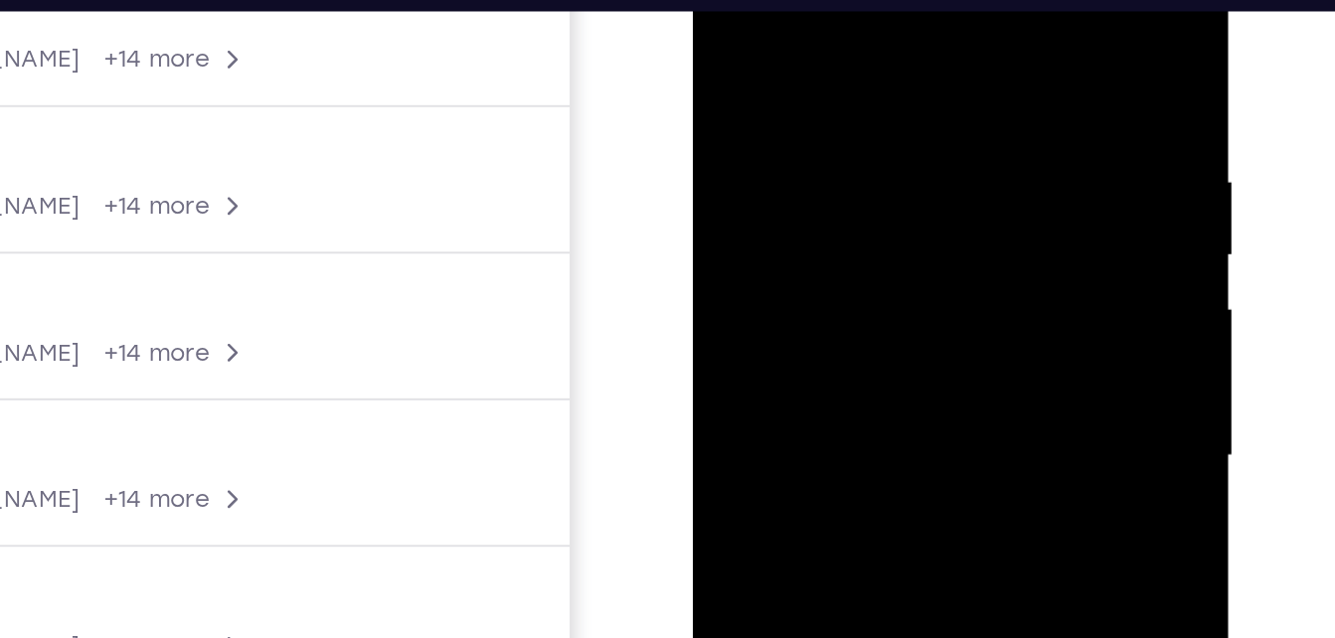
click at [814, 55] on div at bounding box center [833, 189] width 251 height 557
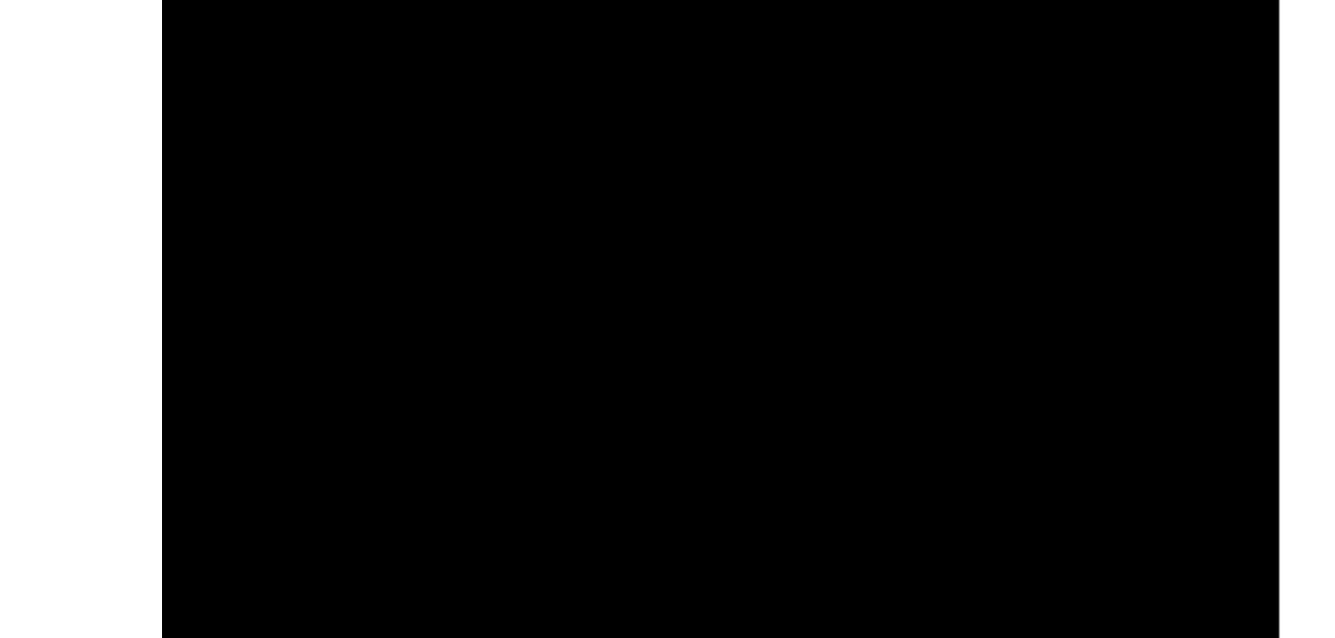
drag, startPoint x: 378, startPoint y: -1014, endPoint x: 372, endPoint y: -1058, distance: 44.1
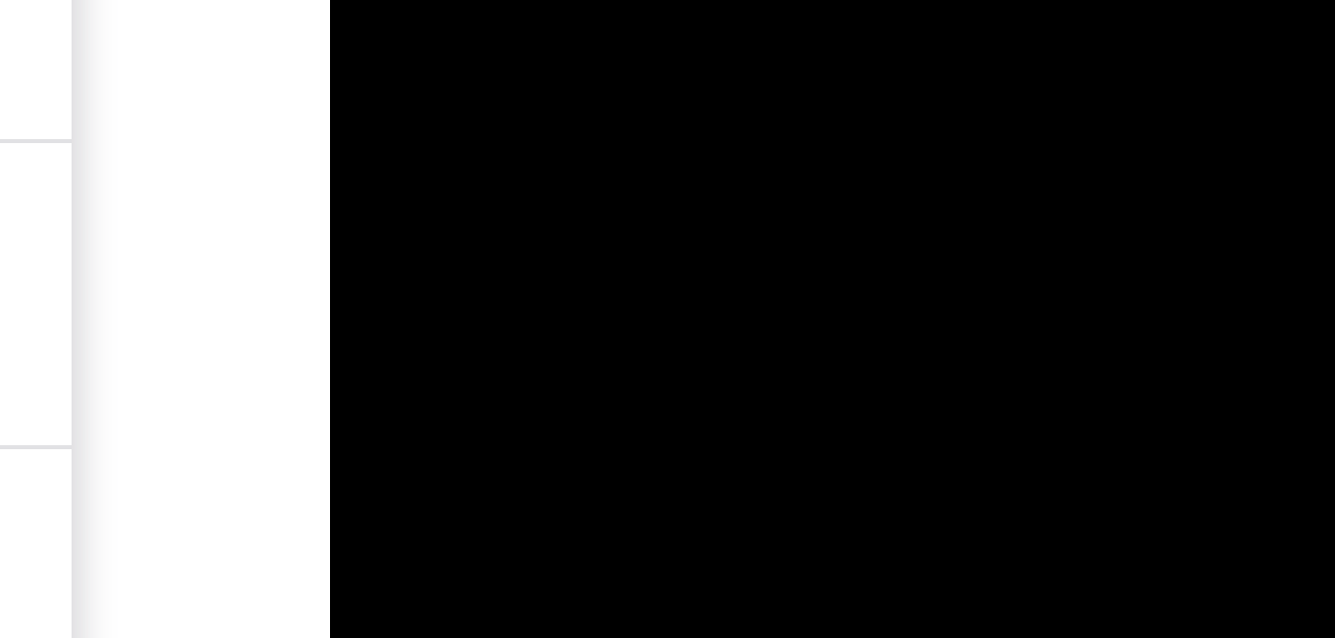
drag, startPoint x: 407, startPoint y: -180, endPoint x: 403, endPoint y: -156, distance: 24.2
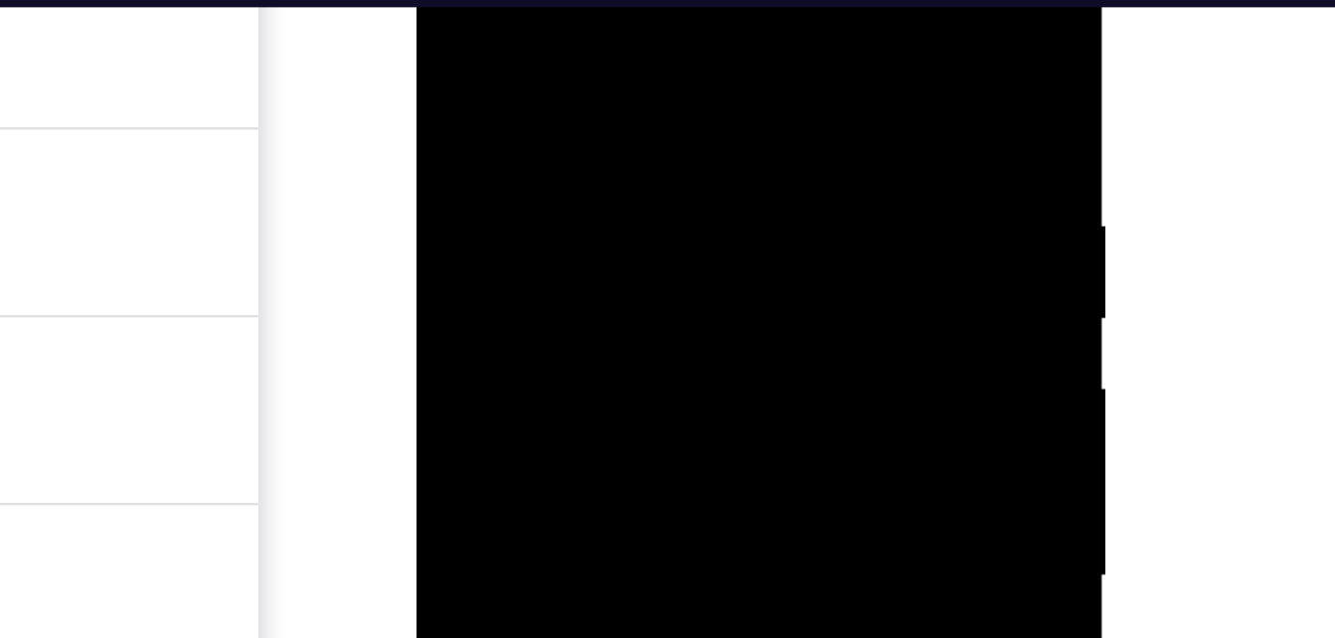
click at [445, 0] on div at bounding box center [556, 152] width 251 height 557
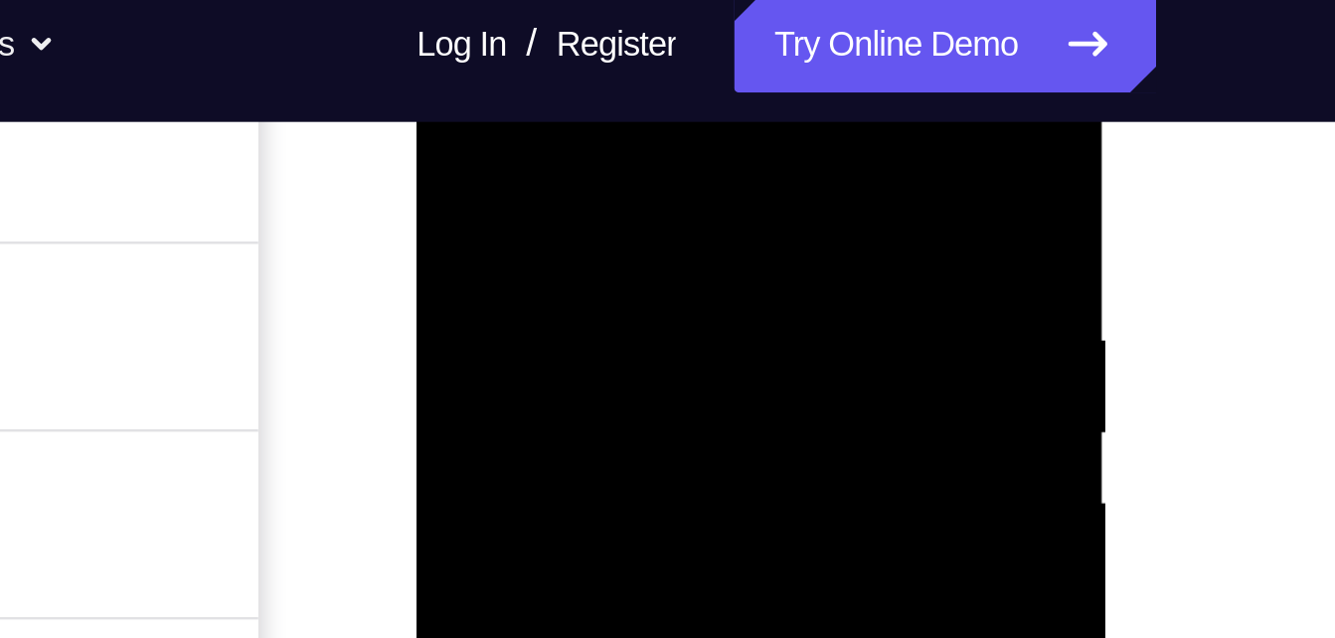
click at [618, 63] on div at bounding box center [556, 267] width 251 height 557
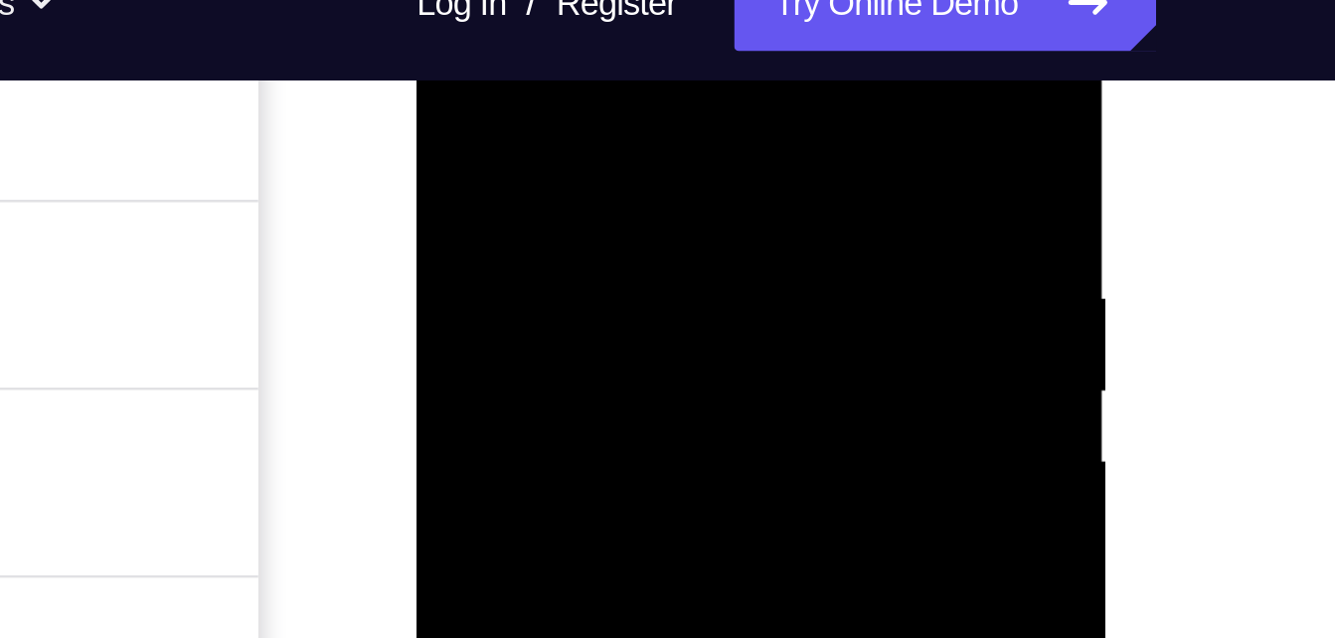
click at [506, 157] on div at bounding box center [556, 225] width 251 height 557
click at [485, 159] on div at bounding box center [556, 225] width 251 height 557
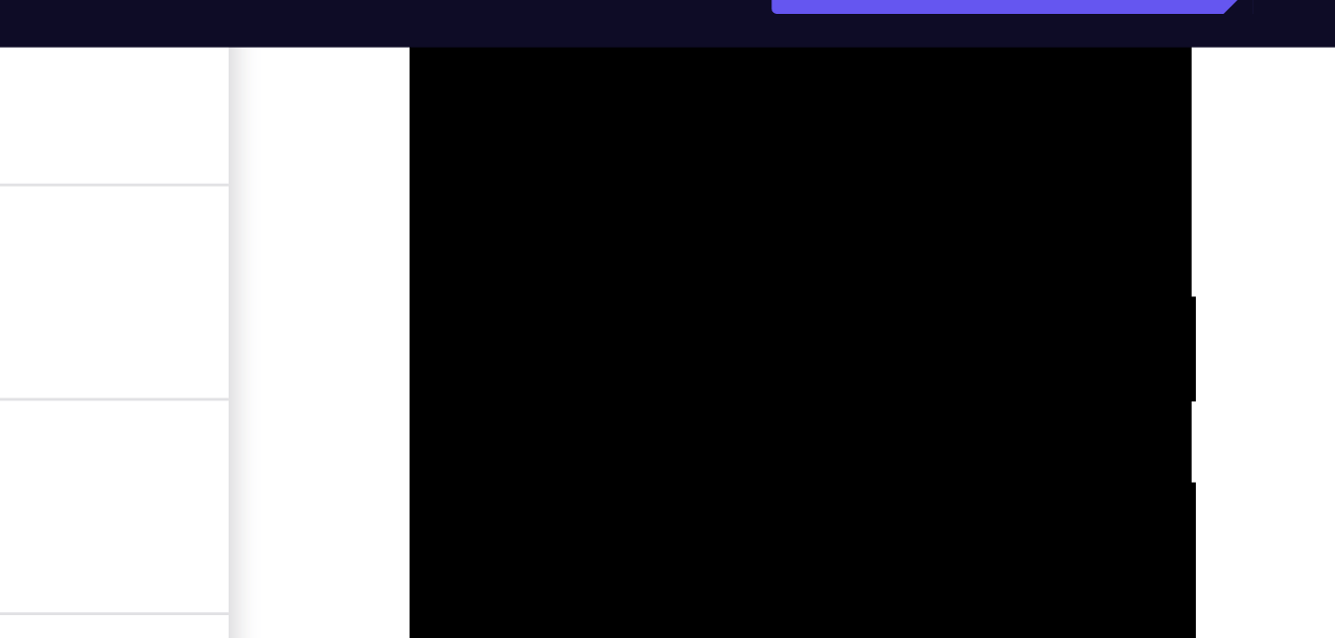
click at [440, 0] on div at bounding box center [548, 171] width 251 height 557
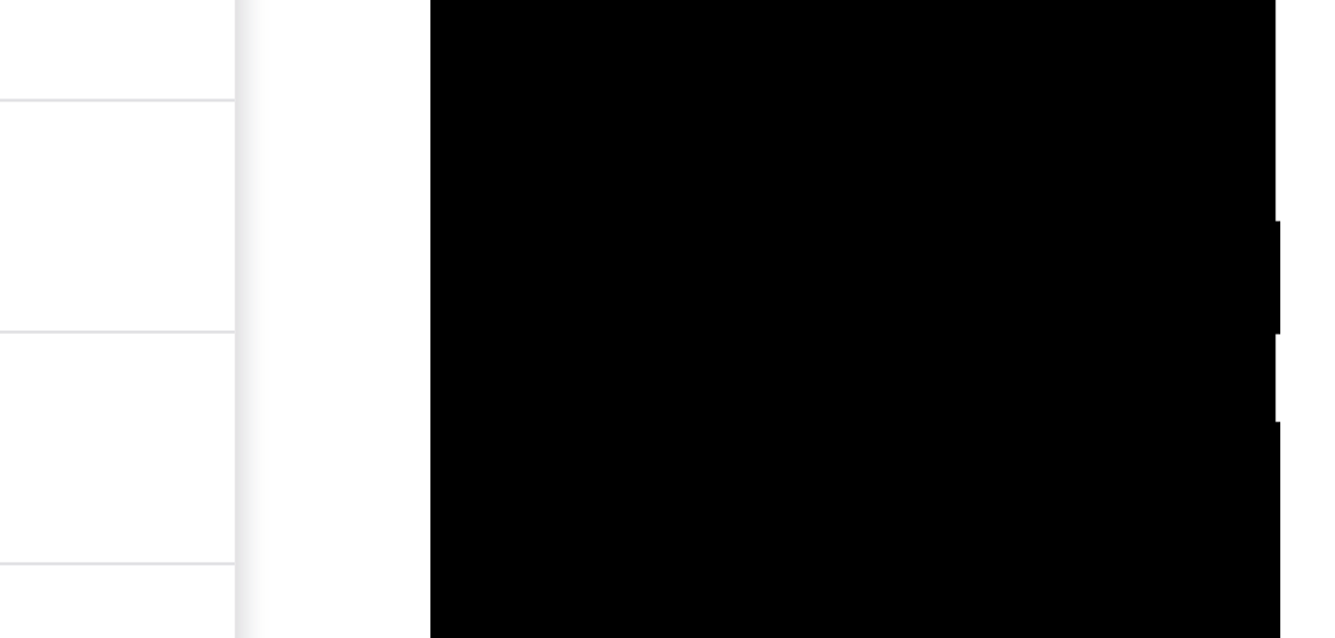
click at [531, 0] on div at bounding box center [570, 61] width 251 height 557
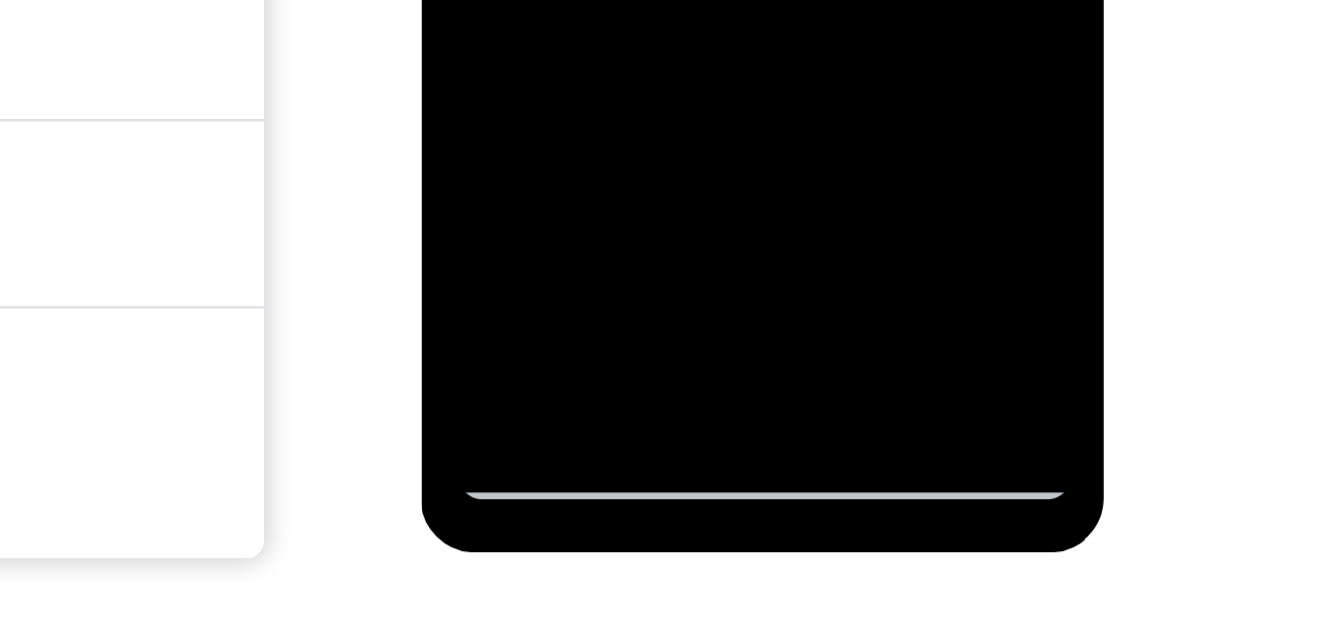
scroll to position [383, 0]
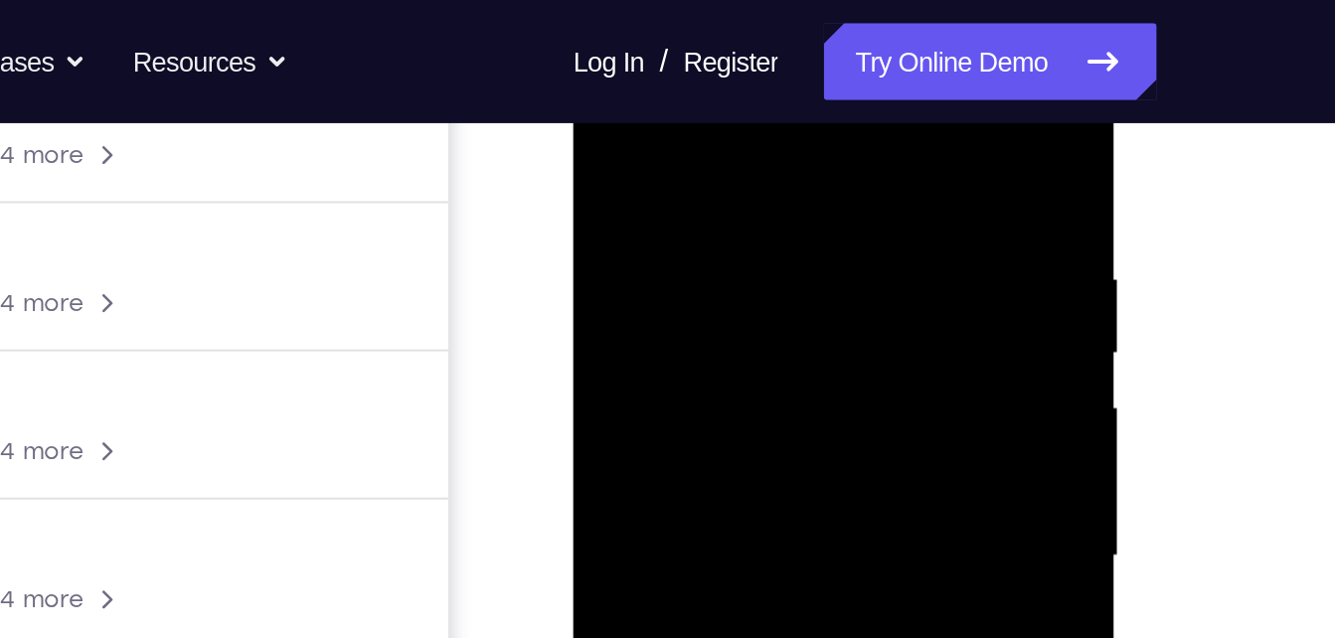
scroll to position [328, 0]
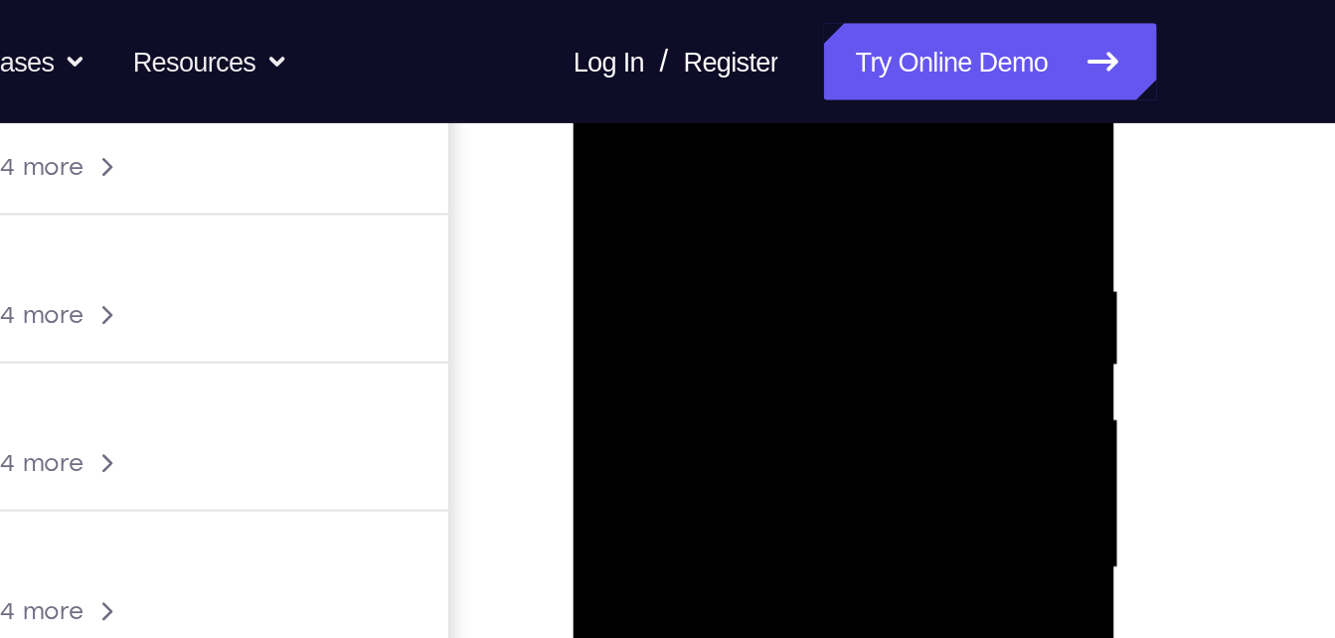
click at [600, 70] on div at bounding box center [713, 294] width 251 height 557
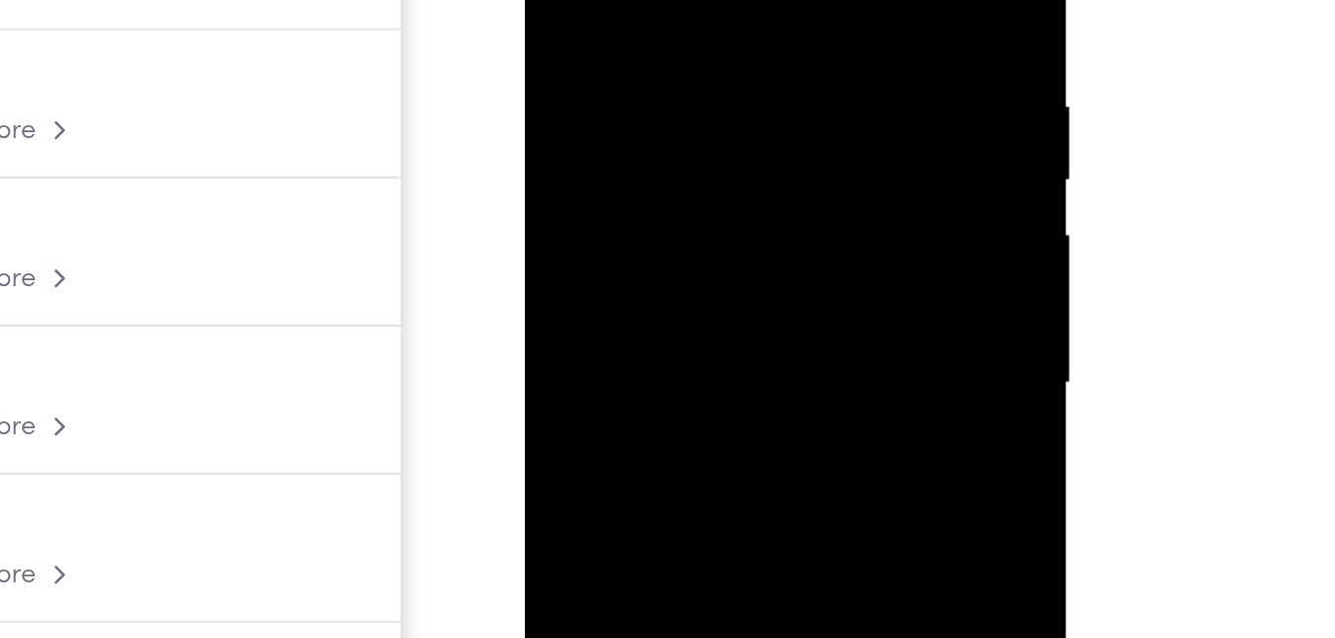
click at [745, 99] on div at bounding box center [665, 111] width 251 height 557
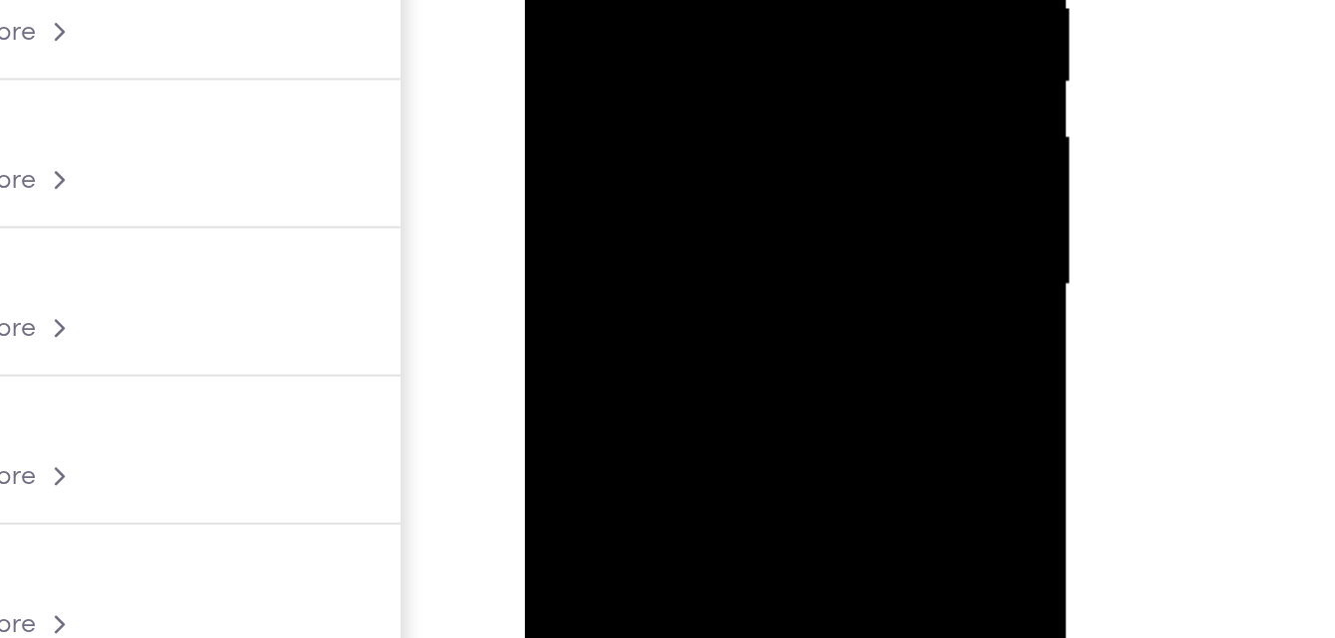
click at [641, 48] on div at bounding box center [665, 13] width 251 height 557
click at [646, 0] on div at bounding box center [665, 13] width 251 height 557
click at [609, 0] on div at bounding box center [665, 13] width 251 height 557
click at [609, 6] on div at bounding box center [665, 13] width 251 height 557
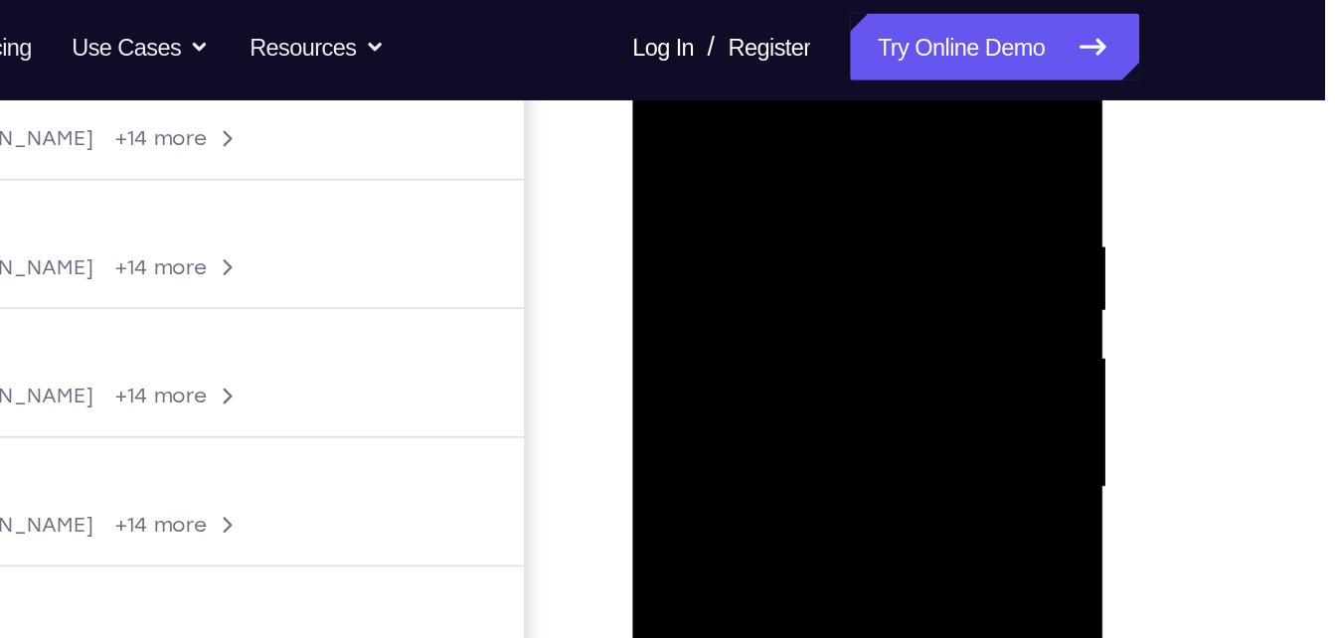
scroll to position [316, 0]
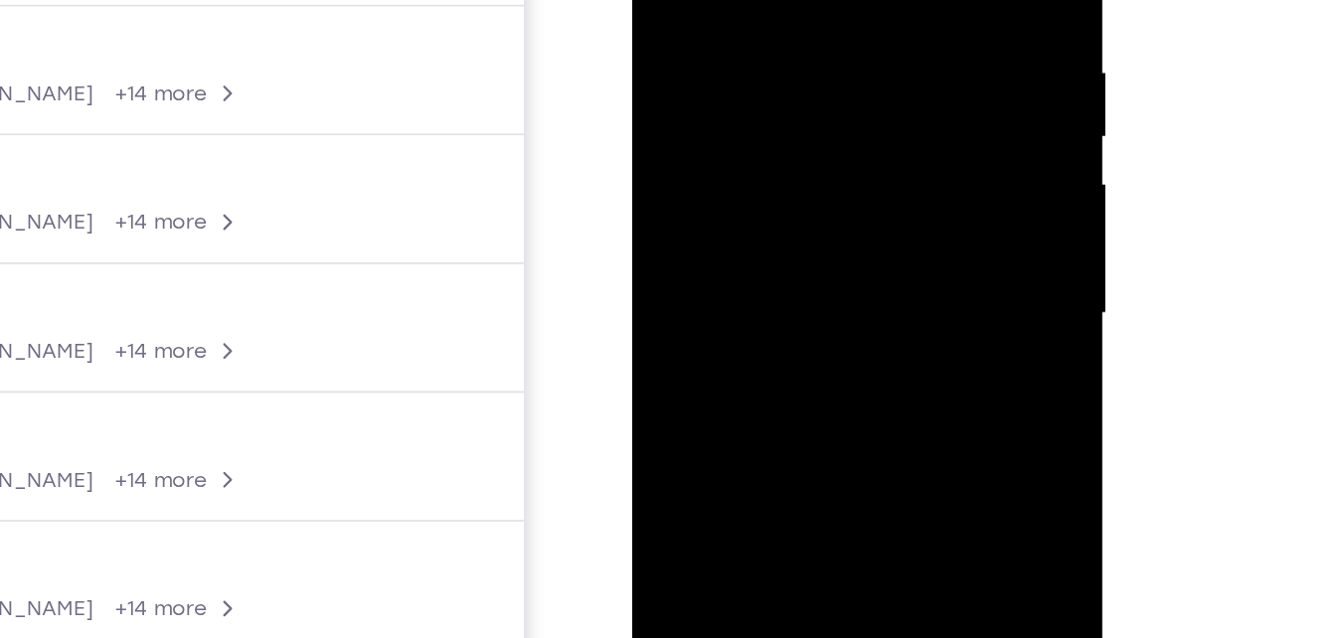
click at [774, 194] on div at bounding box center [772, 114] width 251 height 557
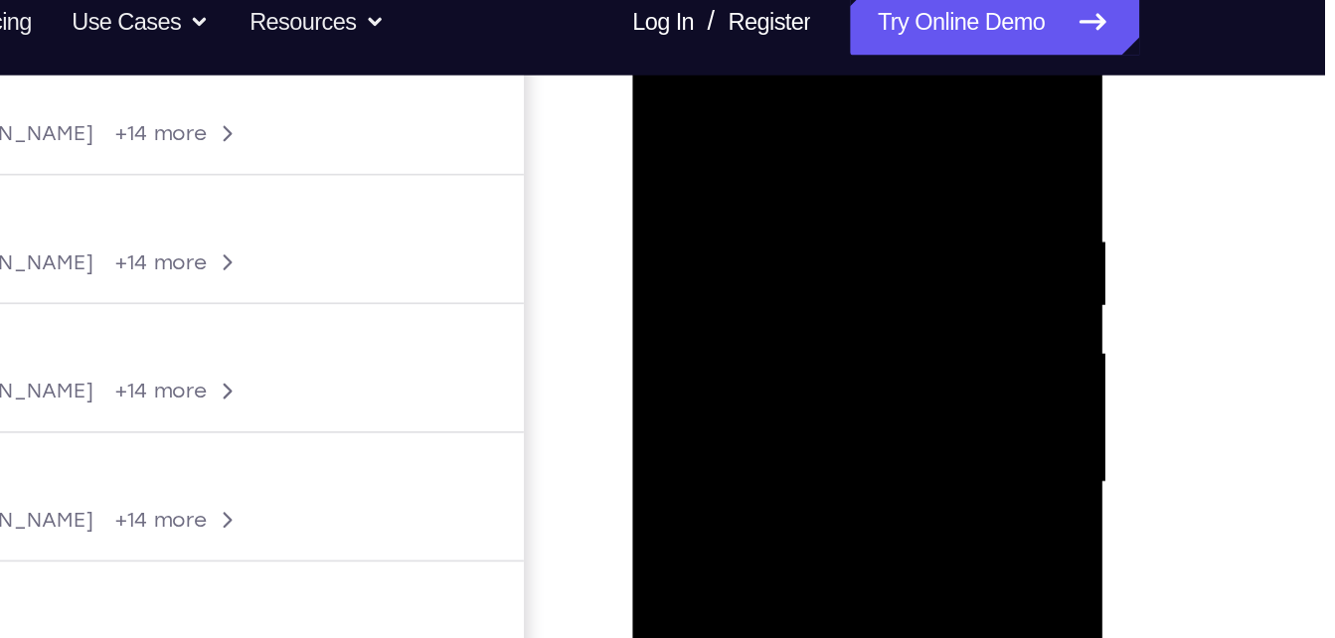
drag, startPoint x: 782, startPoint y: 96, endPoint x: 786, endPoint y: -48, distance: 144.2
click at [786, 0] on html "Online web based iOS Simulators and Android Emulators. Run iPhone, iPad, Mobile…" at bounding box center [773, 288] width 283 height 596
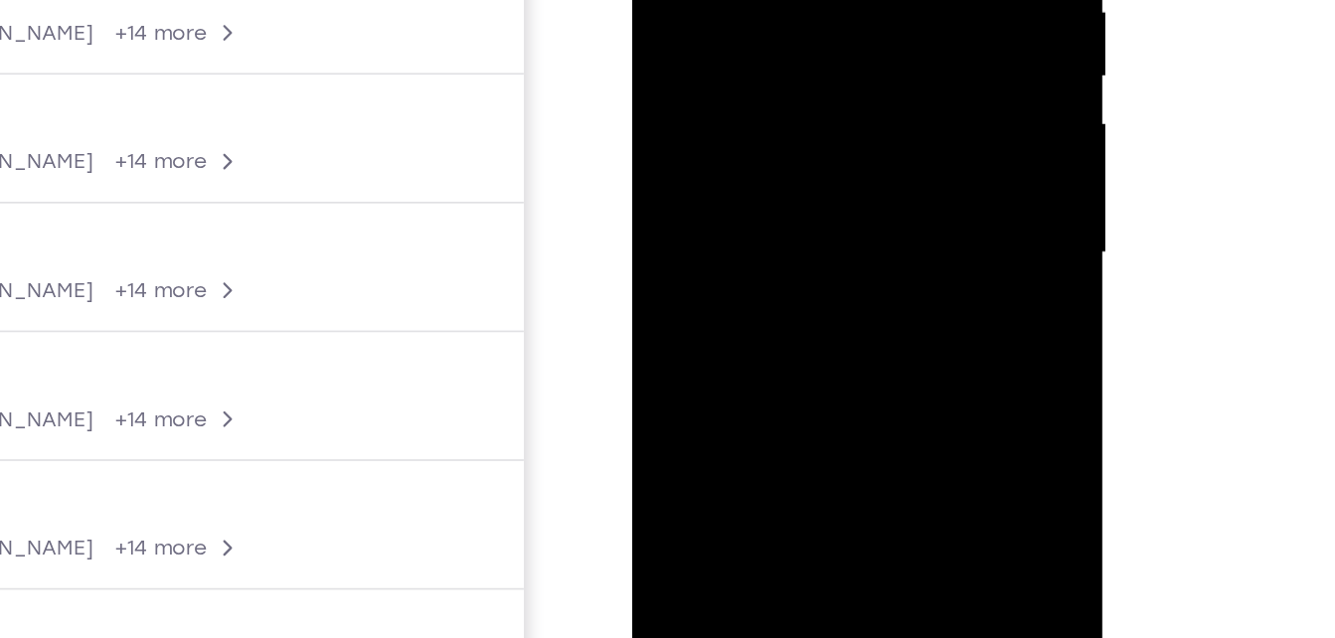
scroll to position [379, 0]
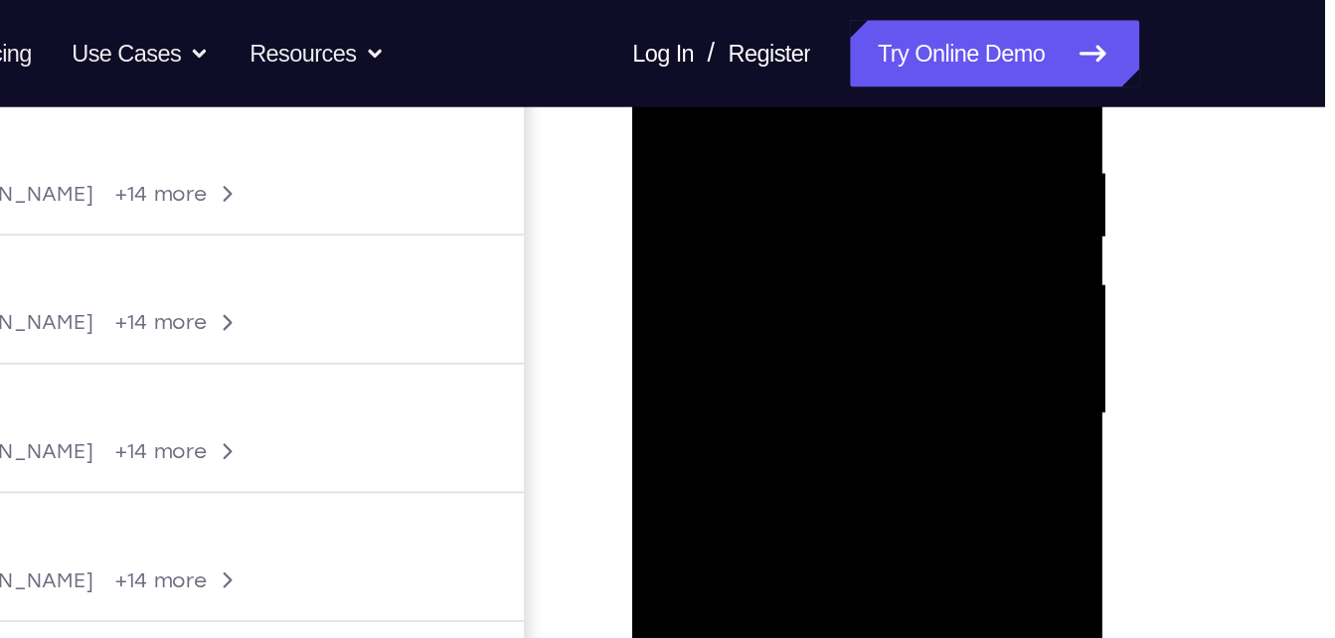
scroll to position [295, 0]
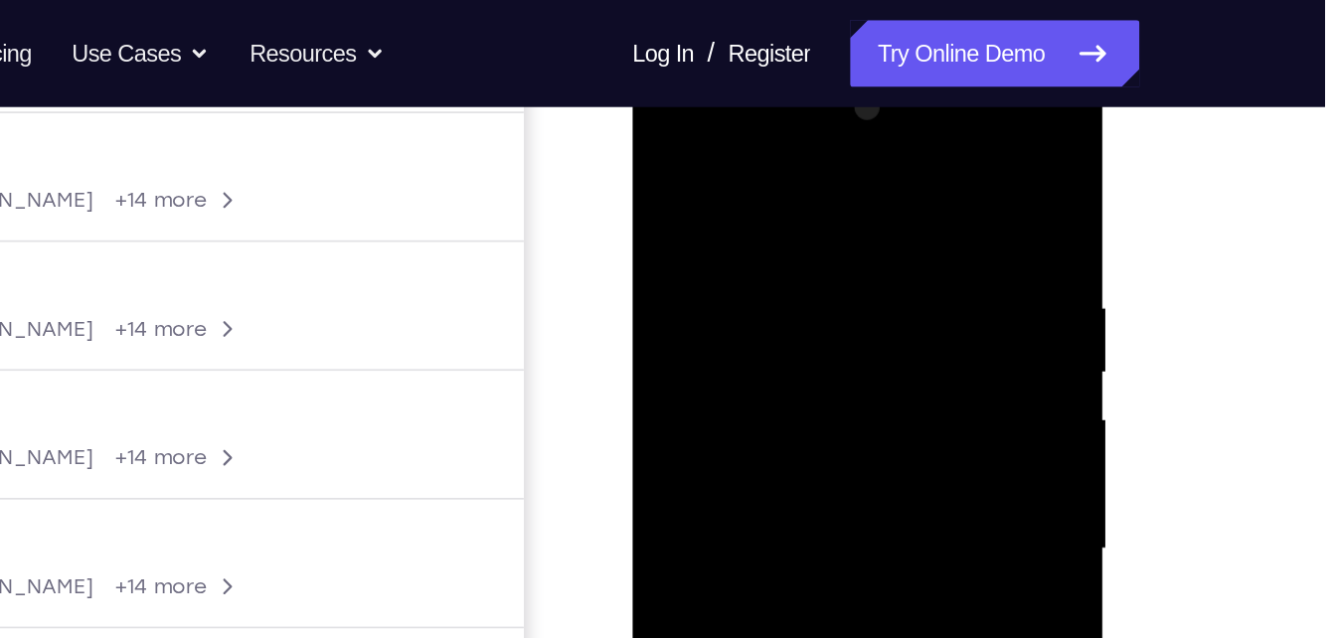
click at [731, 150] on div at bounding box center [772, 350] width 251 height 557
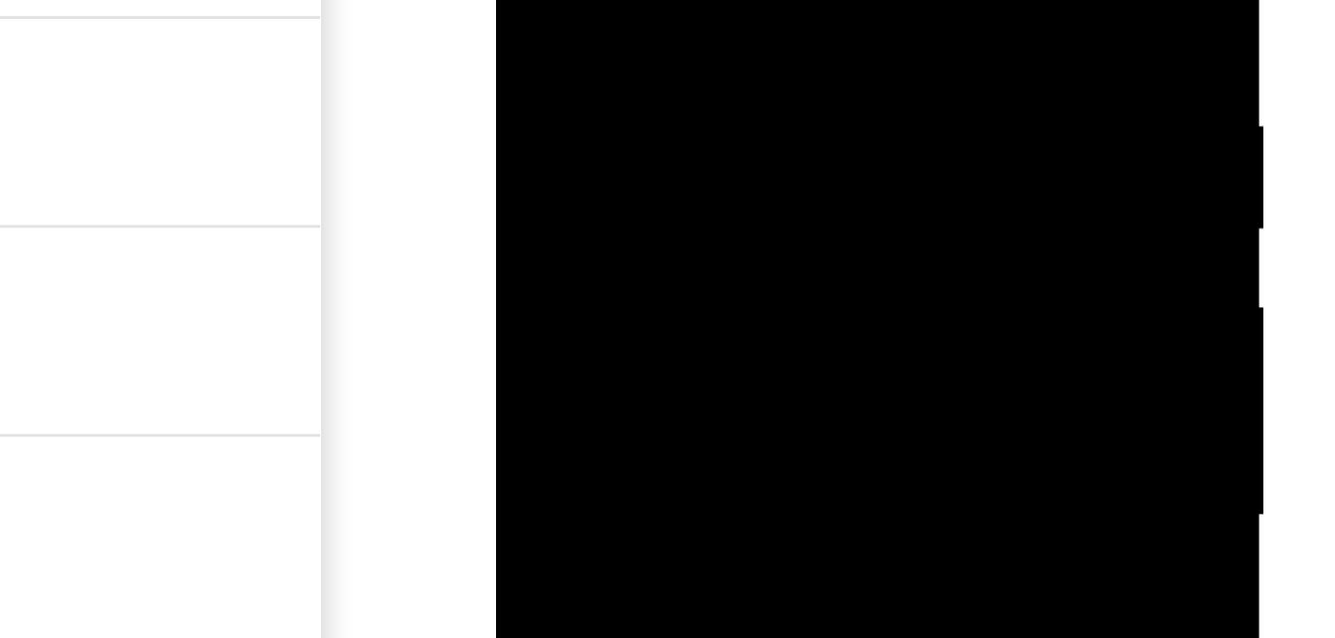
click at [594, 0] on div at bounding box center [636, 11] width 251 height 557
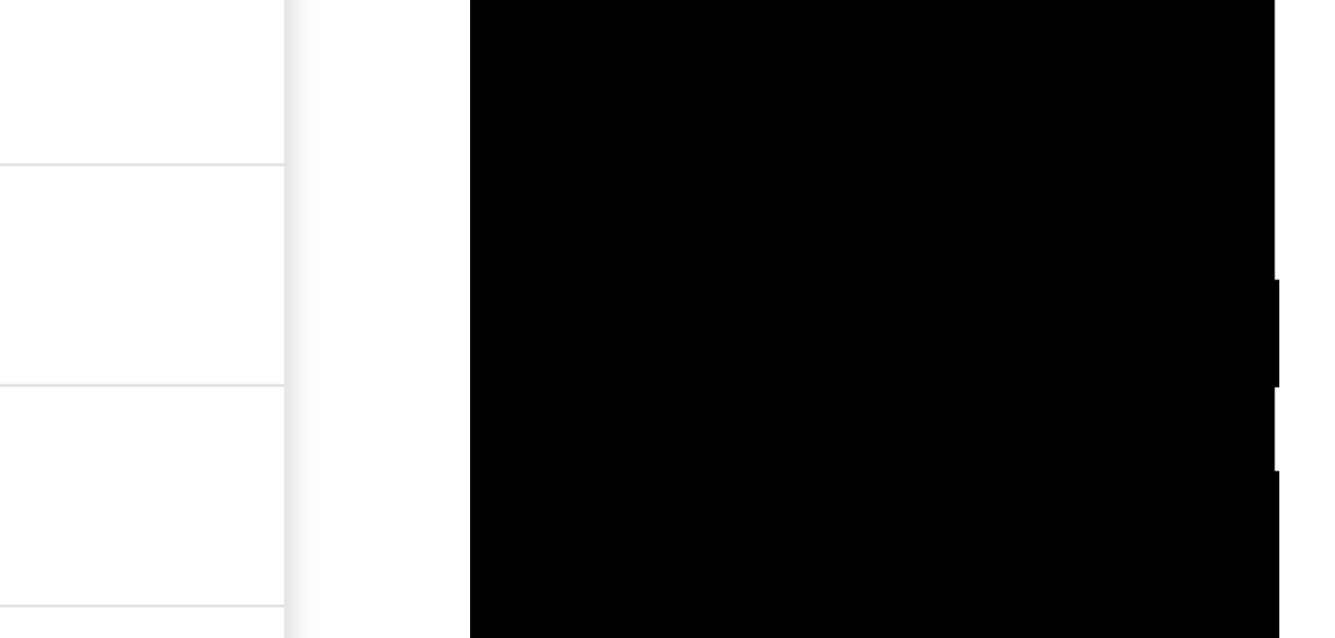
click at [504, 0] on div at bounding box center [609, 142] width 251 height 557
click at [685, 0] on div at bounding box center [609, 142] width 251 height 557
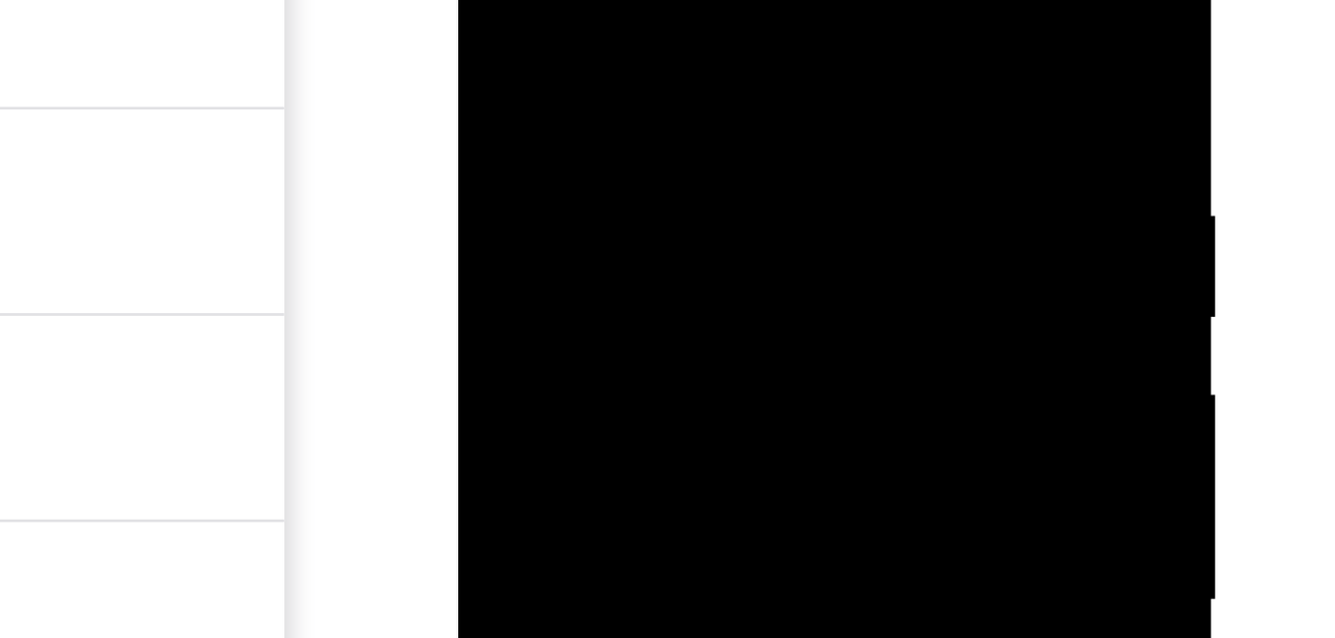
click at [671, 0] on div at bounding box center [597, 106] width 251 height 557
click at [568, 33] on div at bounding box center [597, 106] width 251 height 557
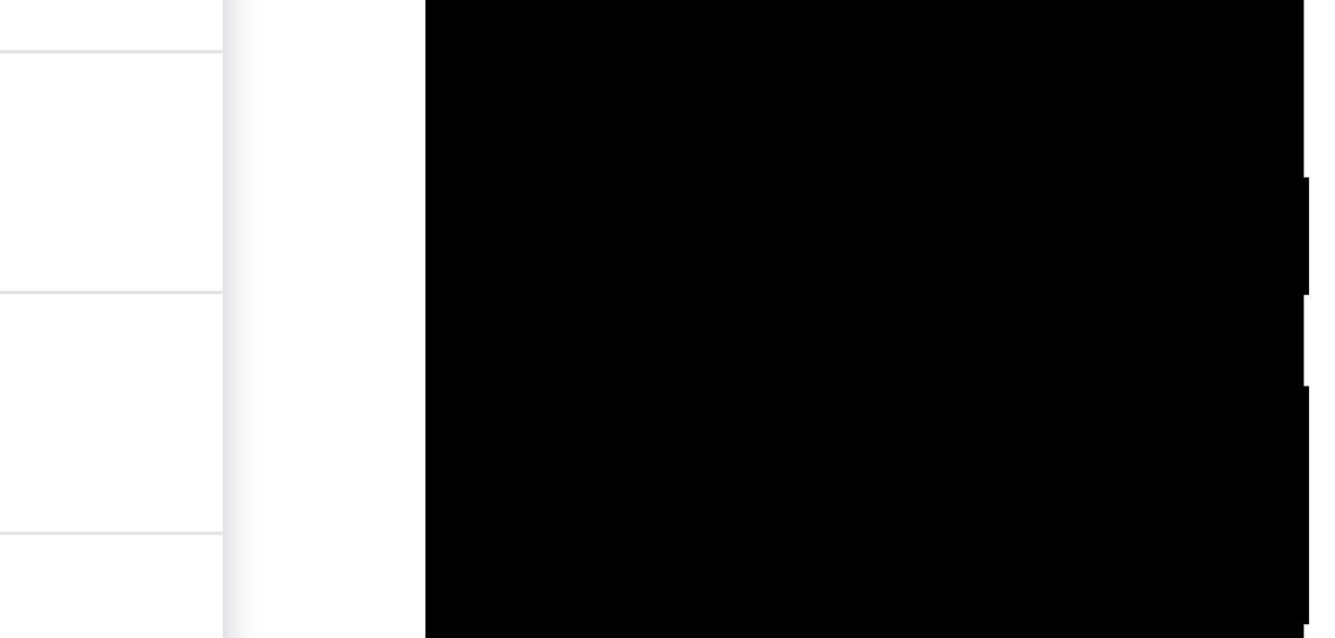
click at [525, 0] on div at bounding box center [564, 0] width 251 height 557
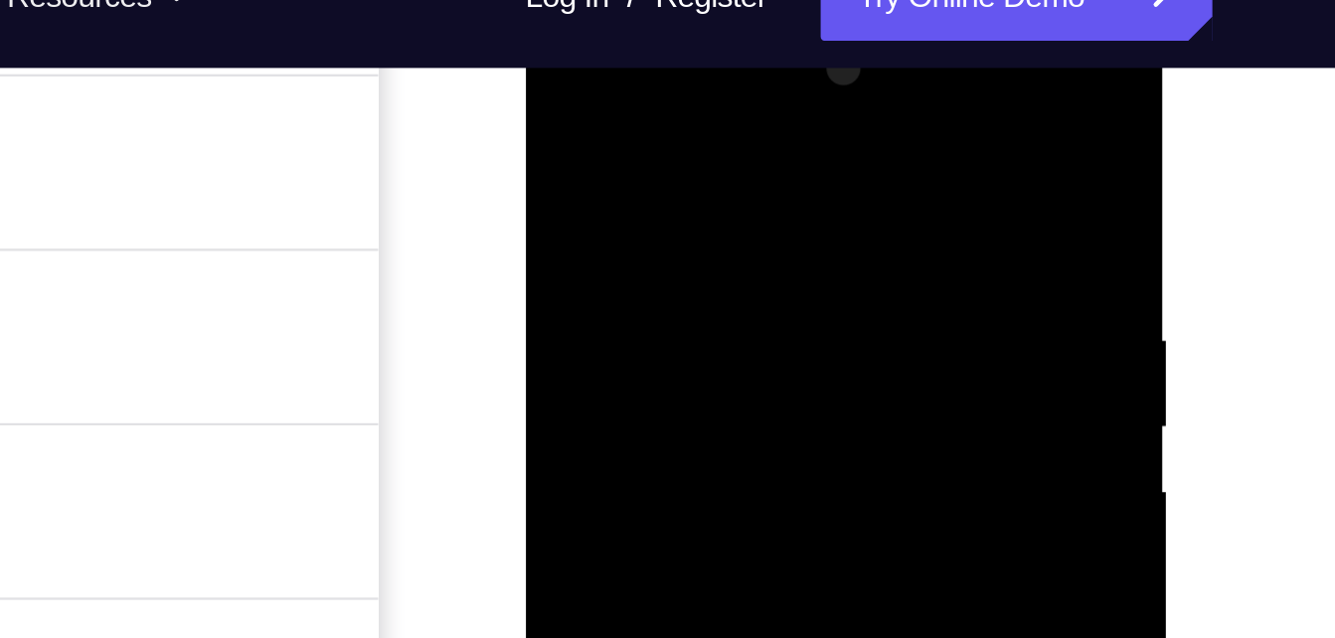
click at [642, 94] on div at bounding box center [665, 293] width 251 height 557
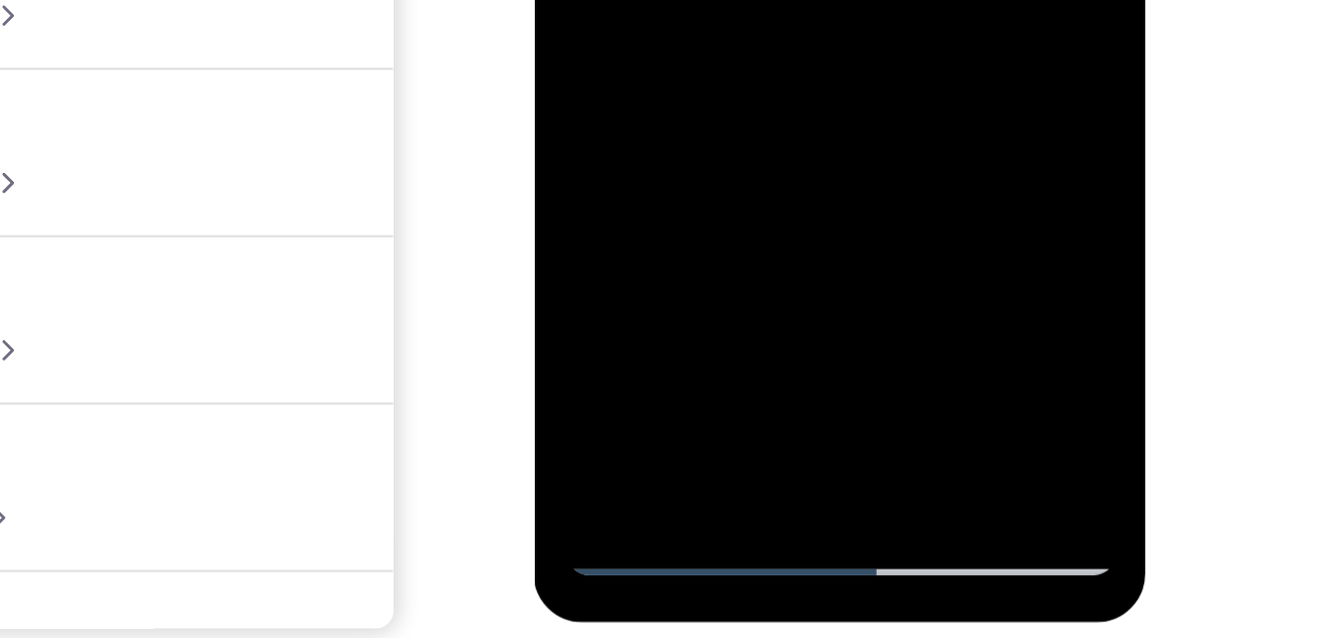
scroll to position [301, 0]
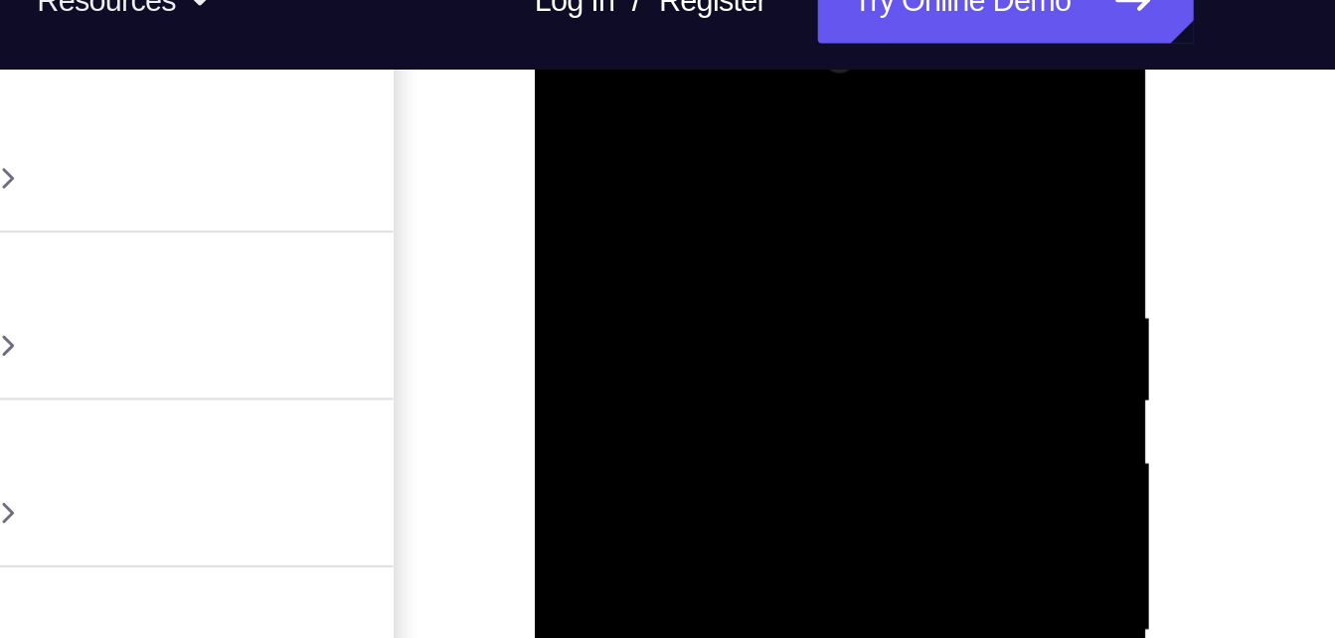
click at [657, 83] on div at bounding box center [675, 285] width 251 height 557
click at [621, 160] on div at bounding box center [675, 285] width 251 height 557
click at [565, 84] on div at bounding box center [675, 285] width 251 height 557
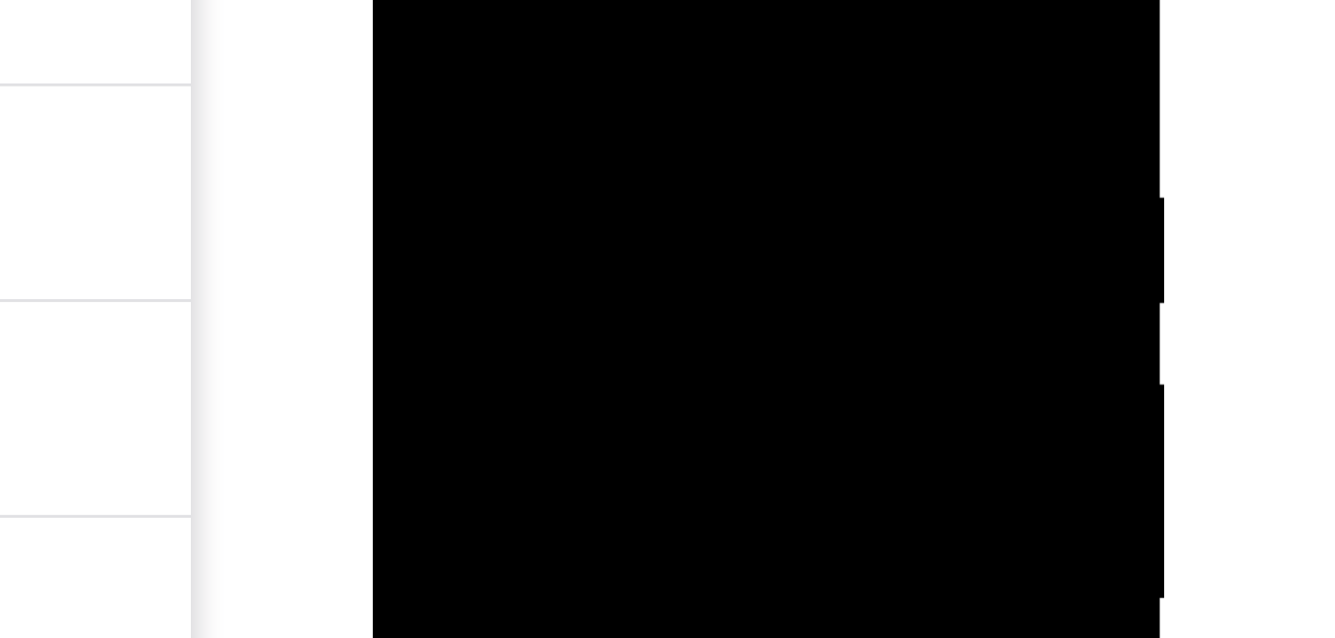
click at [404, 0] on div at bounding box center [512, 69] width 251 height 557
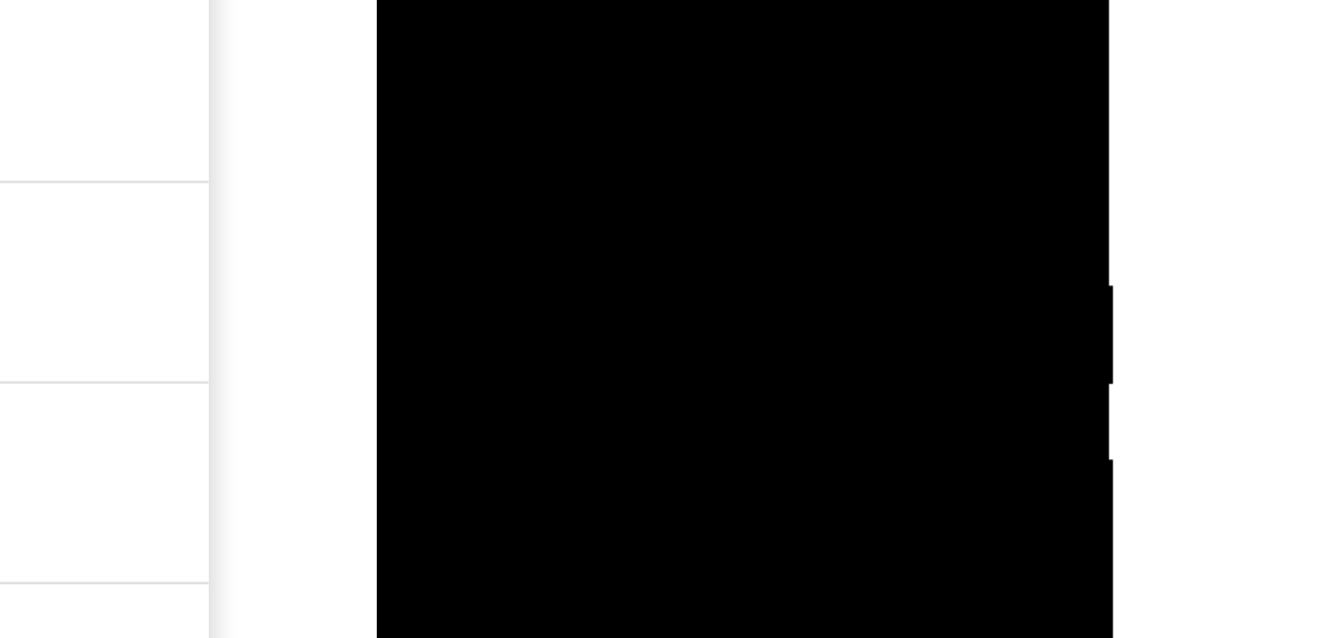
click at [516, 0] on div at bounding box center [518, 187] width 251 height 557
click at [585, 0] on div at bounding box center [518, 187] width 251 height 557
click at [590, 0] on div at bounding box center [518, 187] width 251 height 557
click at [627, 158] on div at bounding box center [518, 187] width 251 height 557
click at [489, 79] on div at bounding box center [518, 187] width 251 height 557
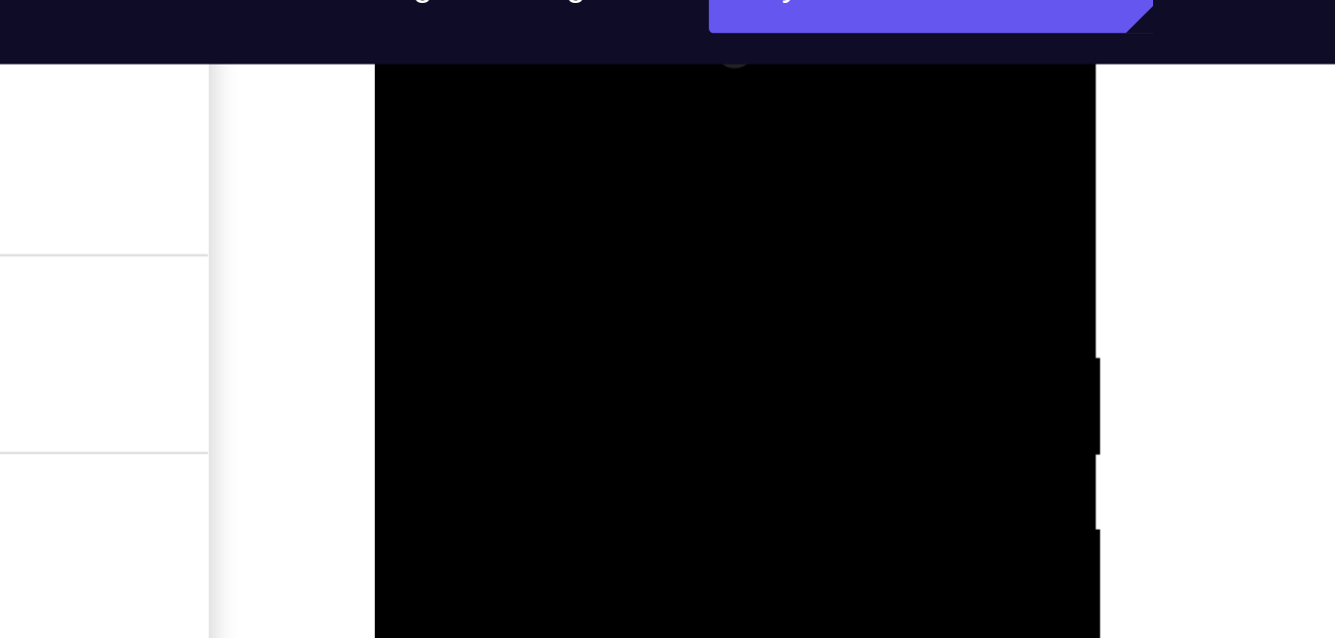
click at [496, 67] on div at bounding box center [515, 265] width 251 height 557
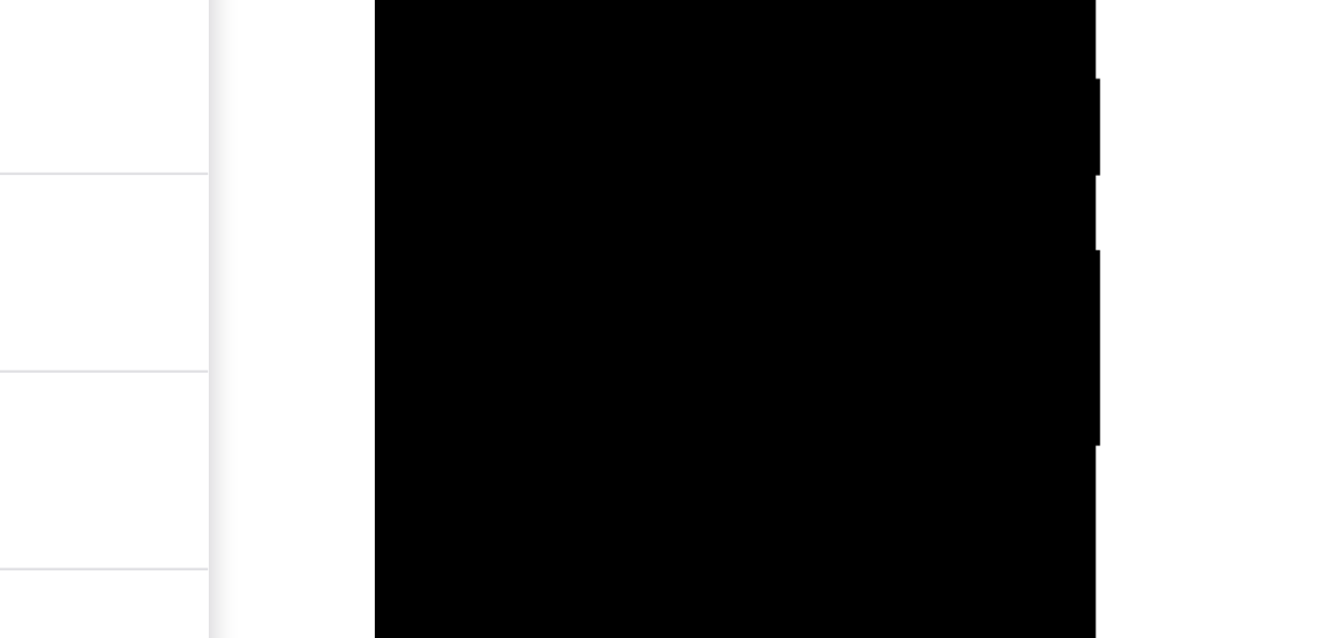
click at [406, 0] on div at bounding box center [515, 191] width 251 height 557
click at [459, 112] on div at bounding box center [515, 134] width 251 height 557
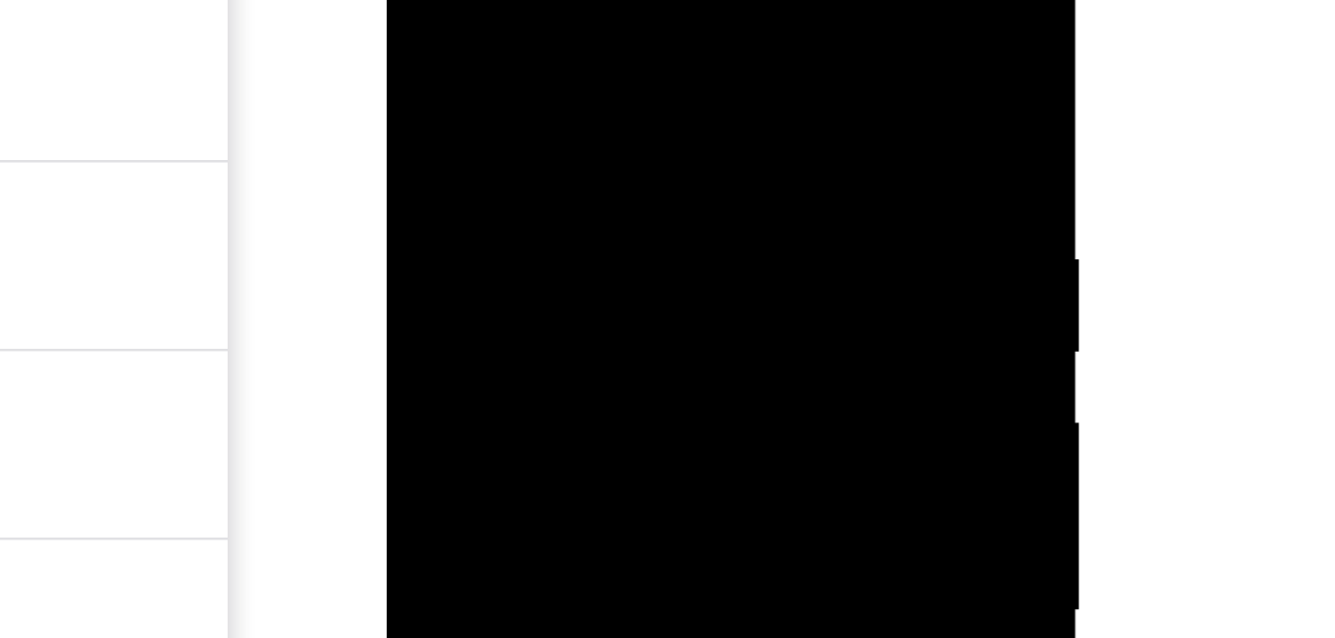
click at [634, 0] on div at bounding box center [527, 184] width 251 height 557
click at [638, 40] on div at bounding box center [527, 184] width 251 height 557
click at [484, 148] on div at bounding box center [527, 184] width 251 height 557
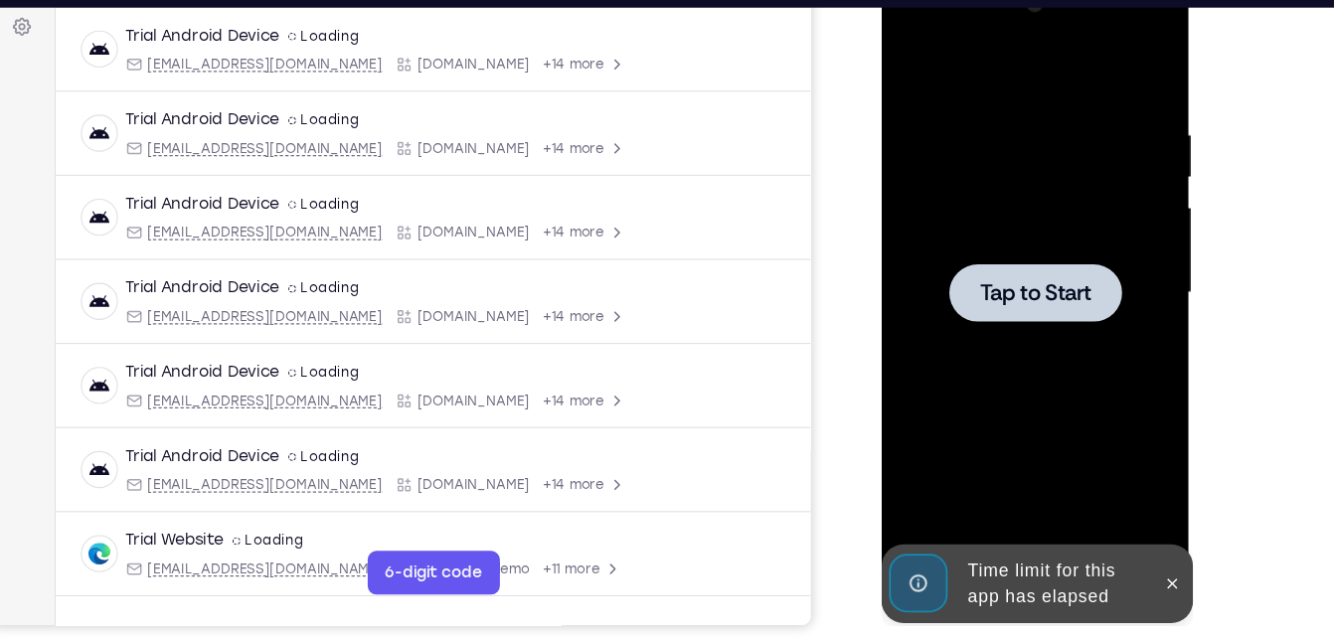
scroll to position [317, 0]
